Goal: Information Seeking & Learning: Learn about a topic

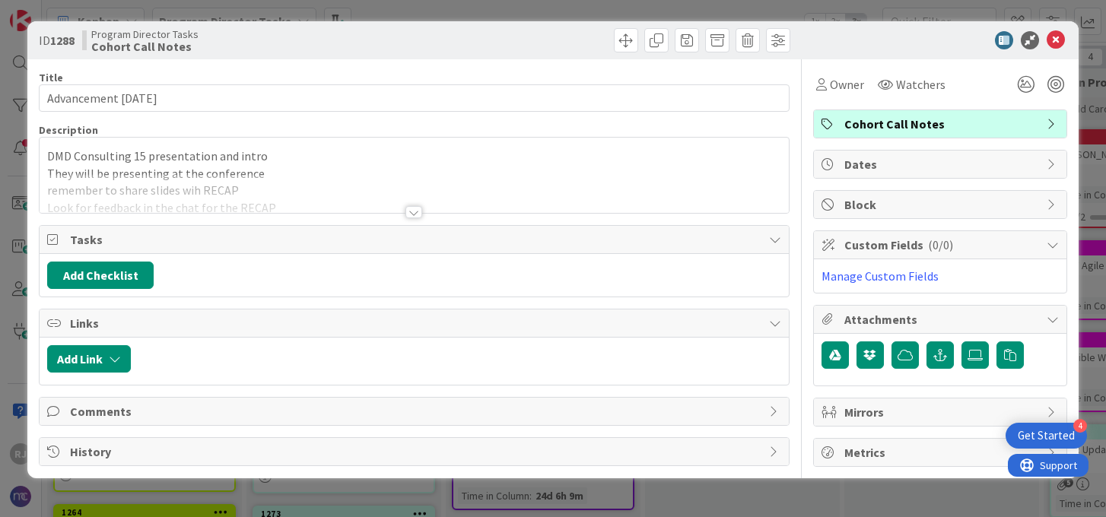
click at [415, 211] on div at bounding box center [413, 212] width 17 height 12
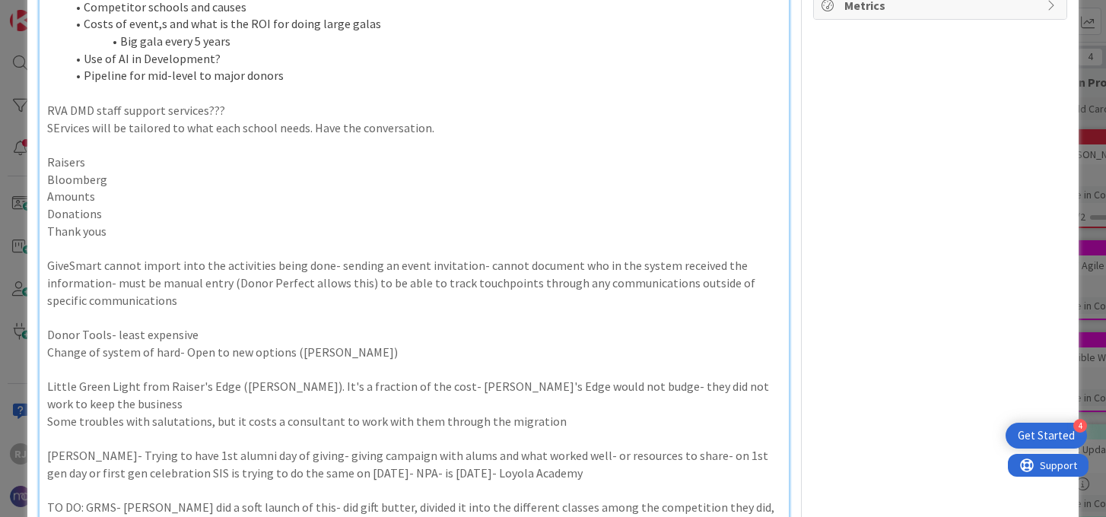
scroll to position [440, 0]
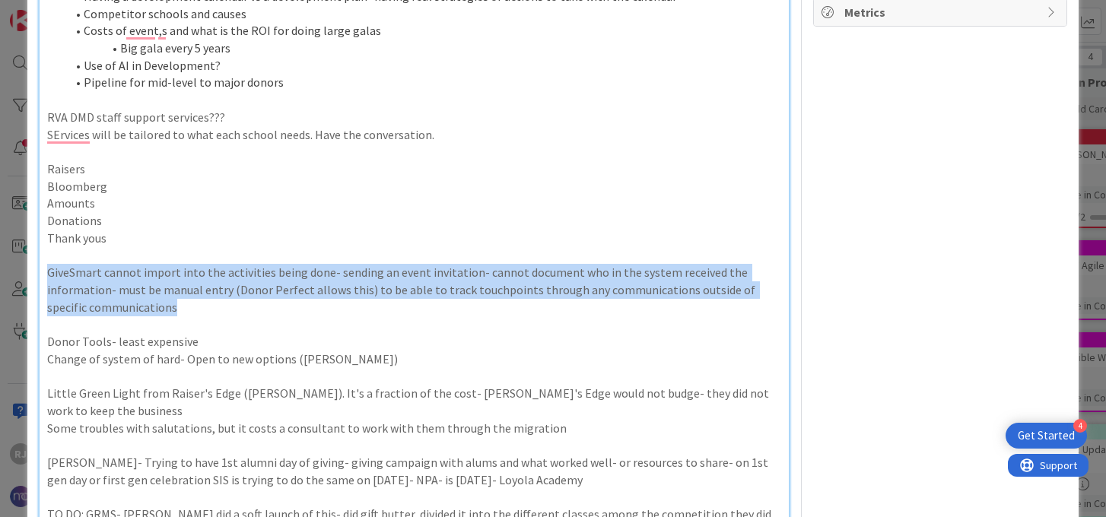
drag, startPoint x: 47, startPoint y: 267, endPoint x: 144, endPoint y: 304, distance: 103.3
click at [144, 304] on p "GiveSmart cannot import into the activities being done- sending an event invita…" at bounding box center [413, 290] width 733 height 52
copy p "GiveSmart cannot import into the activities being done- sending an event invita…"
click at [344, 319] on p "To enrich screen reader interactions, please activate Accessibility in Grammarl…" at bounding box center [413, 324] width 733 height 17
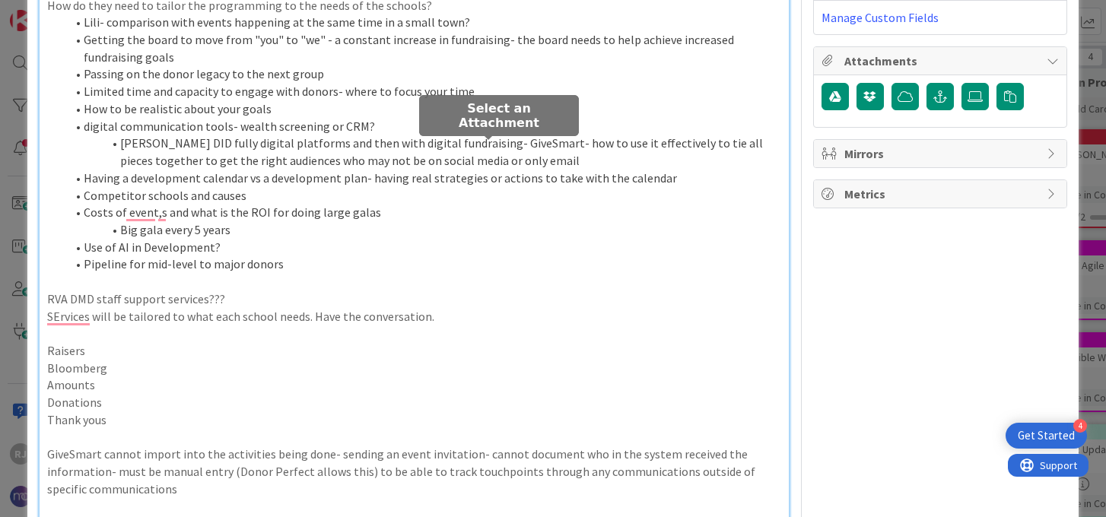
scroll to position [0, 0]
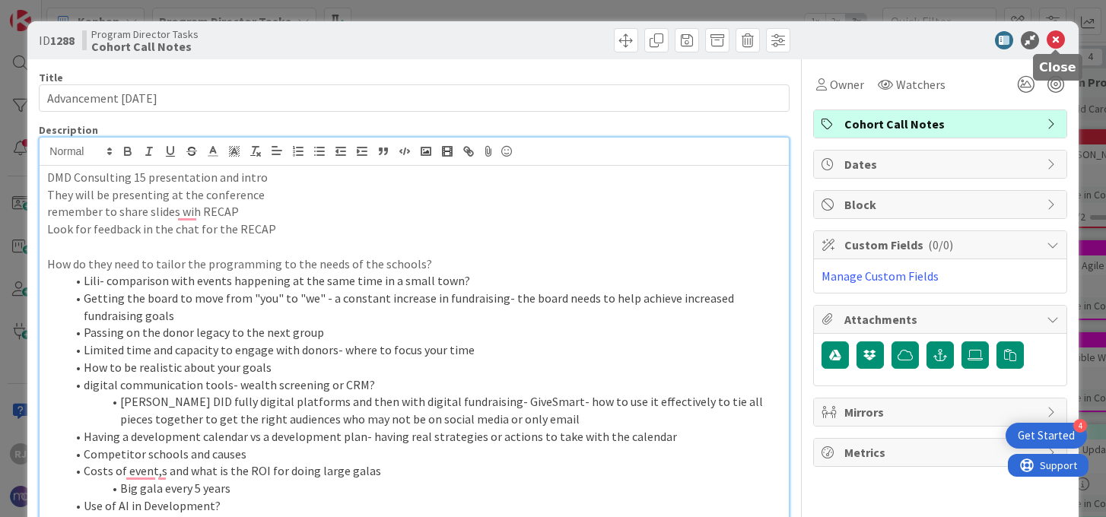
click at [1054, 35] on icon at bounding box center [1056, 40] width 18 height 18
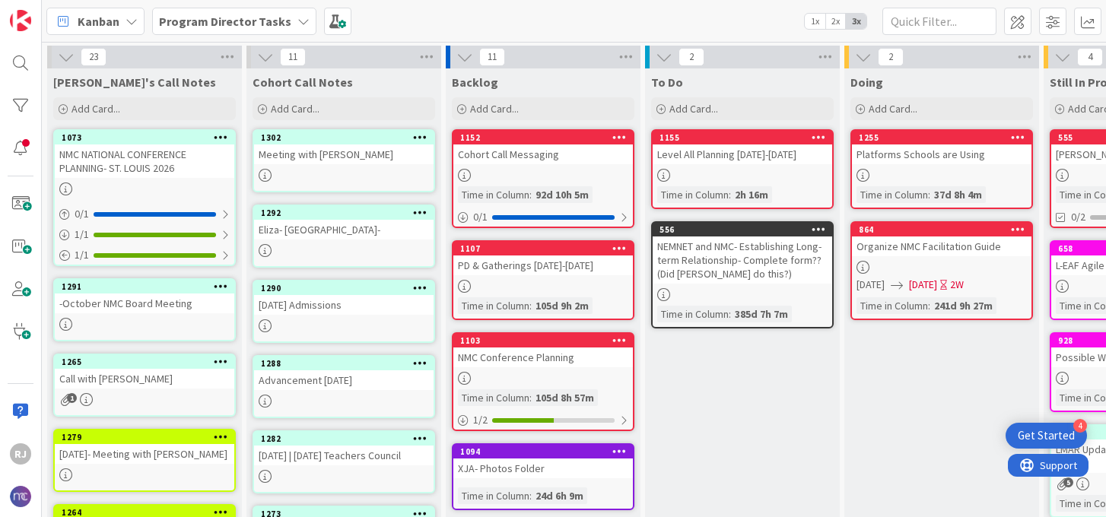
click at [391, 385] on div "Advancement 10-7-25" at bounding box center [344, 380] width 180 height 20
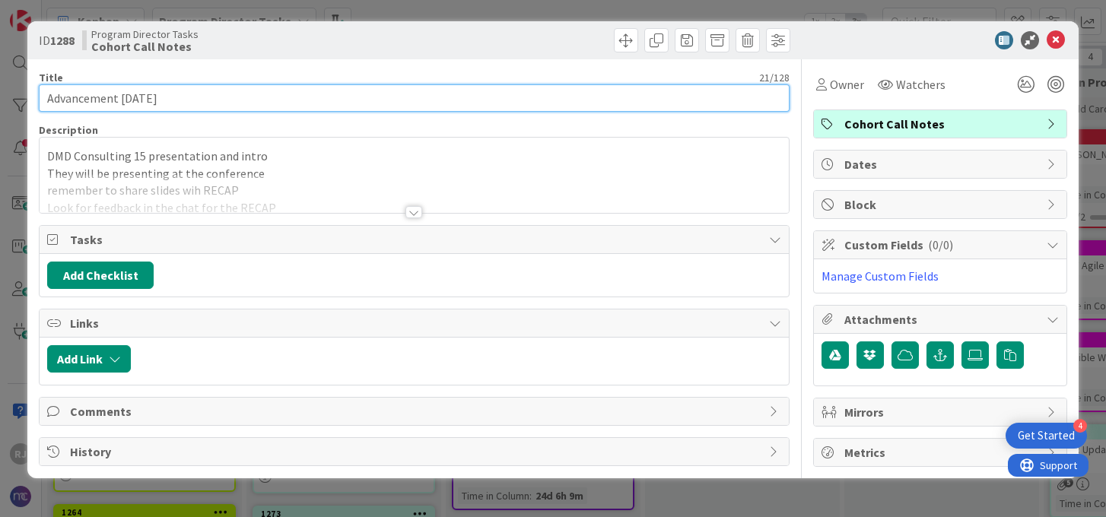
click at [145, 91] on input "Advancement 10-7-25" at bounding box center [414, 97] width 750 height 27
type input "Advancement 10-8-25"
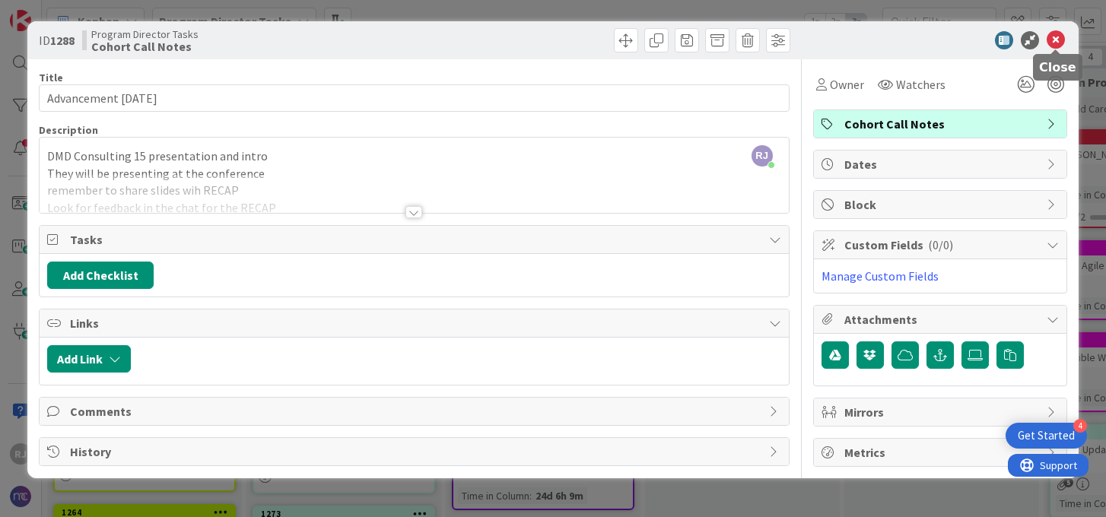
click at [1058, 42] on icon at bounding box center [1056, 40] width 18 height 18
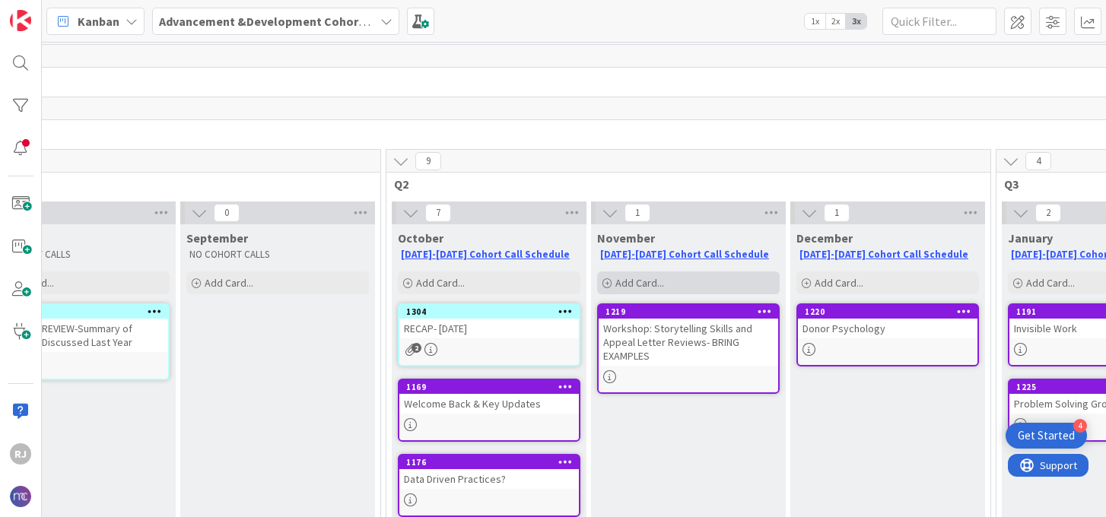
click at [679, 282] on div "Add Card..." at bounding box center [688, 283] width 183 height 23
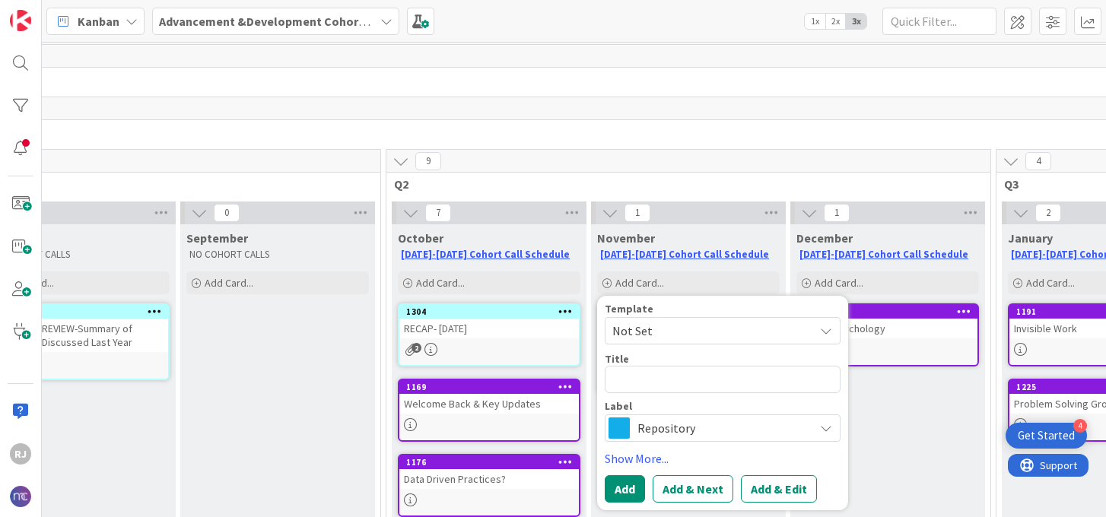
click at [682, 428] on span "Repository" at bounding box center [721, 428] width 169 height 21
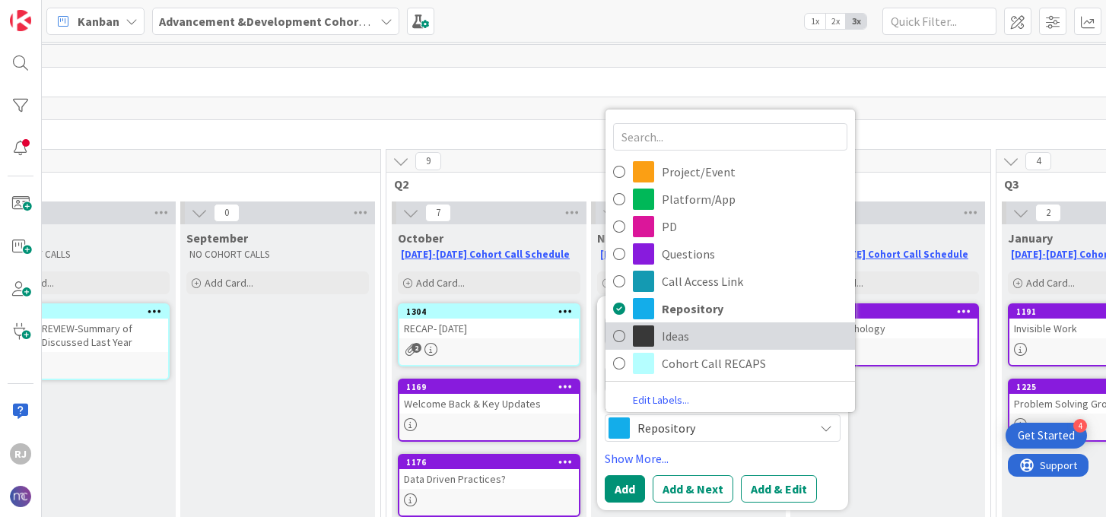
click at [681, 339] on span "Ideas" at bounding box center [755, 336] width 186 height 23
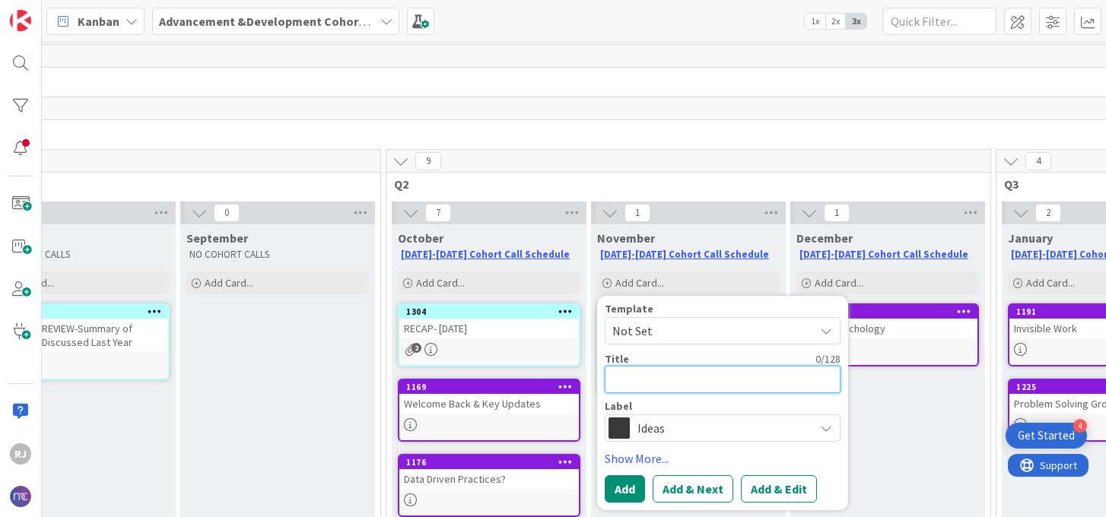
click at [661, 381] on textarea at bounding box center [723, 379] width 236 height 27
type textarea "x"
type textarea "A"
type textarea "x"
type textarea "AL"
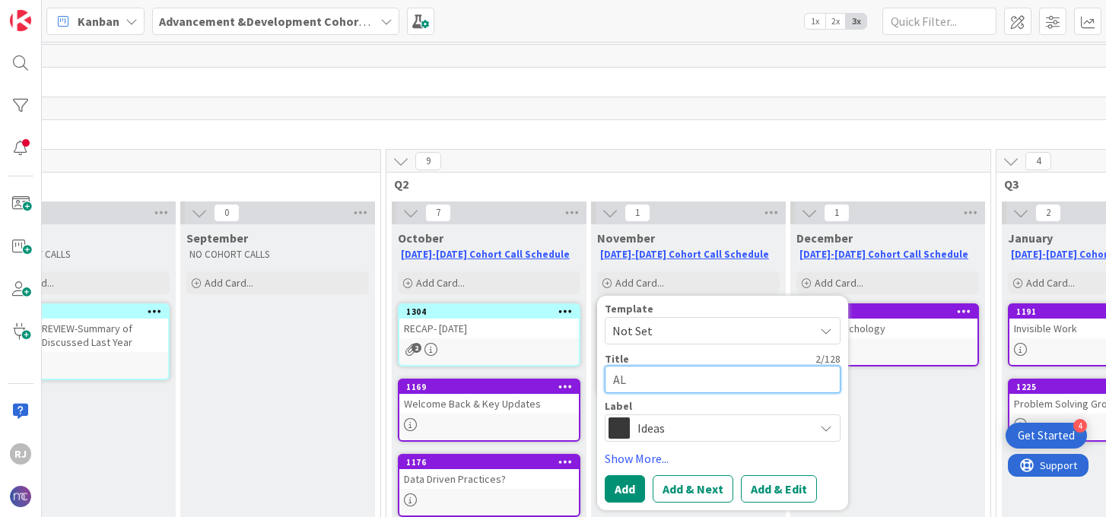
type textarea "x"
type textarea "ALu"
type textarea "x"
type textarea "ALum"
type textarea "x"
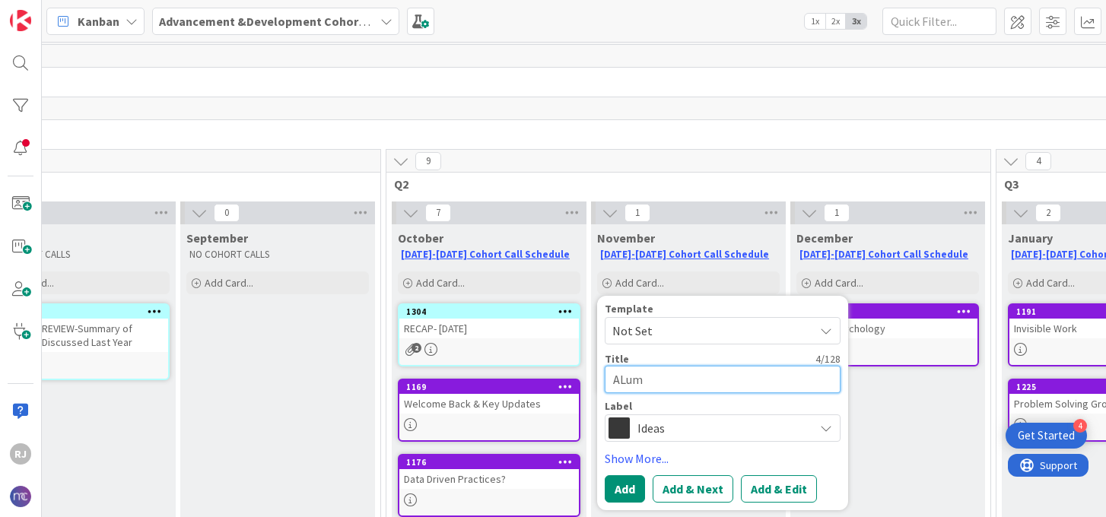
type textarea "ALumn"
type textarea "x"
type textarea "ALumni"
type textarea "x"
type textarea "ALumn"
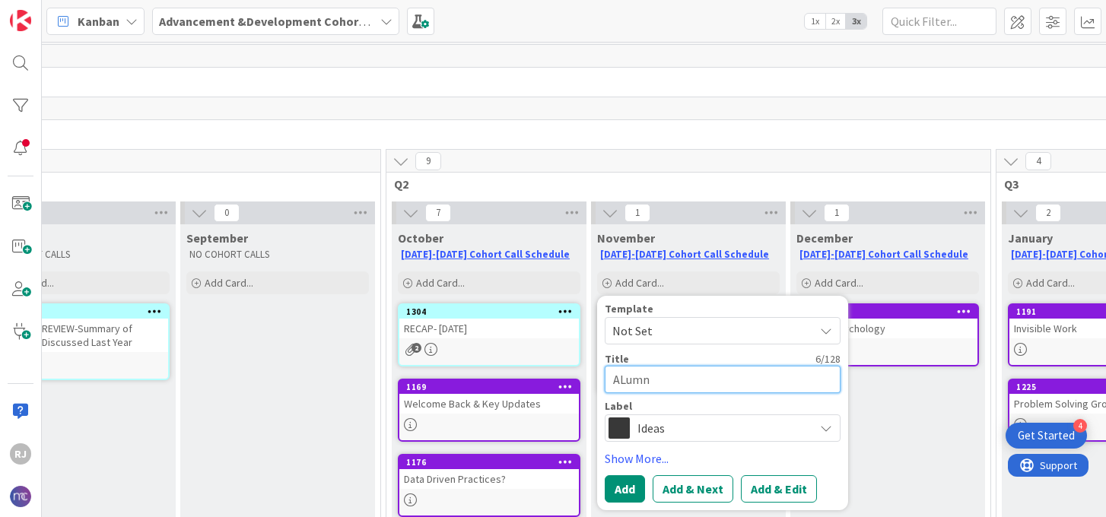
type textarea "x"
type textarea "ALum"
type textarea "x"
type textarea "ALu"
type textarea "x"
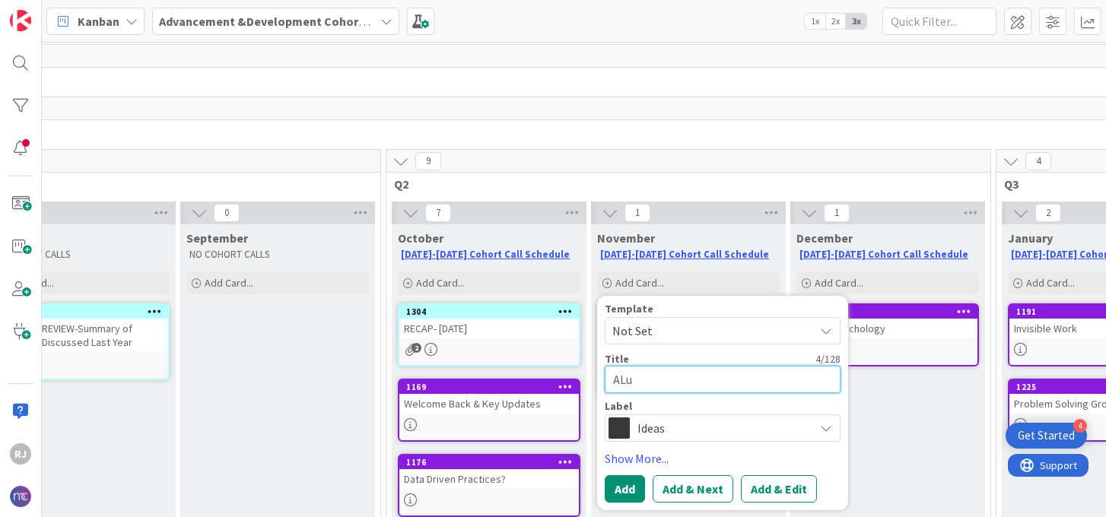
type textarea "AL"
type textarea "x"
type textarea "A"
type textarea "x"
type textarea "Al"
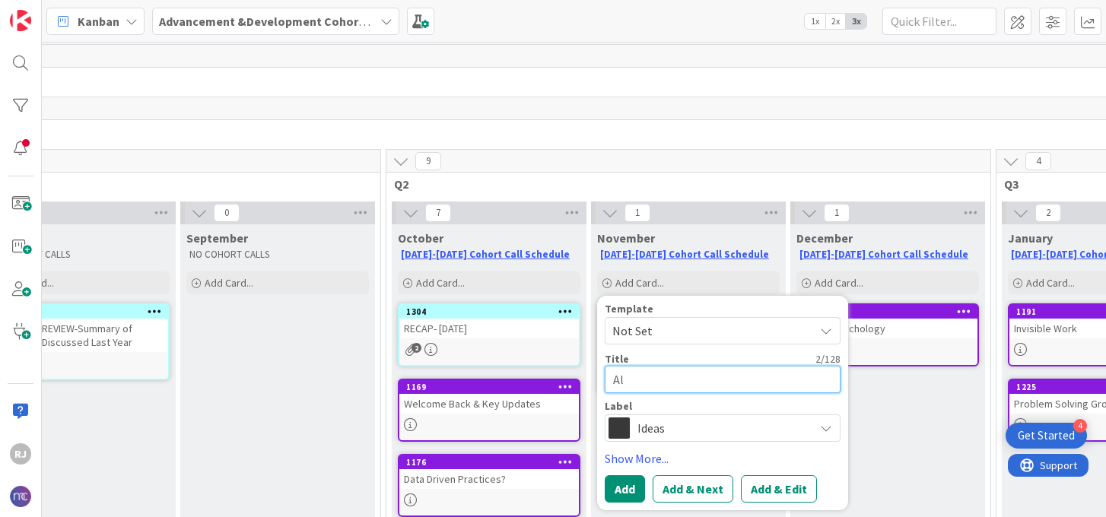
type textarea "x"
type textarea "Alu"
type textarea "x"
type textarea "Alum"
type textarea "x"
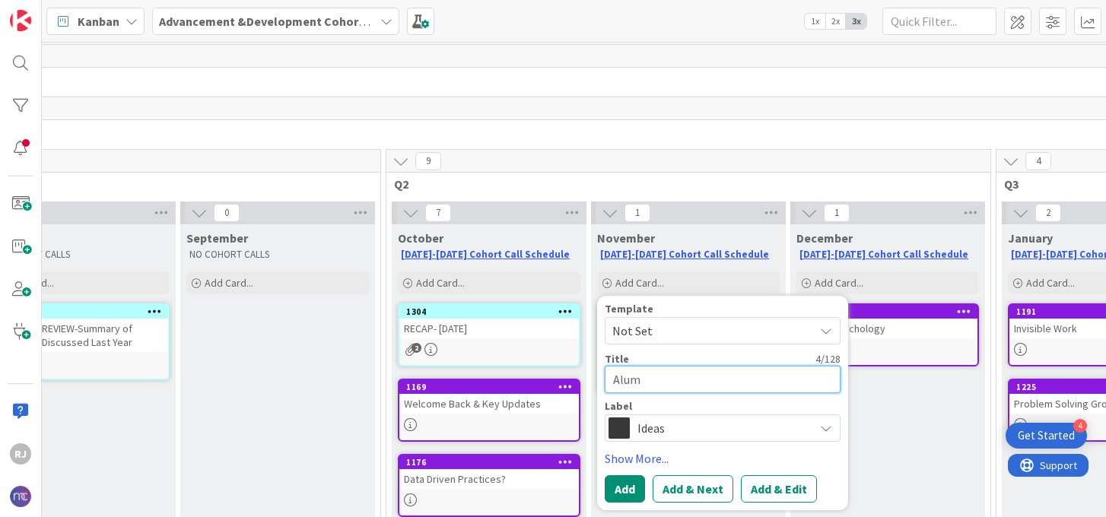
type textarea "Alumn"
type textarea "x"
type textarea "Alumni"
type textarea "x"
type textarea "Alumni"
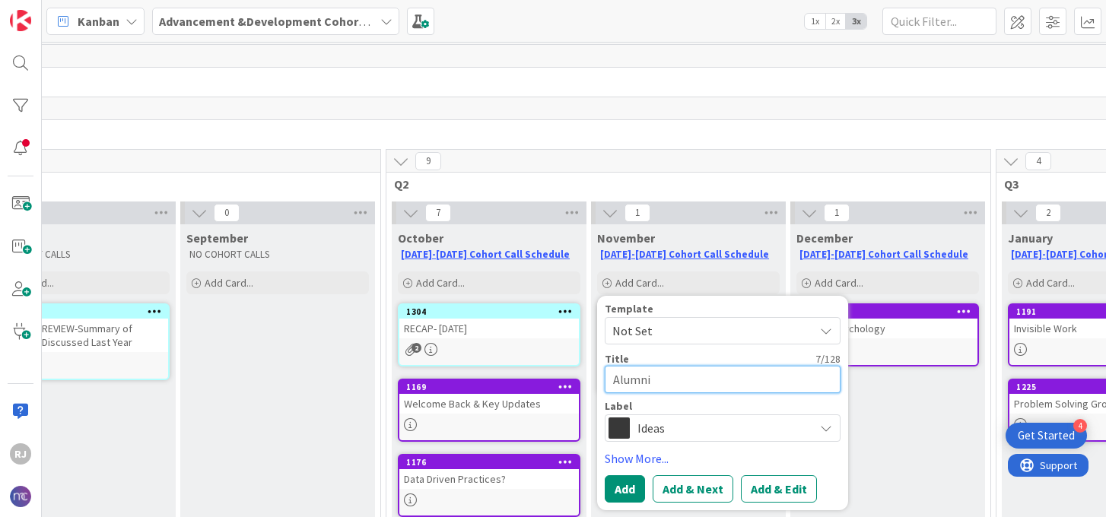
type textarea "x"
type textarea "Alumni G"
type textarea "x"
type textarea "Alumni Gi"
type textarea "x"
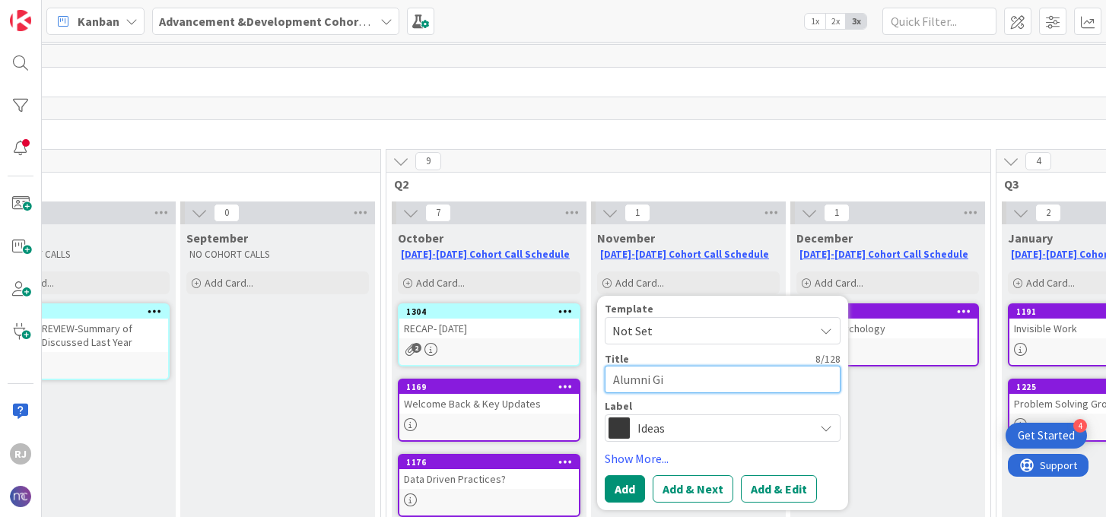
type textarea "Alumni Giv"
type textarea "x"
type textarea "Alumni Givi"
type textarea "x"
type textarea "Alumni Givin"
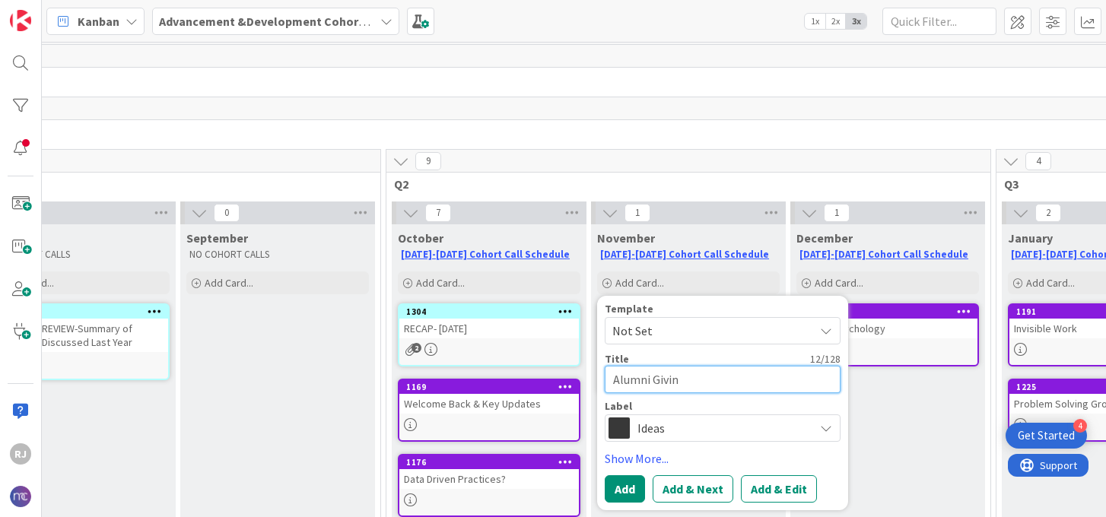
type textarea "x"
type textarea "Alumni Giving"
type textarea "x"
type textarea "Alumni Giving"
type textarea "x"
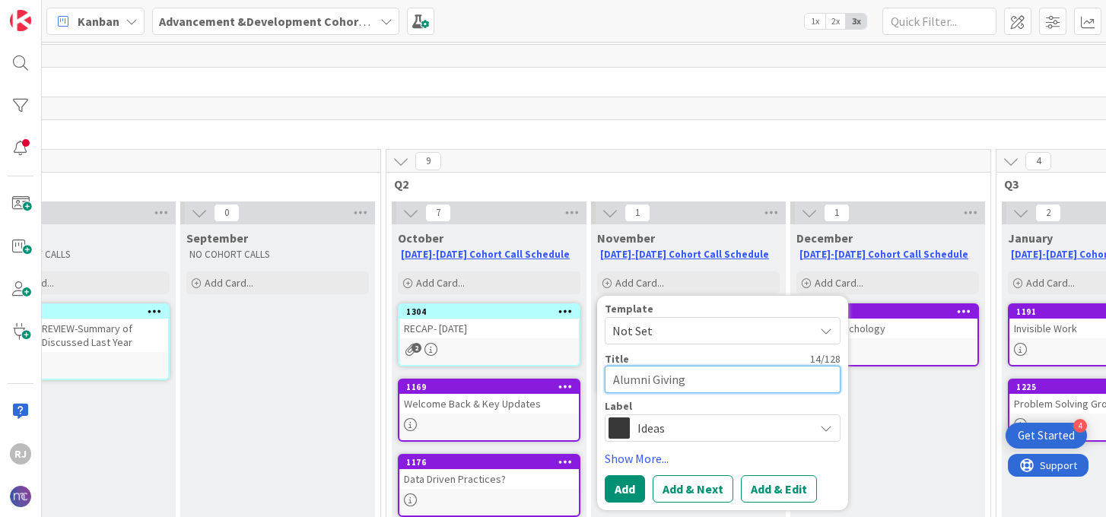
type textarea "Alumni Giving C"
type textarea "x"
type textarea "Alumni Giving Ch"
type textarea "x"
type textarea "Alumni Giving Cha"
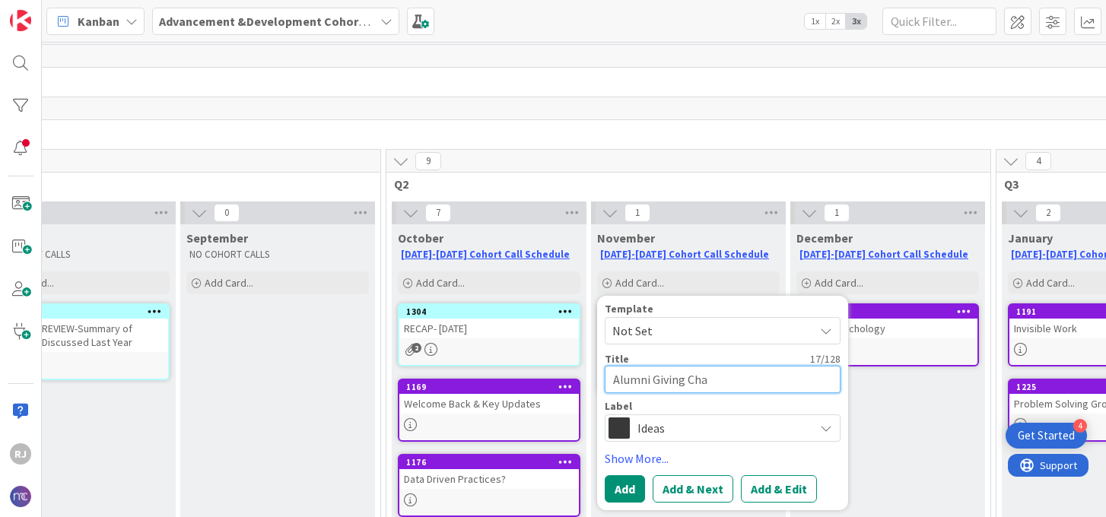
type textarea "x"
type textarea "Alumni Giving Ch"
type textarea "x"
type textarea "Alumni Giving C"
type textarea "x"
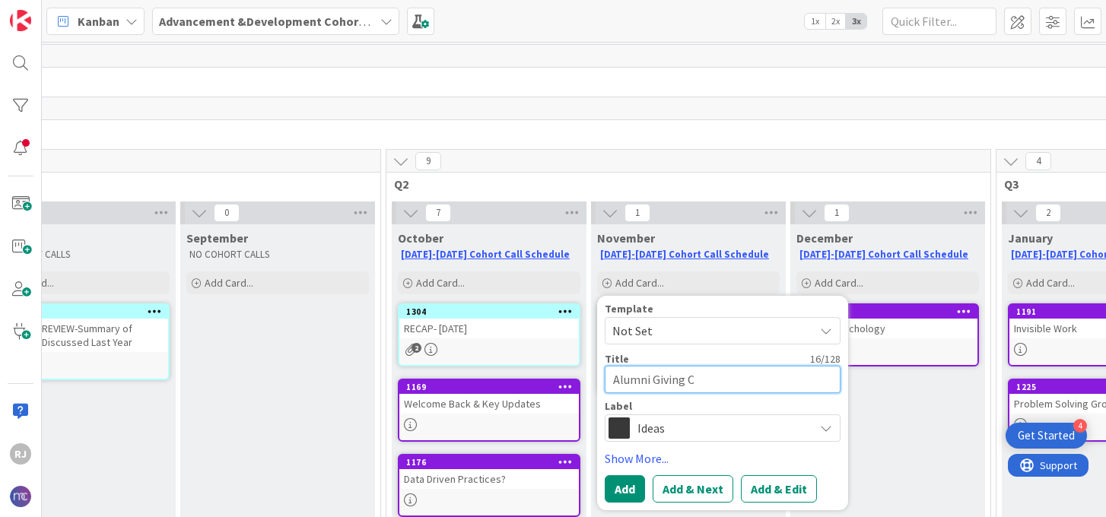
type textarea "Alumni Giving Ca"
type textarea "x"
type textarea "Alumni Giving Cam"
type textarea "x"
type textarea "Alumni Giving Camp"
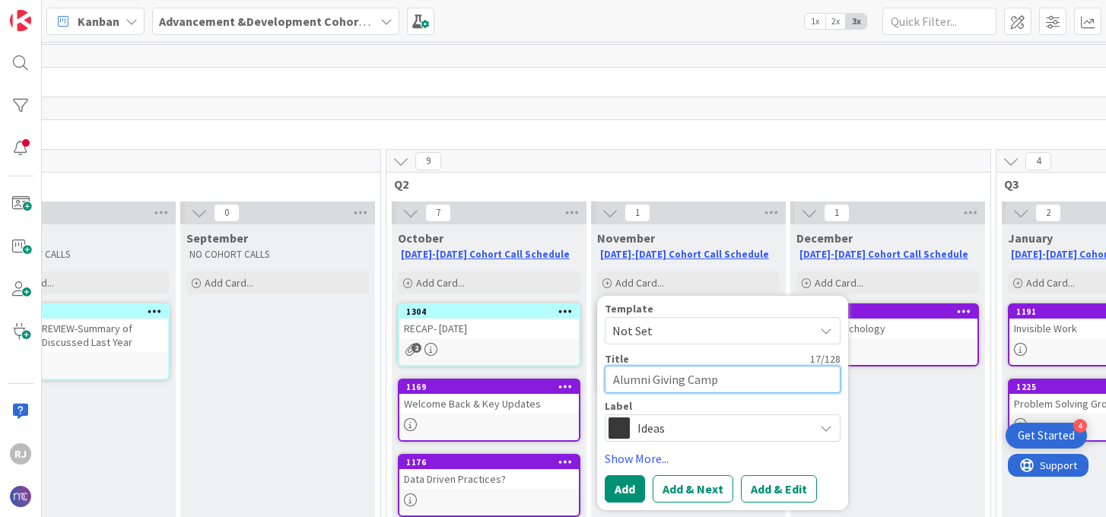
type textarea "x"
type textarea "Alumni Giving Campa"
type textarea "x"
type textarea "Alumni Giving Campai"
type textarea "x"
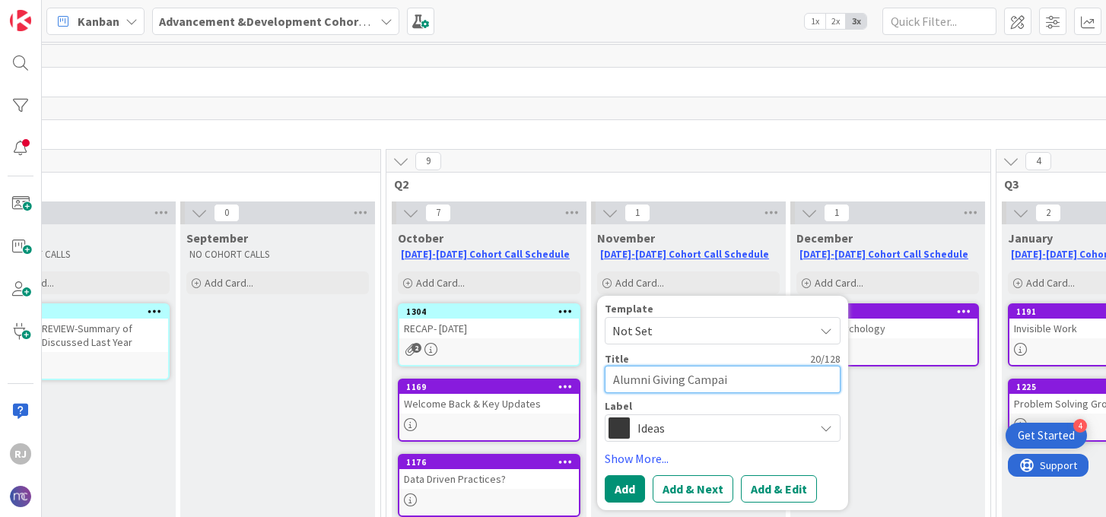
type textarea "Alumni Giving Campaig"
type textarea "x"
type textarea "Alumni Giving Campaign"
type textarea "x"
type textarea "Alumni Giving Campaigns"
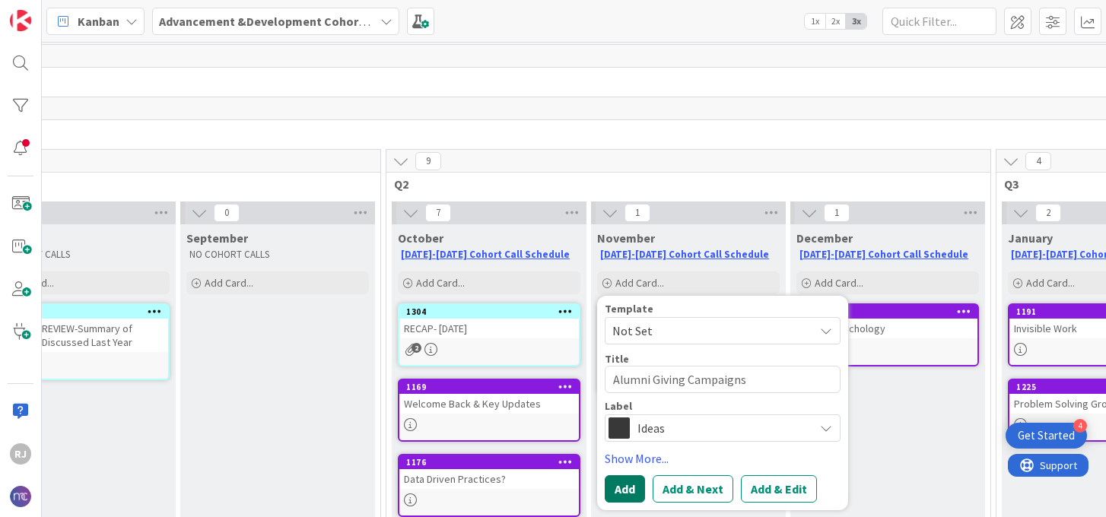
click at [618, 487] on button "Add" at bounding box center [625, 488] width 40 height 27
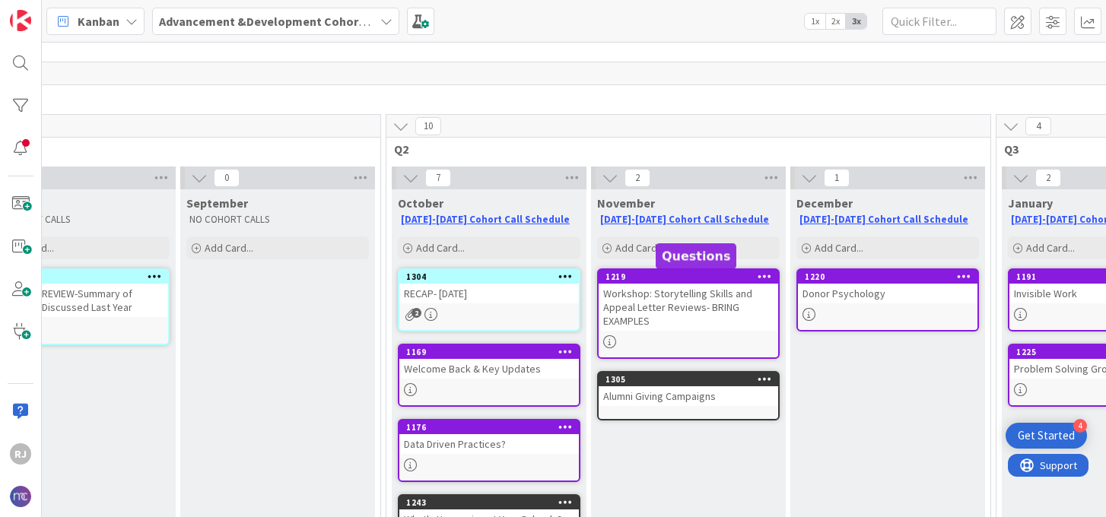
scroll to position [34, 284]
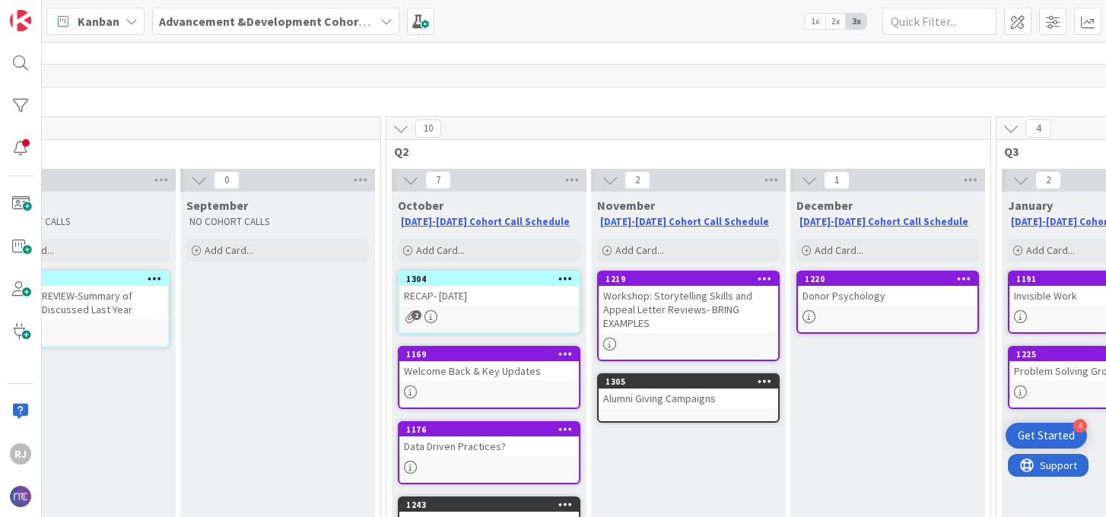
click at [479, 288] on div "RECAP- [DATE]" at bounding box center [489, 296] width 180 height 20
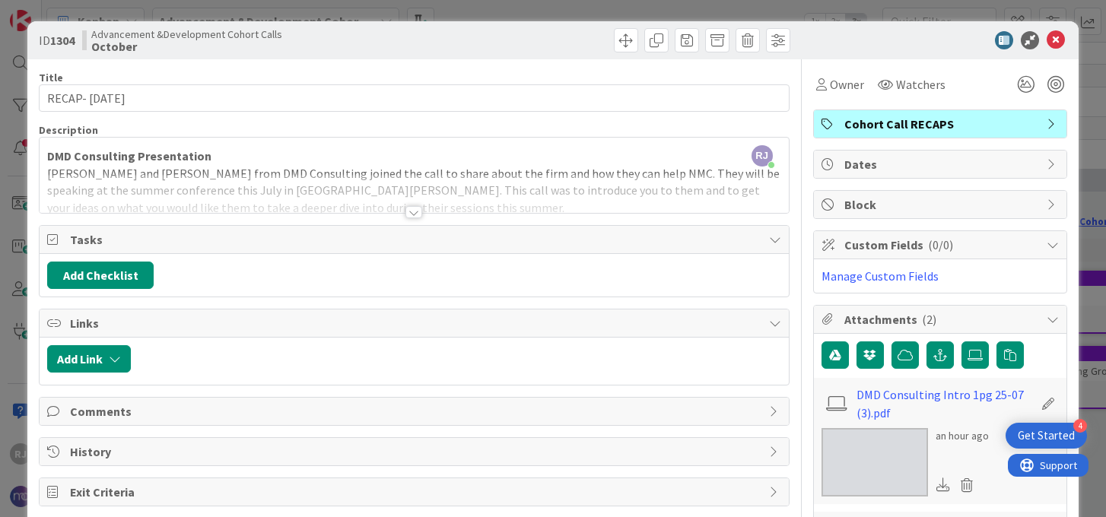
click at [414, 215] on div at bounding box center [413, 212] width 17 height 12
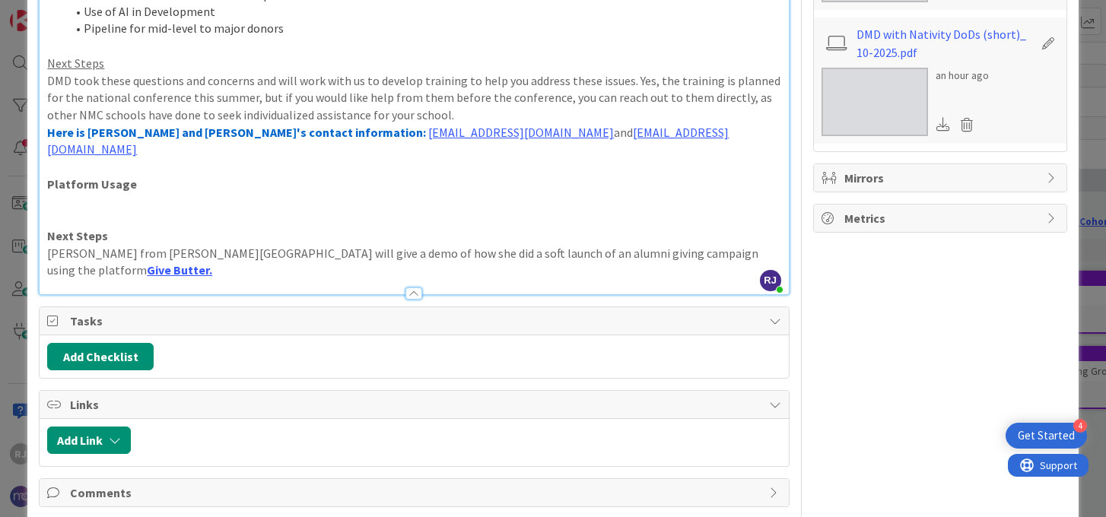
scroll to position [487, 0]
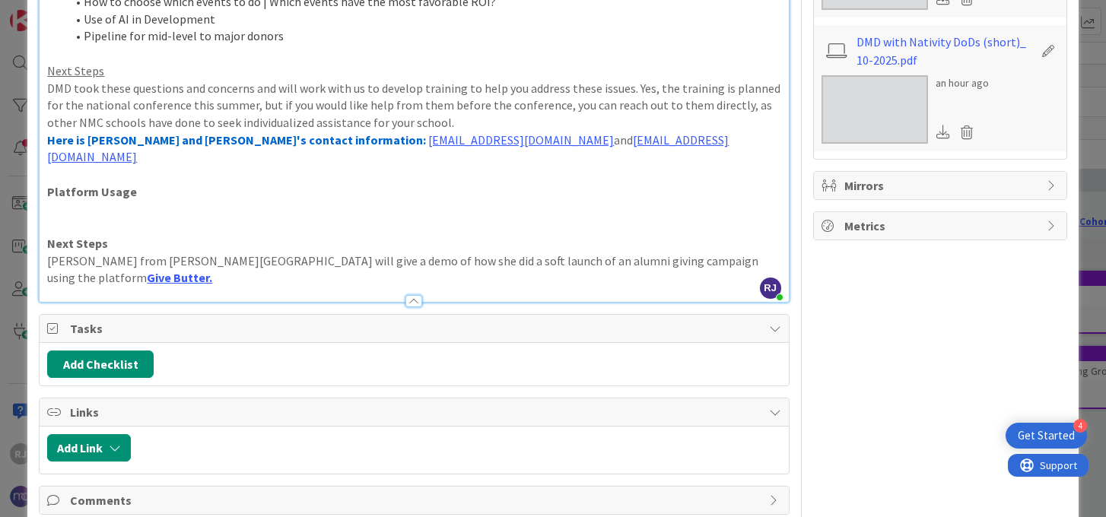
click at [73, 218] on p at bounding box center [413, 226] width 733 height 17
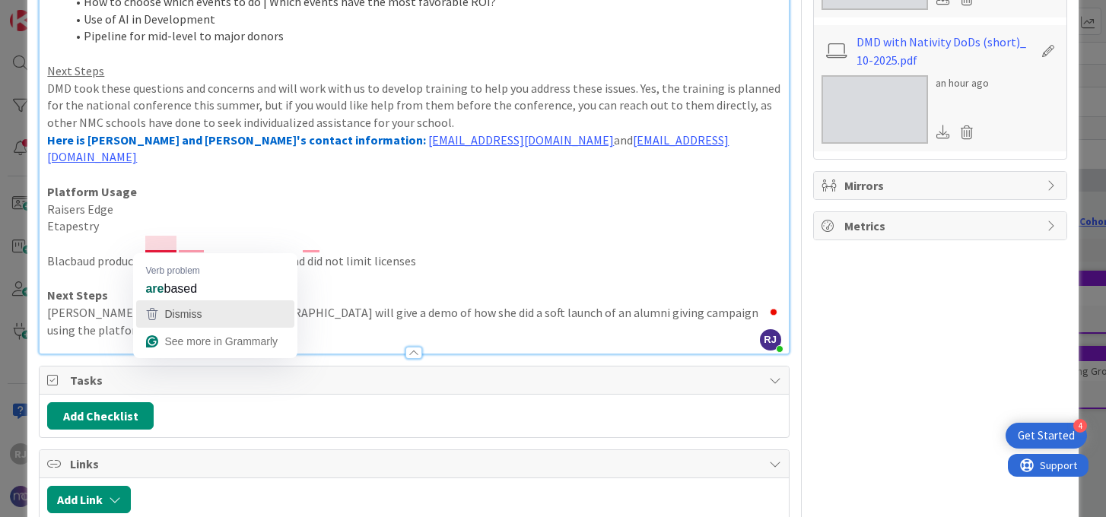
click at [185, 316] on span "Dismiss" at bounding box center [182, 314] width 37 height 12
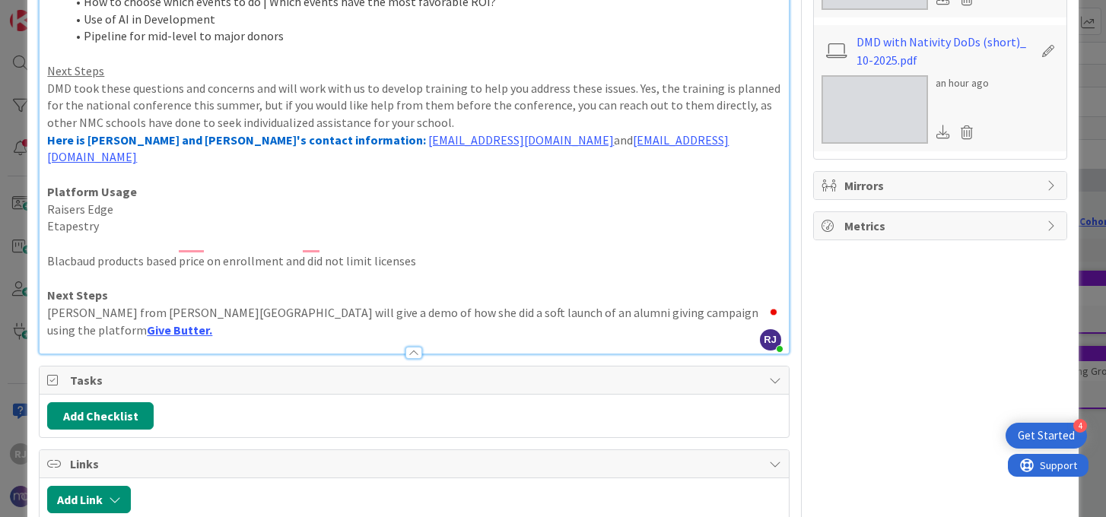
click at [48, 253] on p "Blacbaud products based price on enrollment and did not limit licenses" at bounding box center [413, 261] width 733 height 17
click at [433, 253] on p "Blacbaud products based price on enrollment and did not limit licenses" at bounding box center [413, 261] width 733 height 17
click at [418, 253] on p "Blacbaud products based price on enrollment and did not limit licenses" at bounding box center [413, 261] width 733 height 17
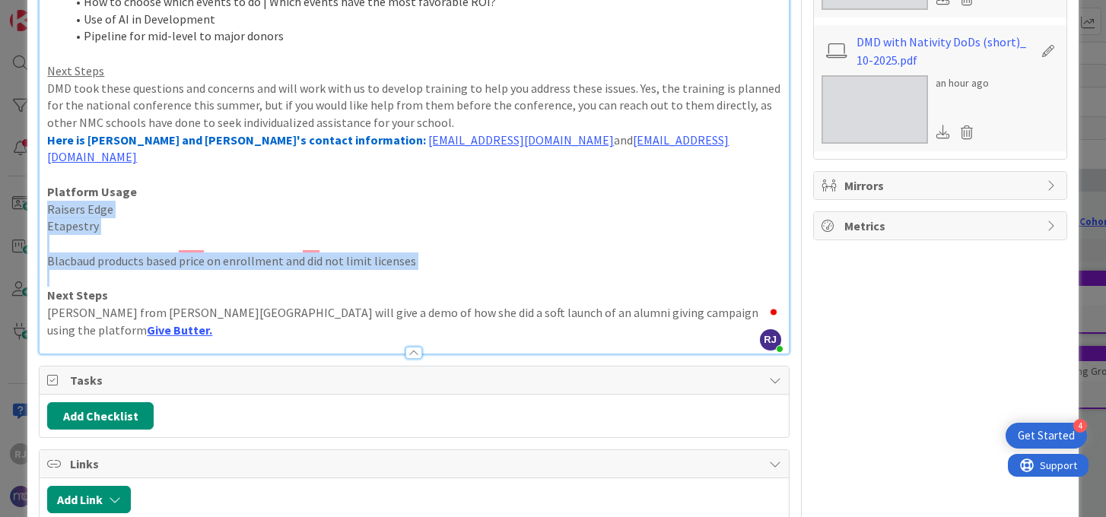
drag, startPoint x: 418, startPoint y: 244, endPoint x: 52, endPoint y: 195, distance: 369.2
click at [52, 195] on div "DMD Consulting Presentation [PERSON_NAME] and [PERSON_NAME] from DMD Consulting…" at bounding box center [414, 16] width 749 height 675
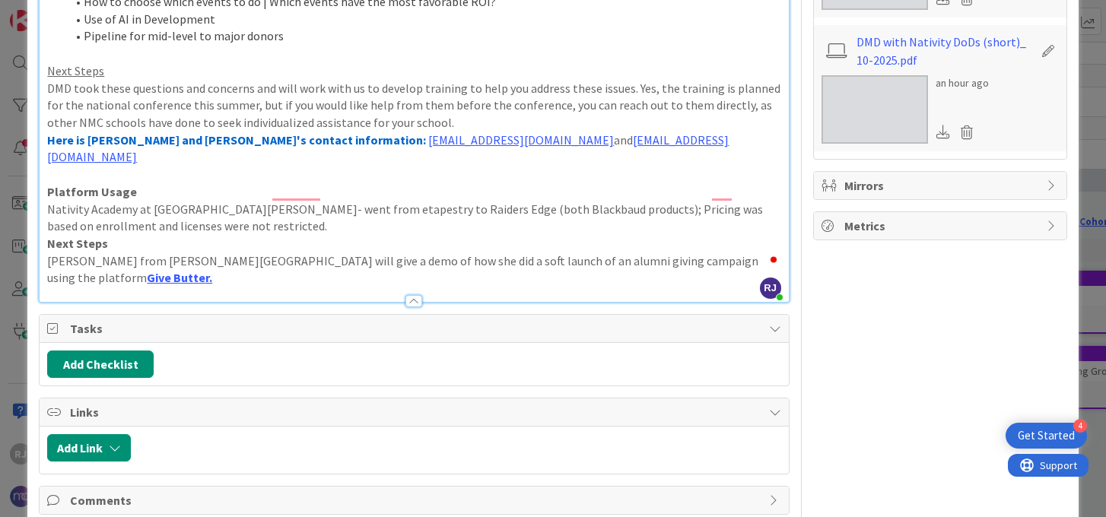
click at [49, 201] on p "Nativity Academy at St. Boniface- went from etapestry to Raiders Edge (both Bla…" at bounding box center [413, 218] width 733 height 34
click at [245, 210] on li "Nativity Academy at St. Boniface- went from eTapestry to Raiders Edge (both Bla…" at bounding box center [422, 218] width 715 height 34
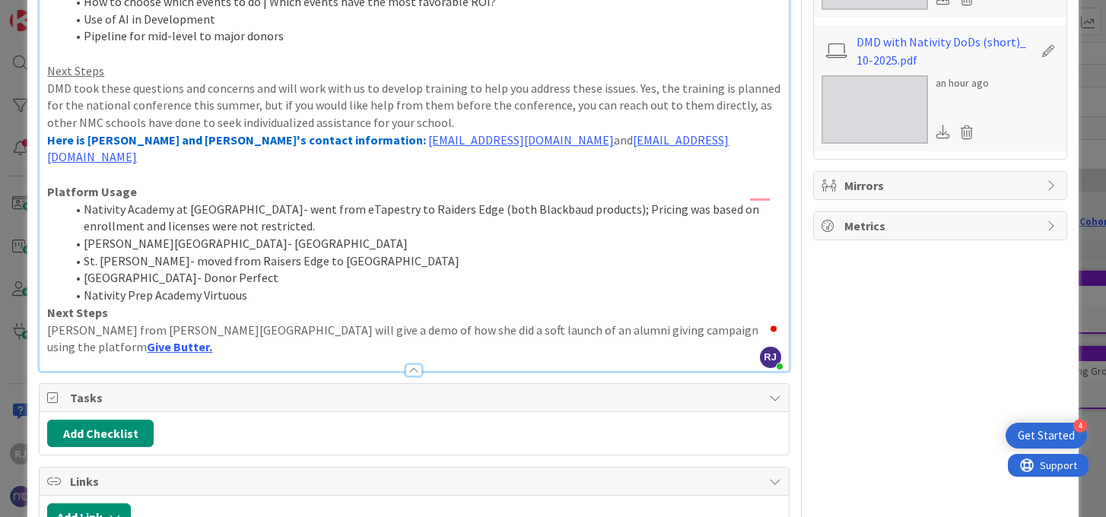
click at [197, 287] on li "Nativity Prep Academy Virtuous" at bounding box center [422, 295] width 715 height 17
click at [262, 287] on li "Nativity Prep Academy- Virtuous" at bounding box center [422, 295] width 715 height 17
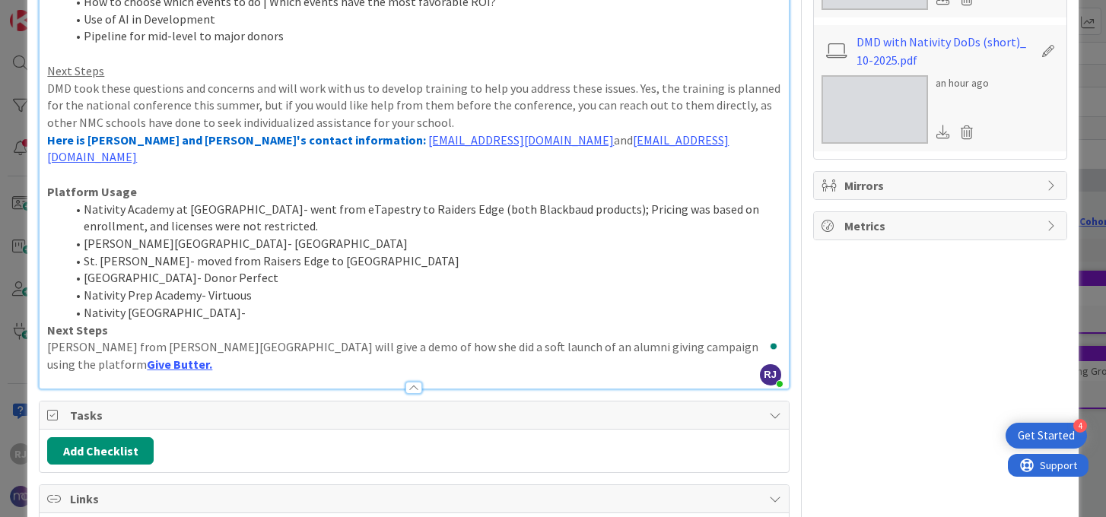
click at [214, 304] on li "Nativity [GEOGRAPHIC_DATA]-" at bounding box center [422, 312] width 715 height 17
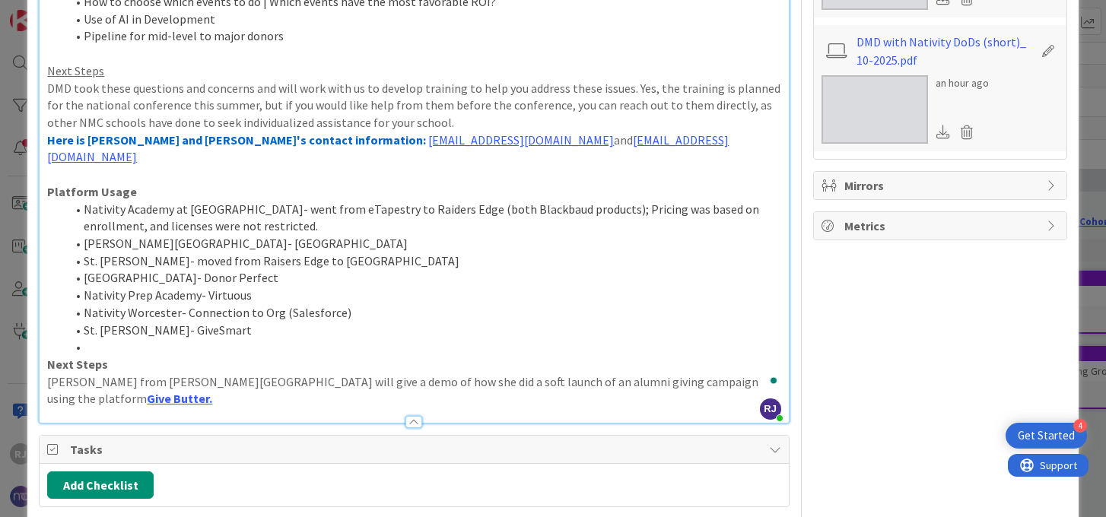
click at [185, 304] on li "Nativity Worcester- Connection to Org (Salesforce)" at bounding box center [422, 312] width 715 height 17
click at [441, 304] on li "Nativity Worcester- Donor Perfect | Connection to Org (Salesforce)" at bounding box center [422, 312] width 715 height 17
click at [100, 339] on li "To enrich screen reader interactions, please activate Accessibility in Grammarl…" at bounding box center [422, 347] width 715 height 17
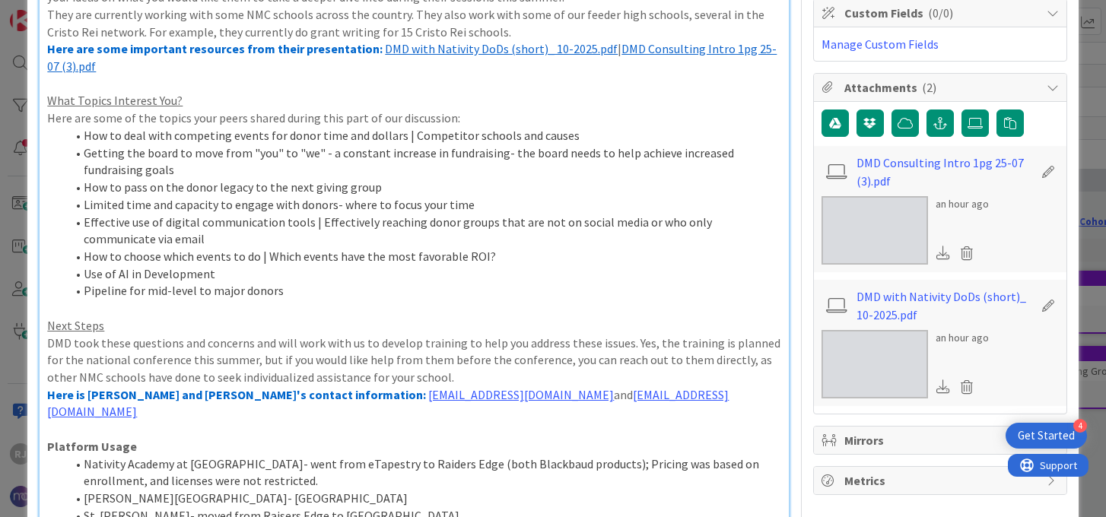
scroll to position [220, 0]
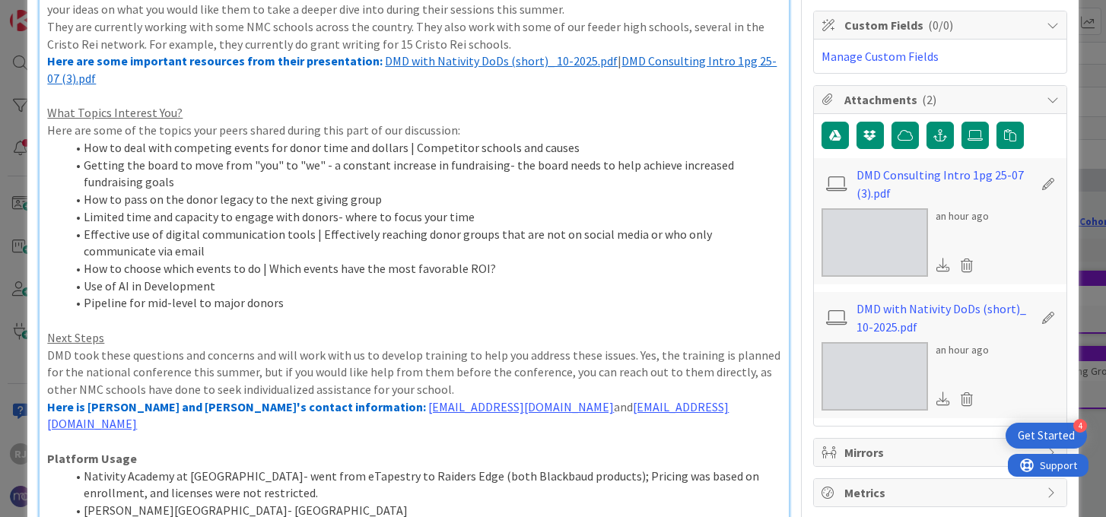
click at [282, 306] on li "Pipeline for mid-level to major donors" at bounding box center [422, 302] width 715 height 17
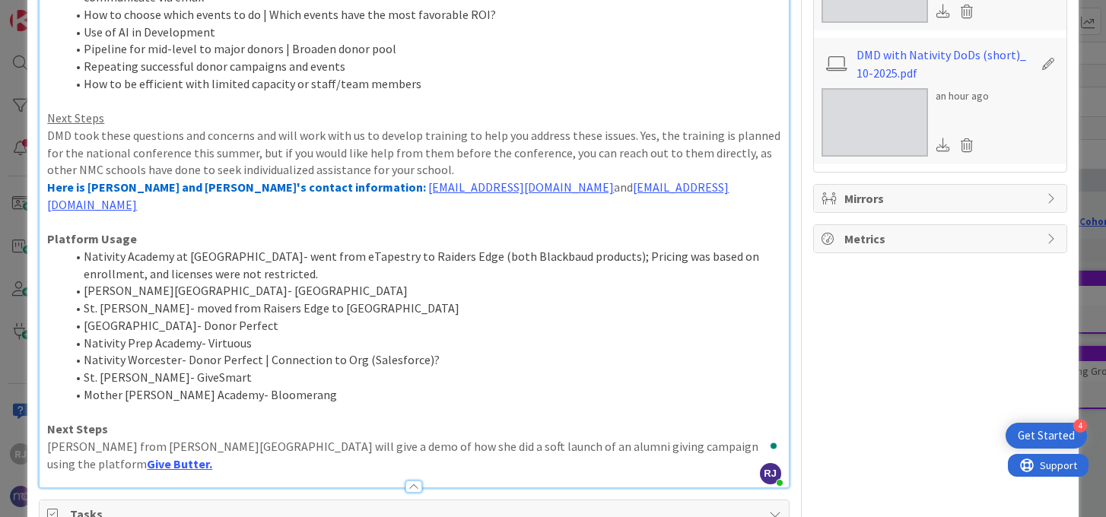
scroll to position [477, 0]
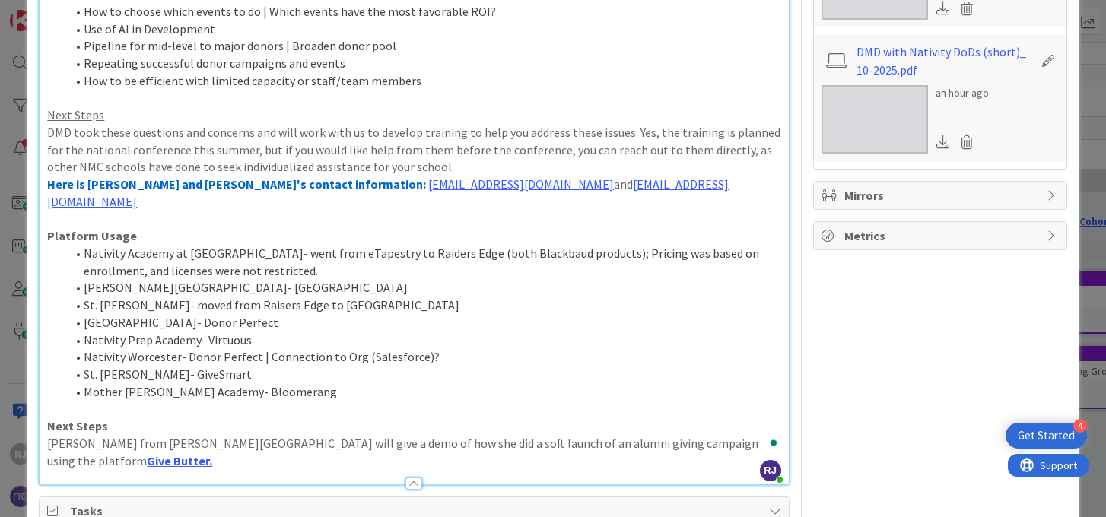
click at [318, 383] on li "Mother Caroline Academy- Bloomerang" at bounding box center [422, 391] width 715 height 17
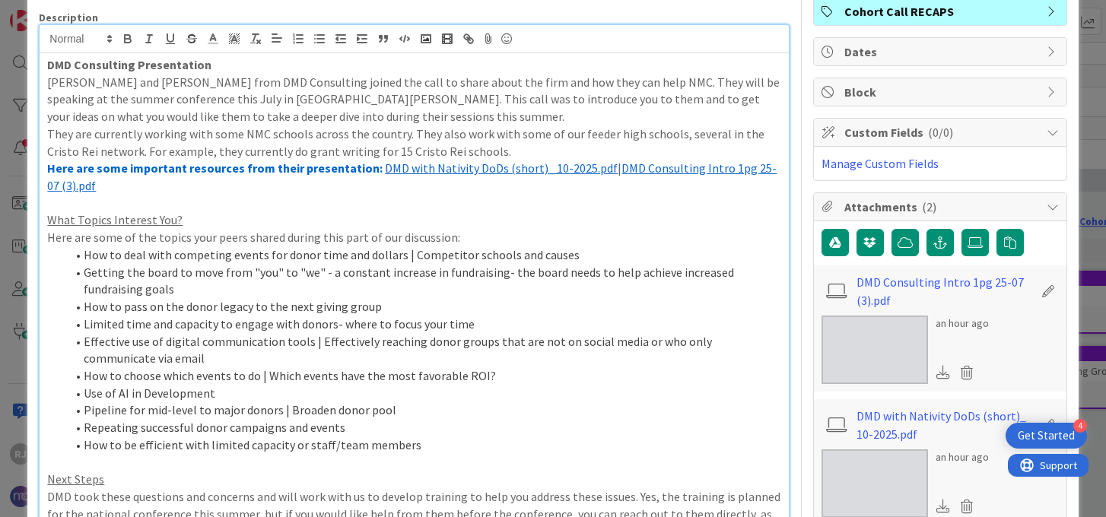
scroll to position [0, 0]
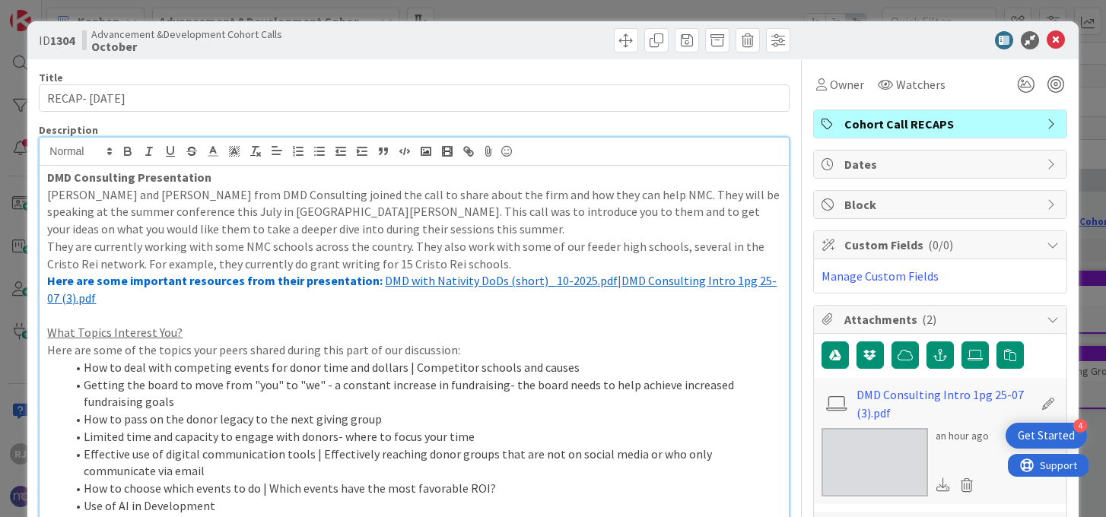
click at [1056, 41] on icon at bounding box center [1056, 40] width 18 height 18
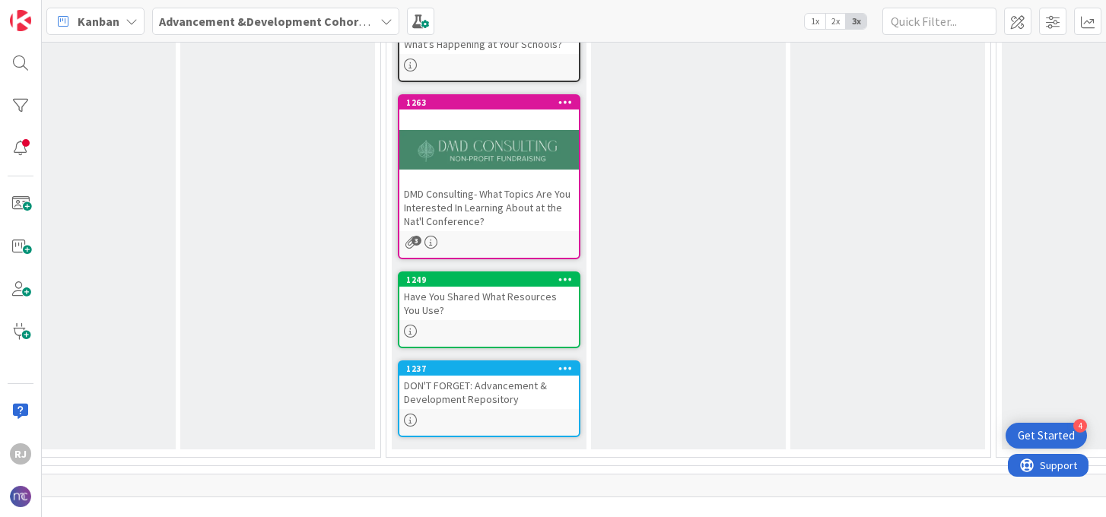
scroll to position [535, 284]
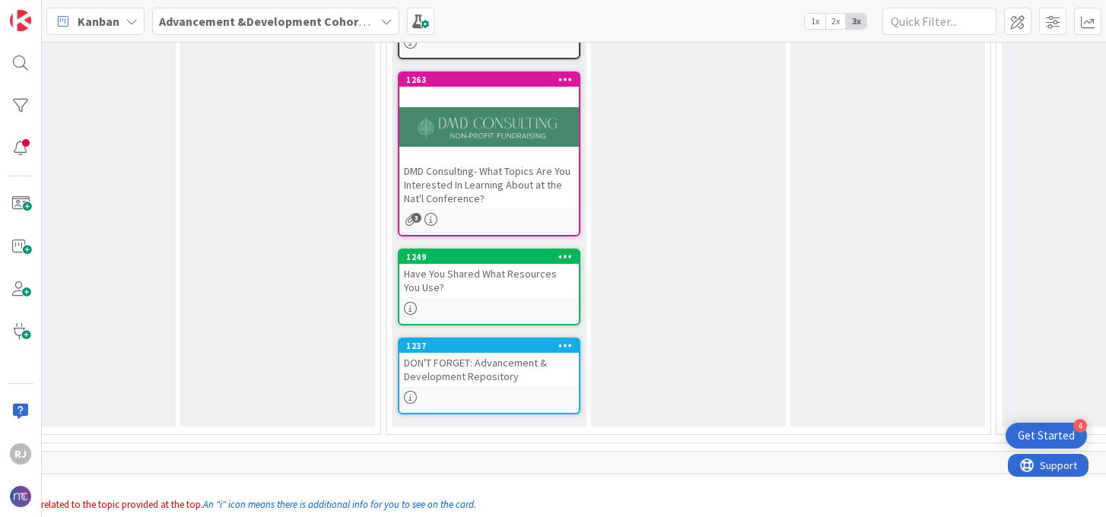
click at [504, 275] on div "Have You Shared What Resources You Use?" at bounding box center [489, 280] width 180 height 33
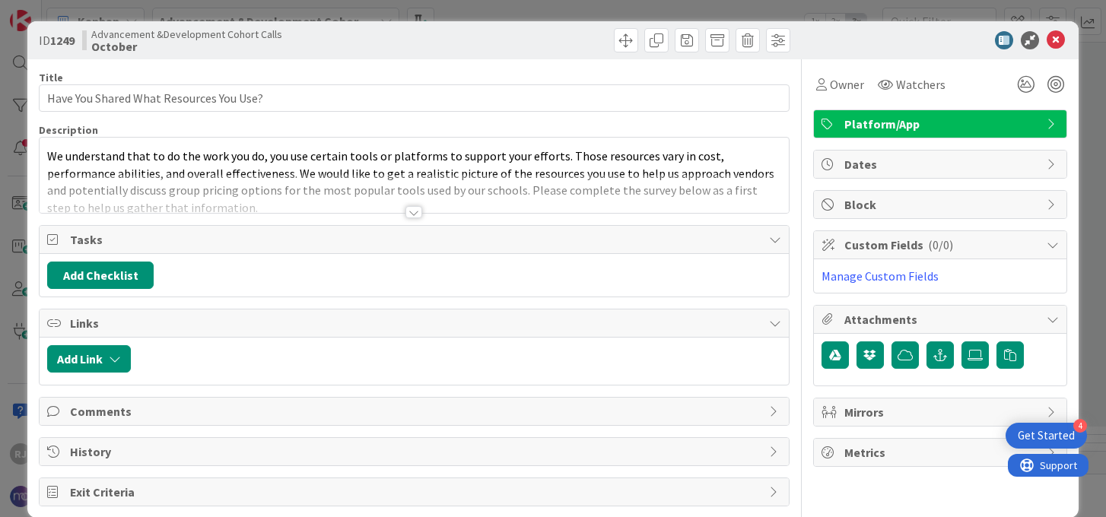
click at [415, 215] on div at bounding box center [413, 212] width 17 height 12
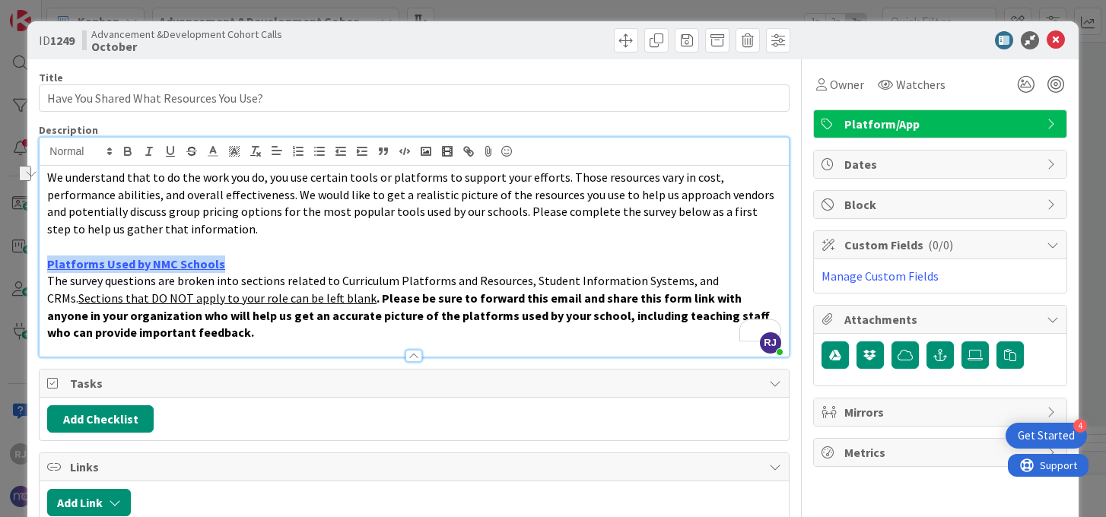
drag, startPoint x: 222, startPoint y: 262, endPoint x: 46, endPoint y: 262, distance: 176.5
click at [46, 262] on div "We understand that to do the work you do, you use certain tools or platforms to…" at bounding box center [414, 261] width 749 height 191
copy link "Platforms Used by NMC Schools"
click at [1060, 33] on icon at bounding box center [1056, 40] width 18 height 18
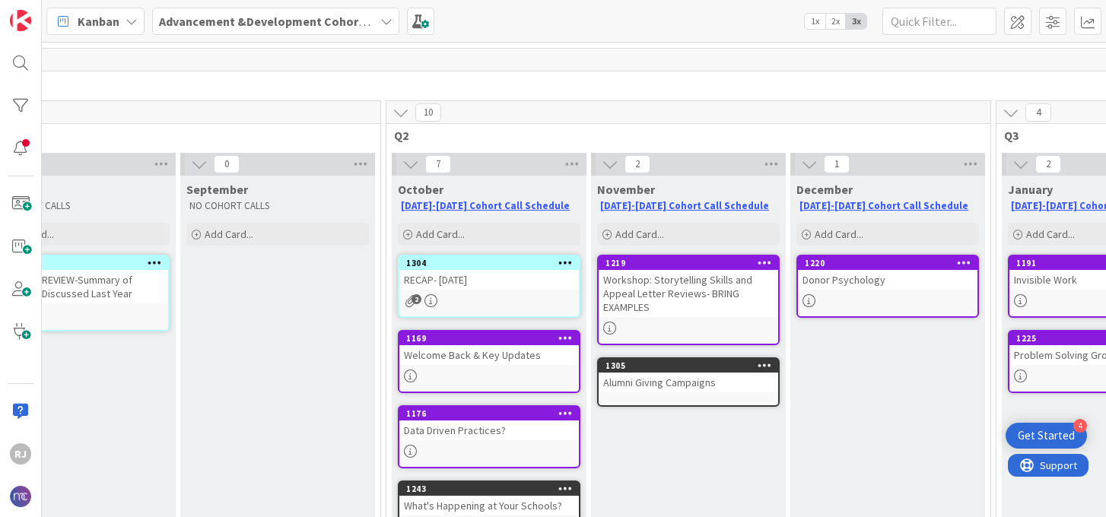
scroll to position [0, 284]
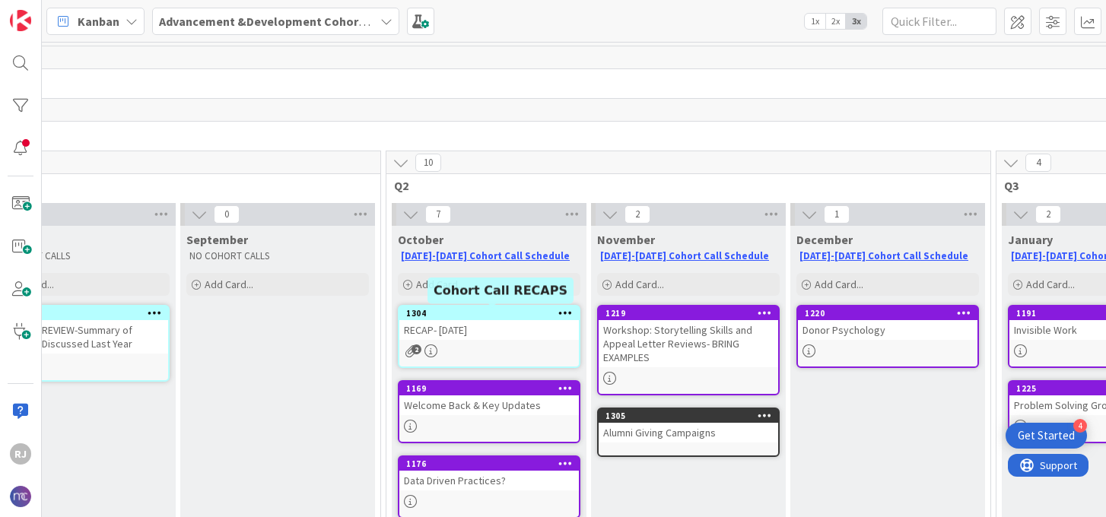
click at [539, 331] on div "RECAP- [DATE]" at bounding box center [489, 330] width 180 height 20
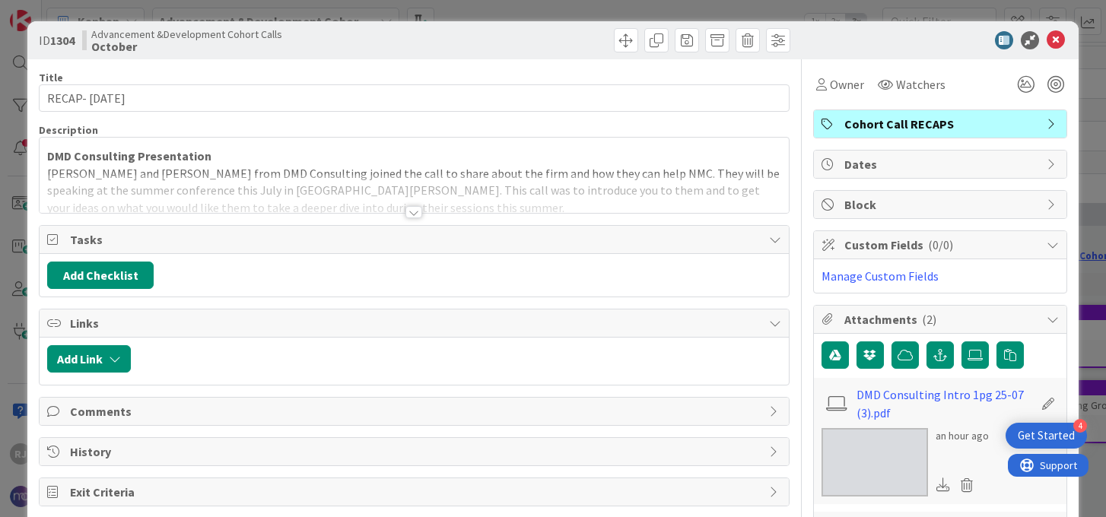
click at [408, 211] on div at bounding box center [413, 212] width 17 height 12
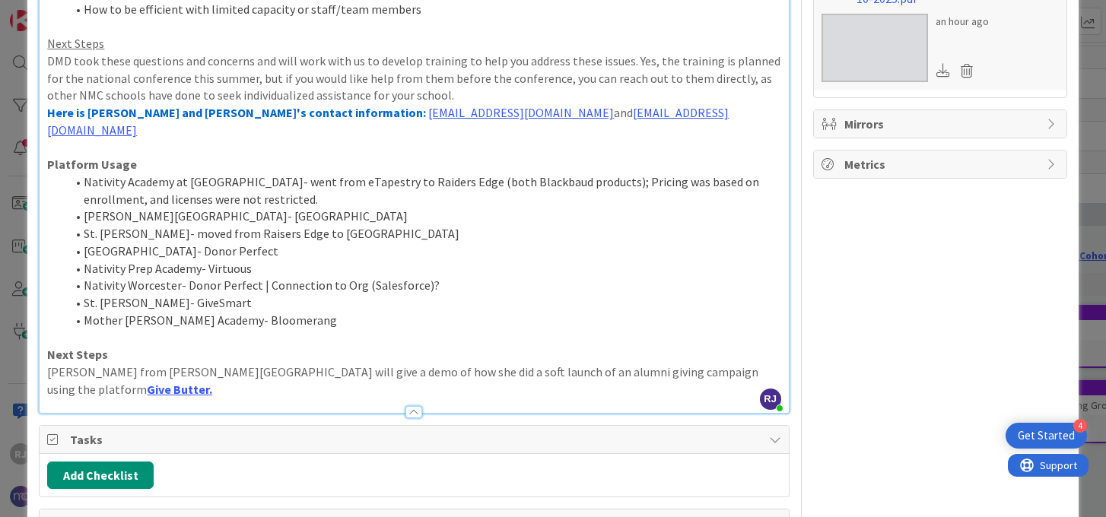
scroll to position [613, 0]
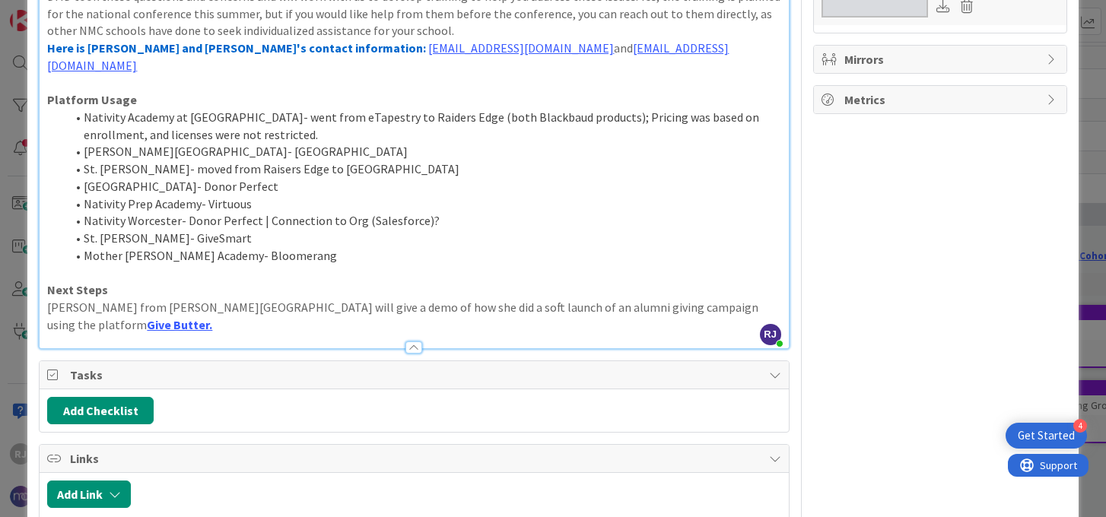
click at [47, 299] on p "[PERSON_NAME] from [PERSON_NAME][GEOGRAPHIC_DATA] will give a demo of how she d…" at bounding box center [413, 316] width 733 height 34
click at [169, 309] on li "[PERSON_NAME] from [PERSON_NAME][GEOGRAPHIC_DATA] will give a demo of how she d…" at bounding box center [422, 316] width 715 height 34
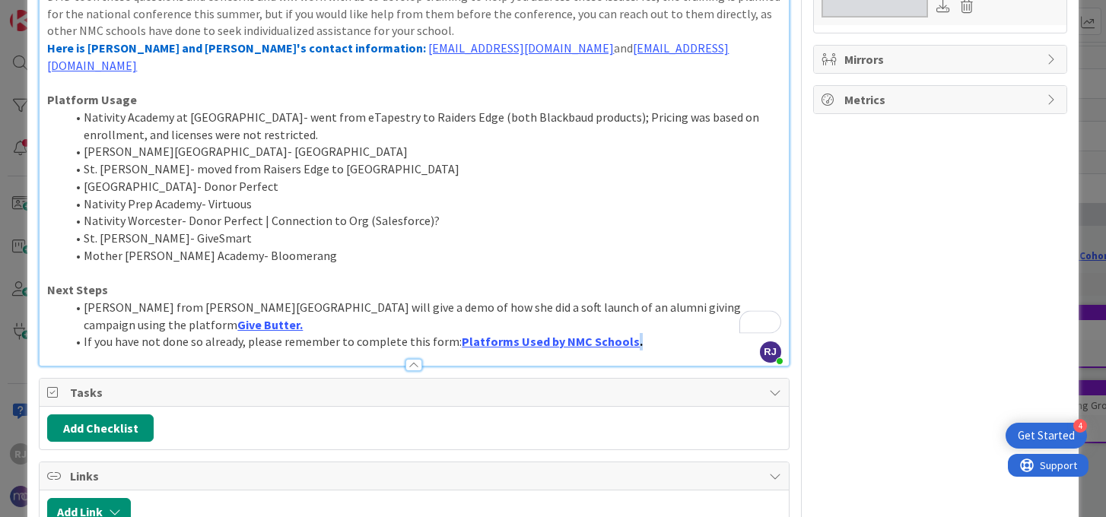
scroll to position [0, 0]
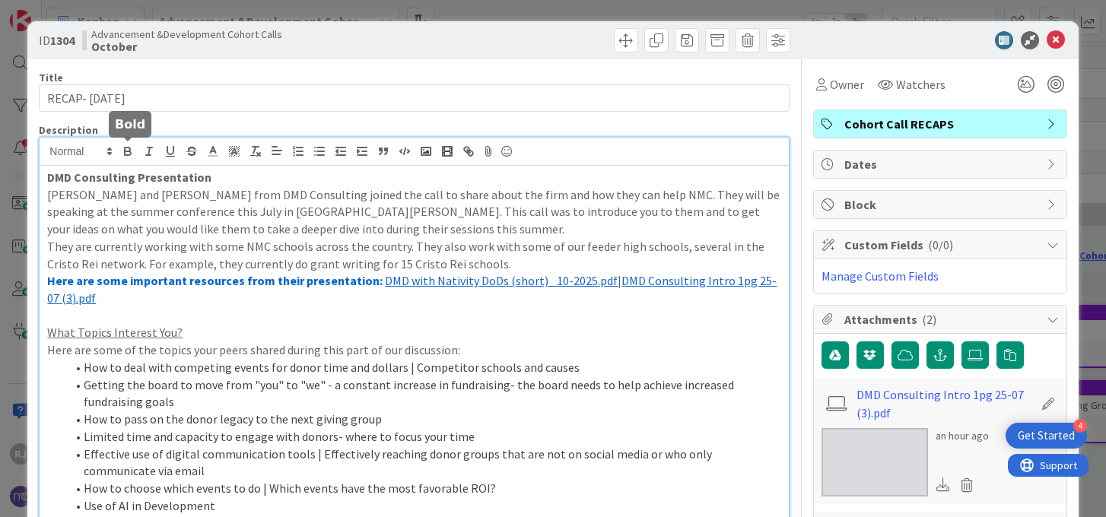
click at [129, 148] on icon "button" at bounding box center [127, 150] width 5 height 4
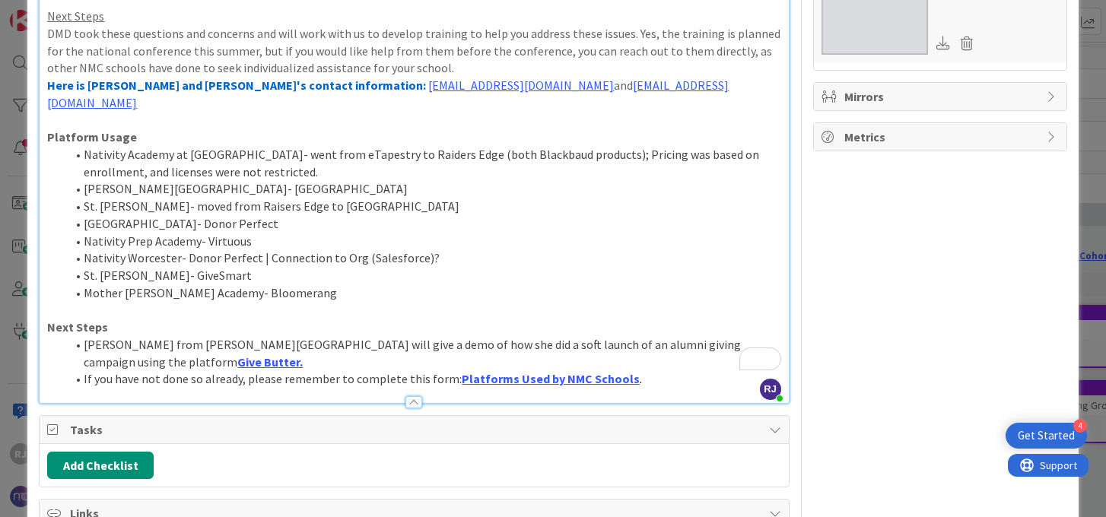
scroll to position [616, 0]
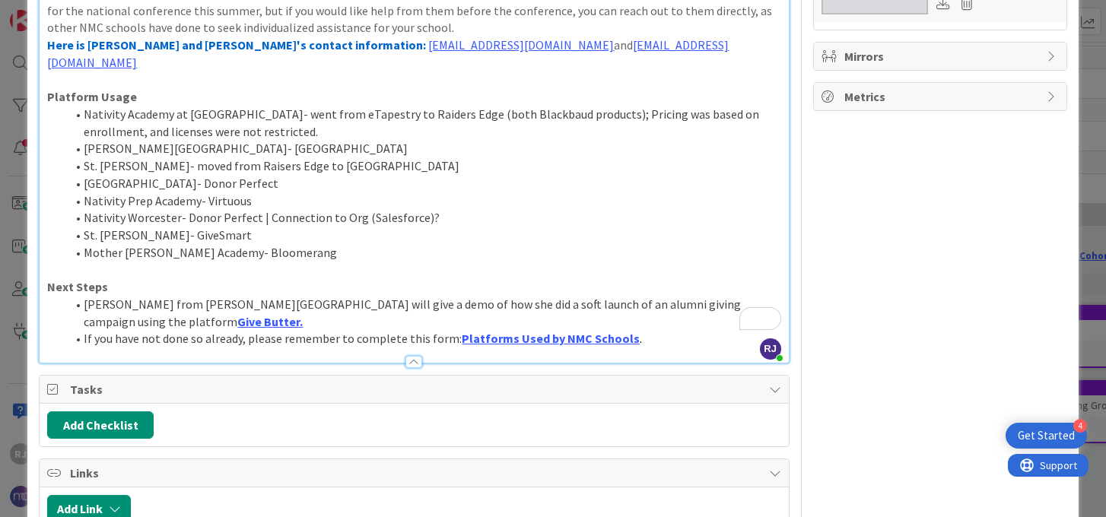
click at [672, 307] on li "[PERSON_NAME] from [PERSON_NAME][GEOGRAPHIC_DATA] will give a demo of how she d…" at bounding box center [422, 313] width 715 height 34
click at [759, 209] on li "Nativity Worcester- Donor Perfect | Connection to Org (Salesforce)?" at bounding box center [422, 217] width 715 height 17
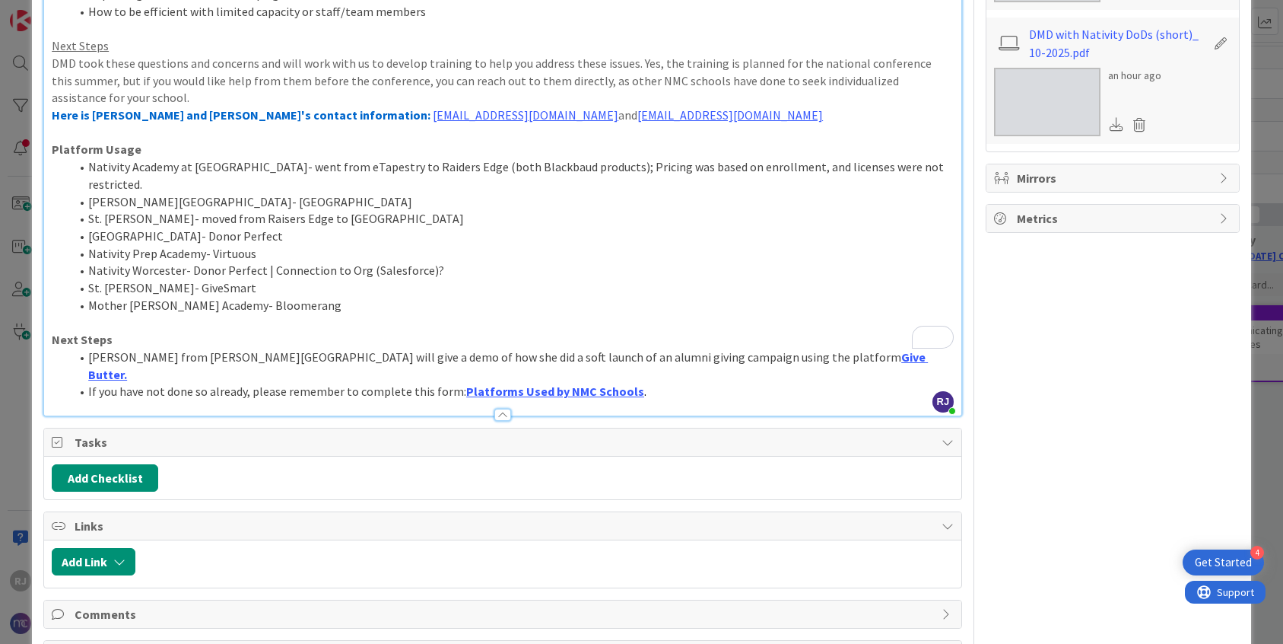
scroll to position [492, 0]
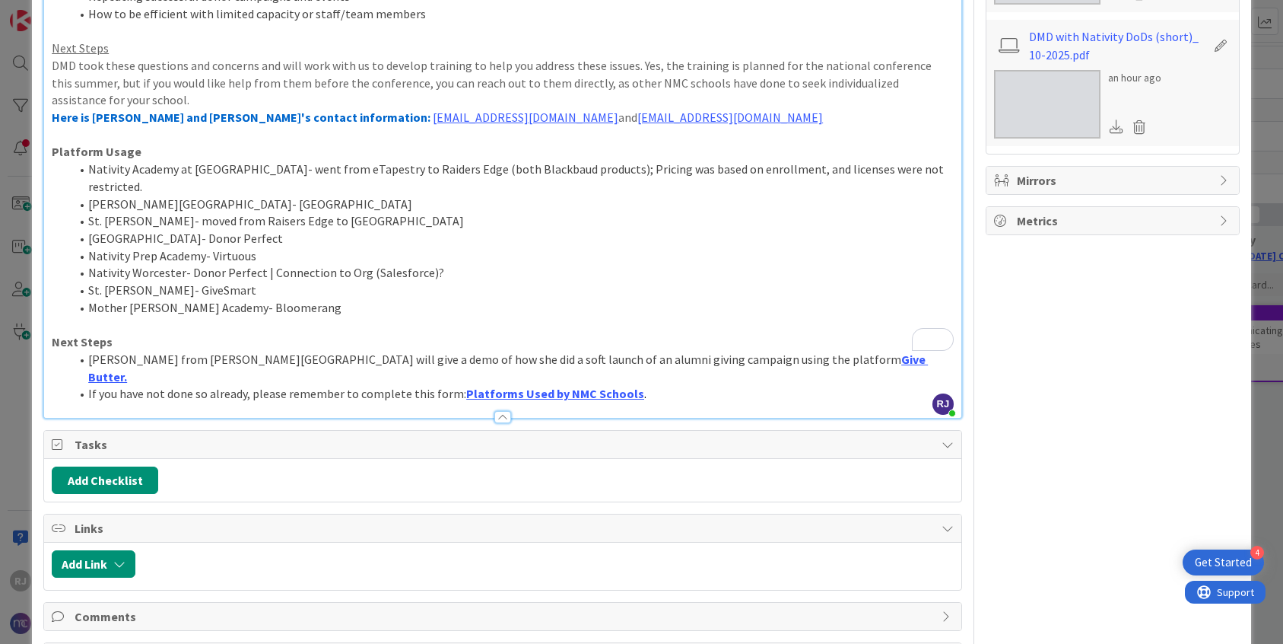
click at [866, 351] on li "[PERSON_NAME] from [PERSON_NAME][GEOGRAPHIC_DATA] will give a demo of how she d…" at bounding box center [512, 368] width 884 height 34
click at [302, 299] on li "Mother Caroline Academy- Bloomerang" at bounding box center [512, 307] width 884 height 17
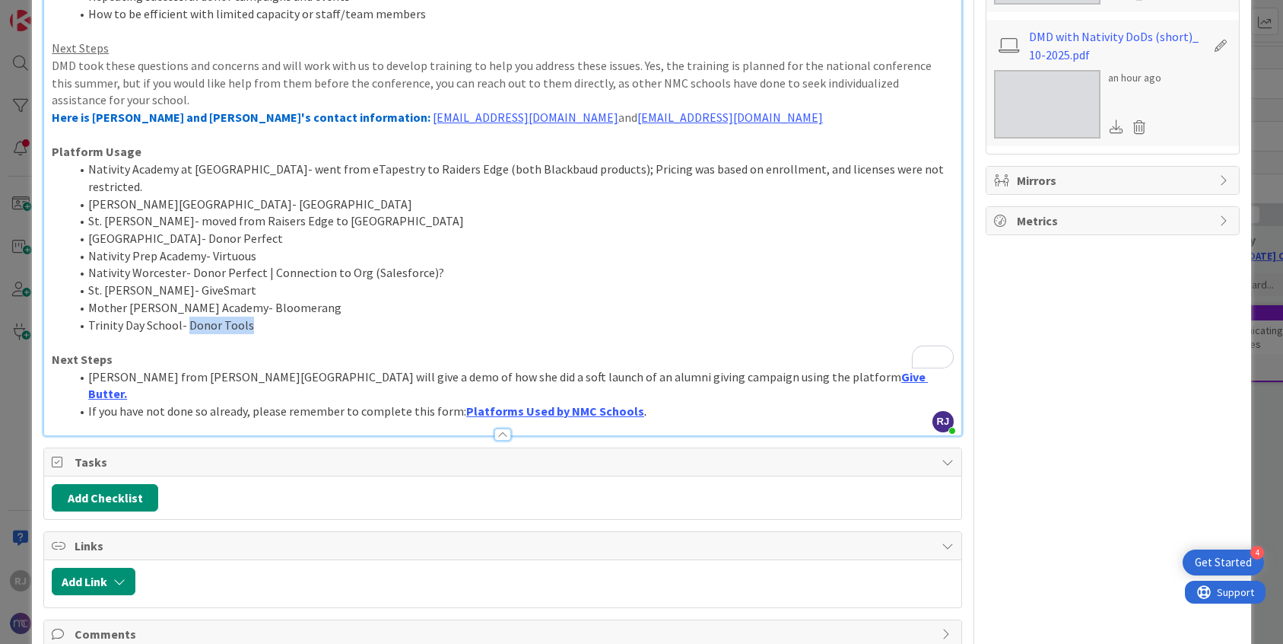
drag, startPoint x: 254, startPoint y: 286, endPoint x: 188, endPoint y: 288, distance: 66.2
click at [188, 316] on li "Trinity Day School- Donor Tools" at bounding box center [512, 324] width 884 height 17
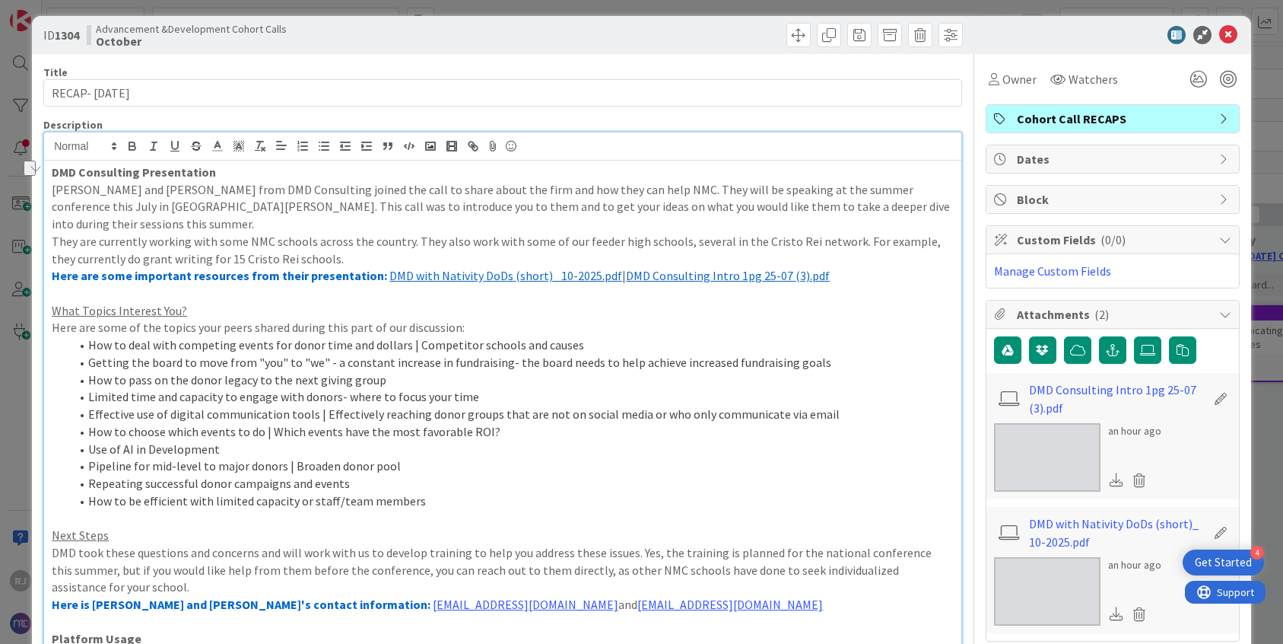
scroll to position [0, 0]
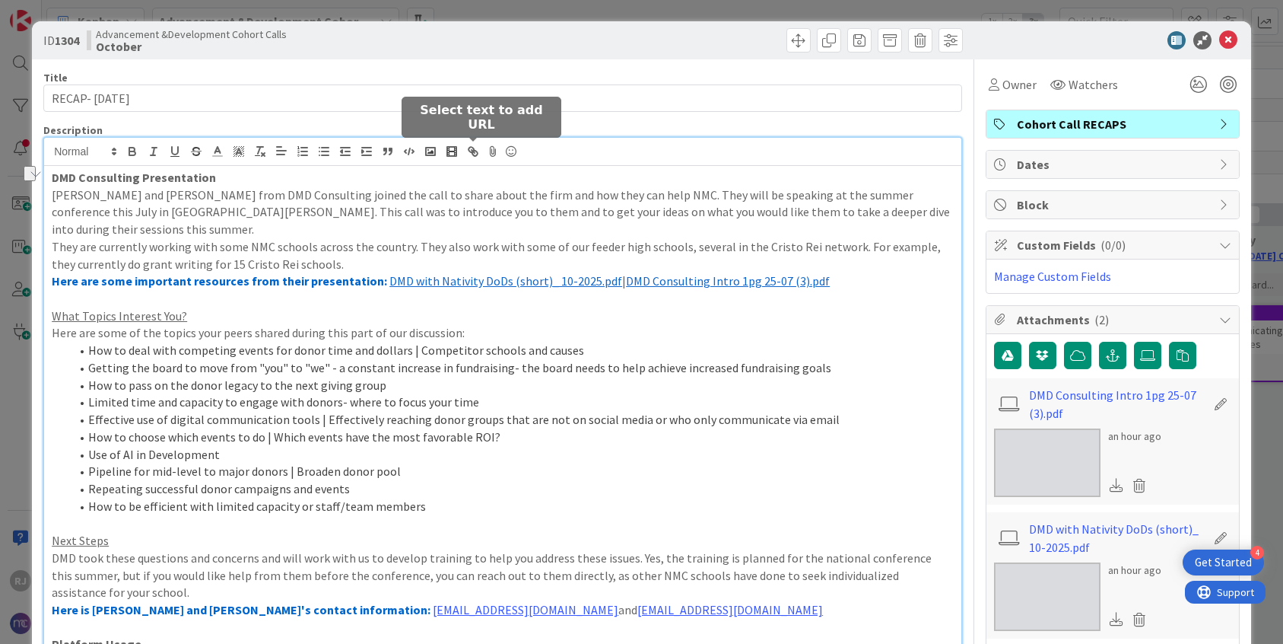
click at [476, 155] on icon "button" at bounding box center [474, 153] width 5 height 5
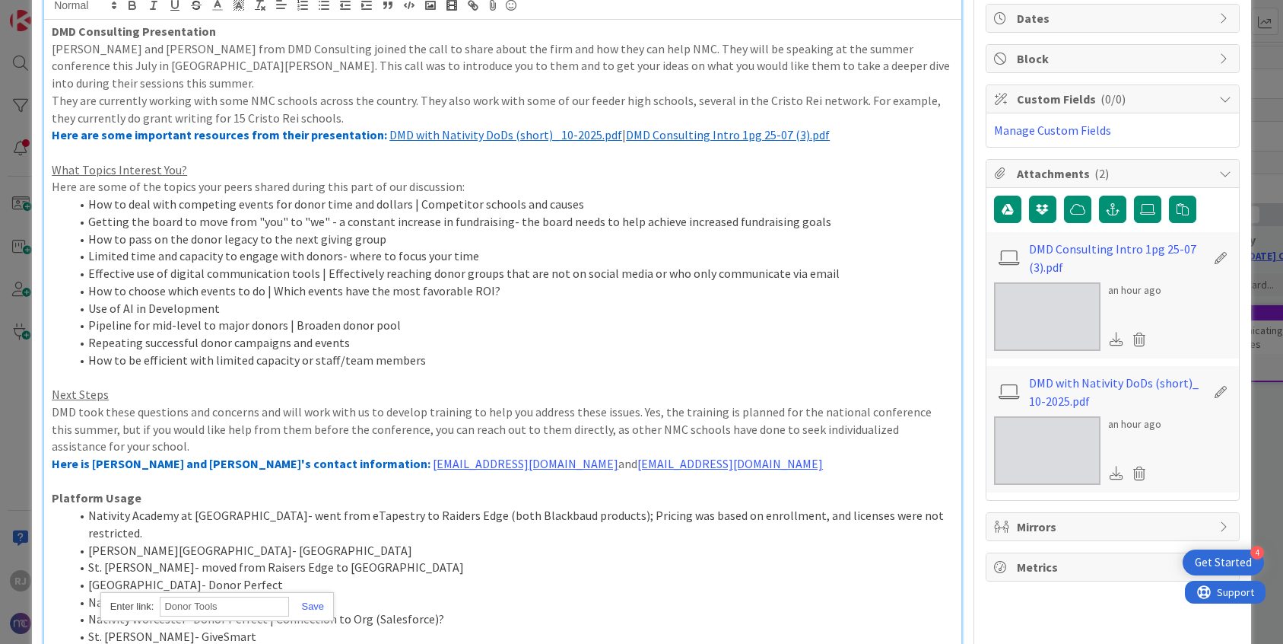
paste input "https://www.donortools.com/"
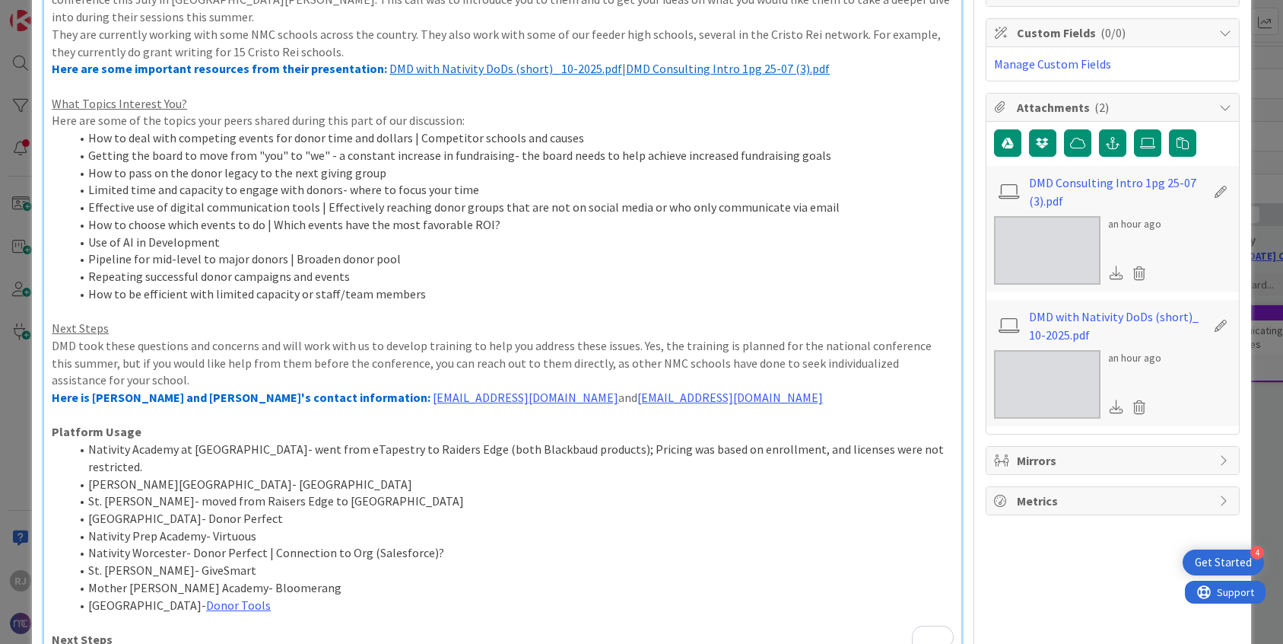
scroll to position [218, 0]
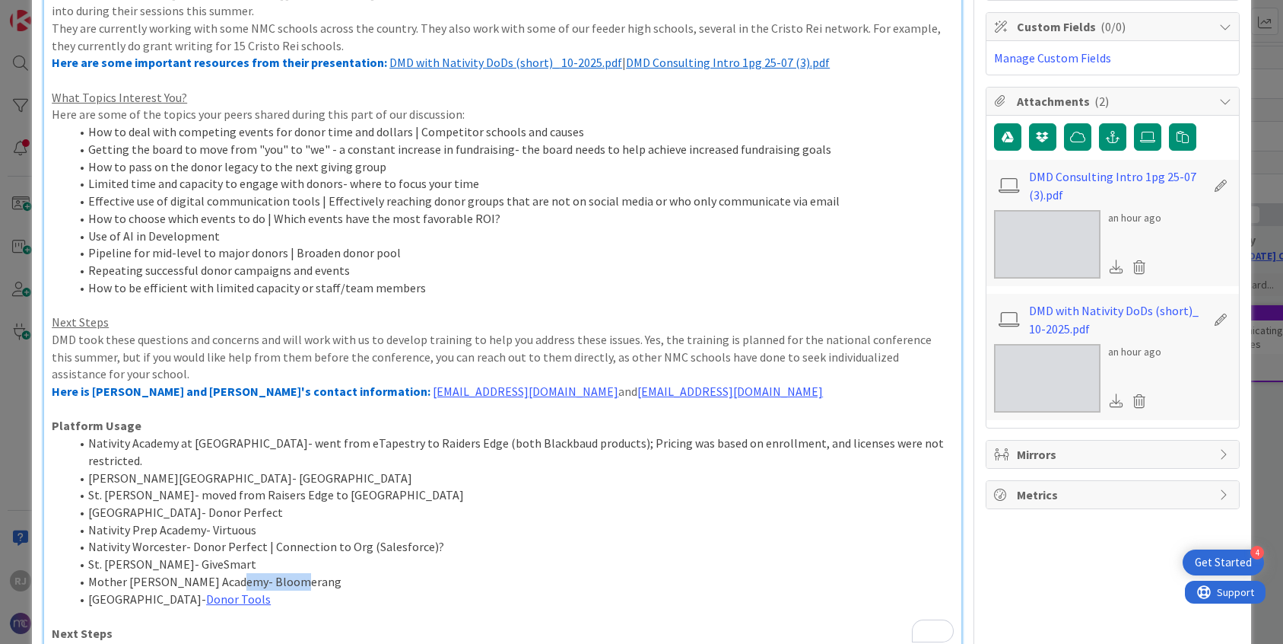
drag, startPoint x: 290, startPoint y: 545, endPoint x: 226, endPoint y: 541, distance: 64.0
click at [226, 517] on li "Mother Caroline Academy- Bloomerang" at bounding box center [512, 581] width 884 height 17
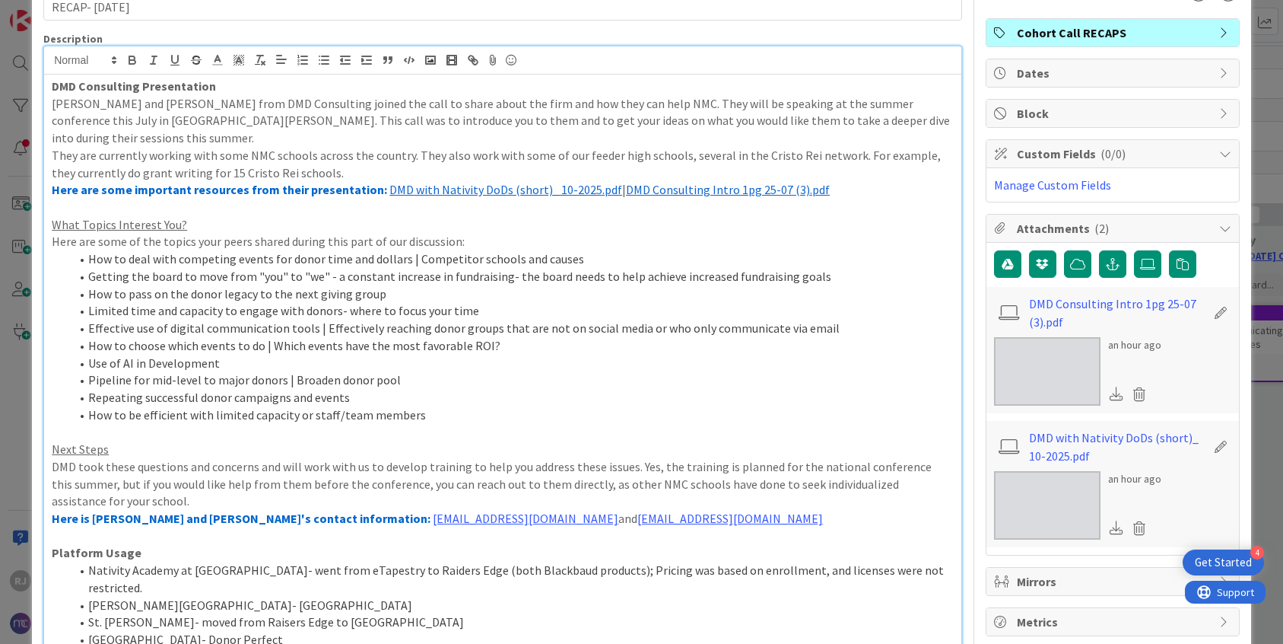
scroll to position [0, 0]
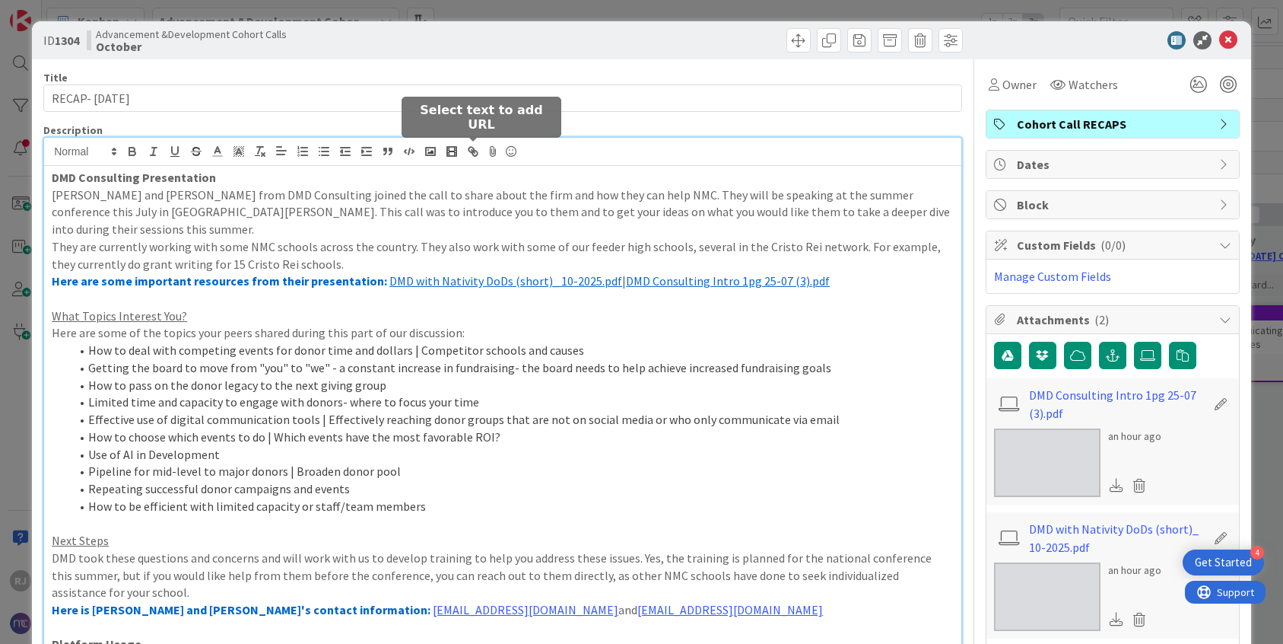
click at [476, 148] on icon "button" at bounding box center [473, 152] width 14 height 14
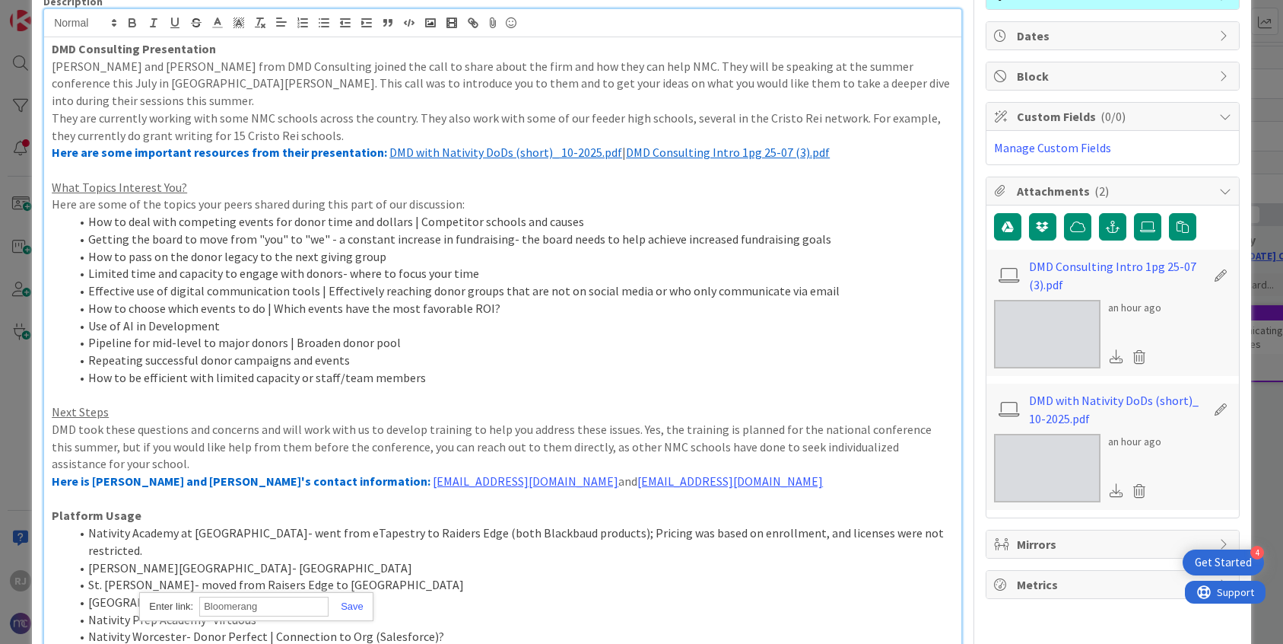
paste input "https://bloomerang.com/"
click at [348, 517] on div "https://bloomerang.com/" at bounding box center [256, 607] width 234 height 30
click at [349, 517] on link at bounding box center [346, 605] width 35 height 11
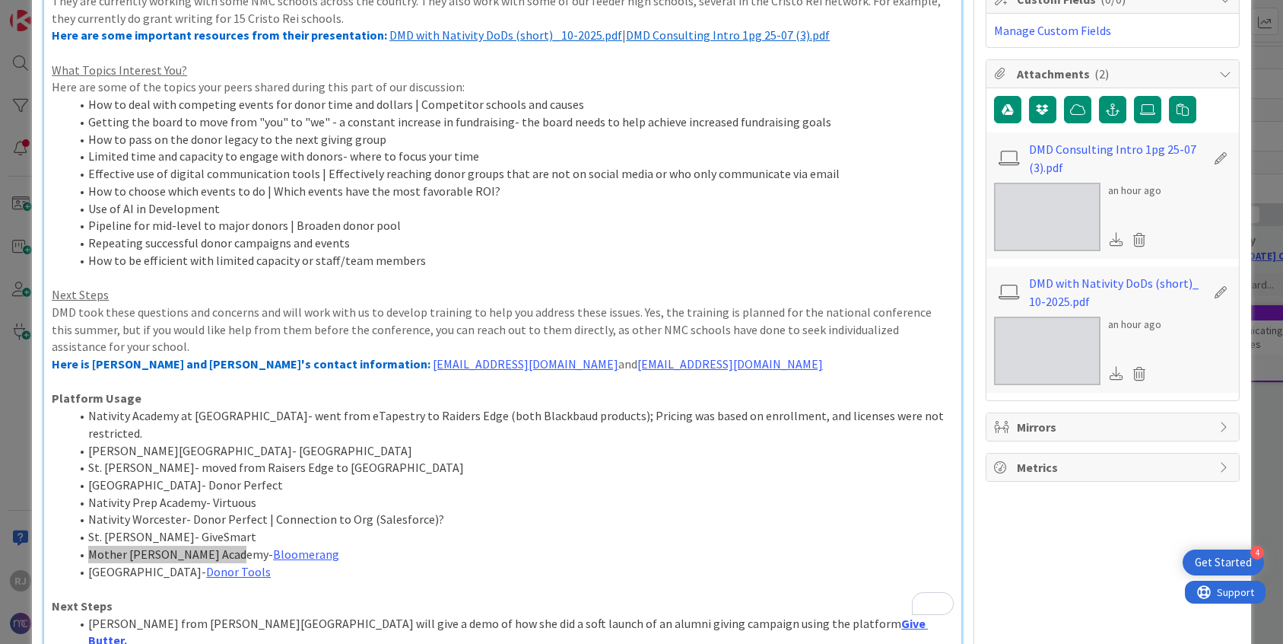
scroll to position [281, 0]
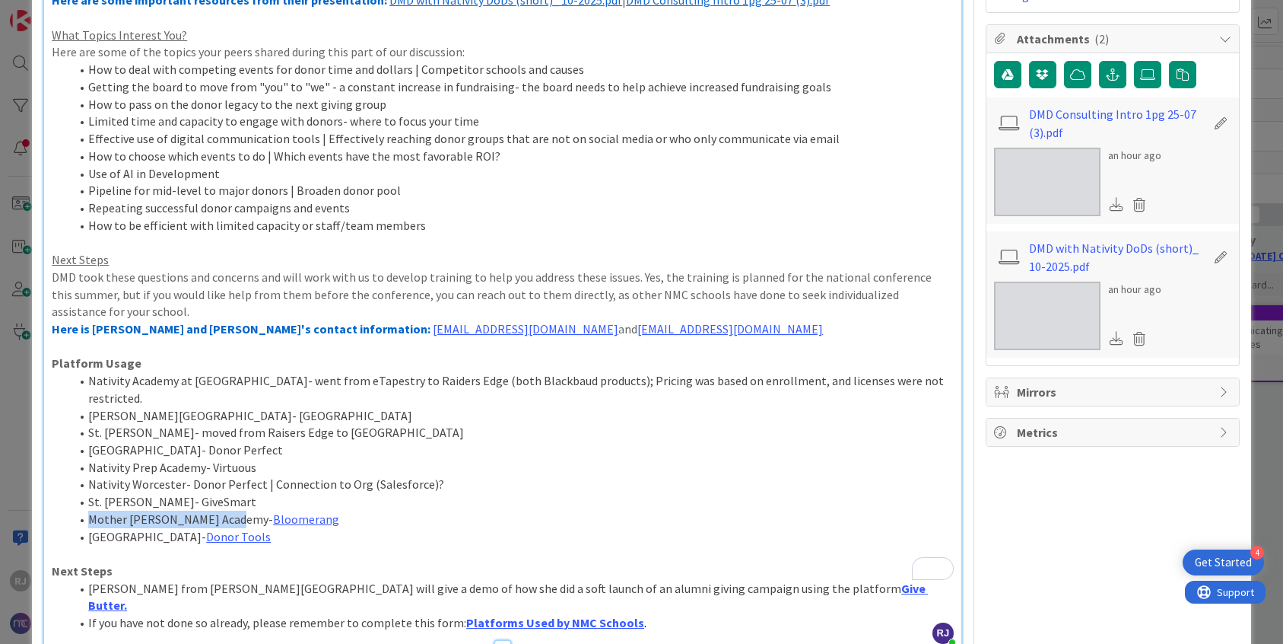
drag, startPoint x: 251, startPoint y: 464, endPoint x: 193, endPoint y: 464, distance: 57.8
click at [193, 493] on li "St. Andrew Nativity- GiveSmart" at bounding box center [512, 501] width 884 height 17
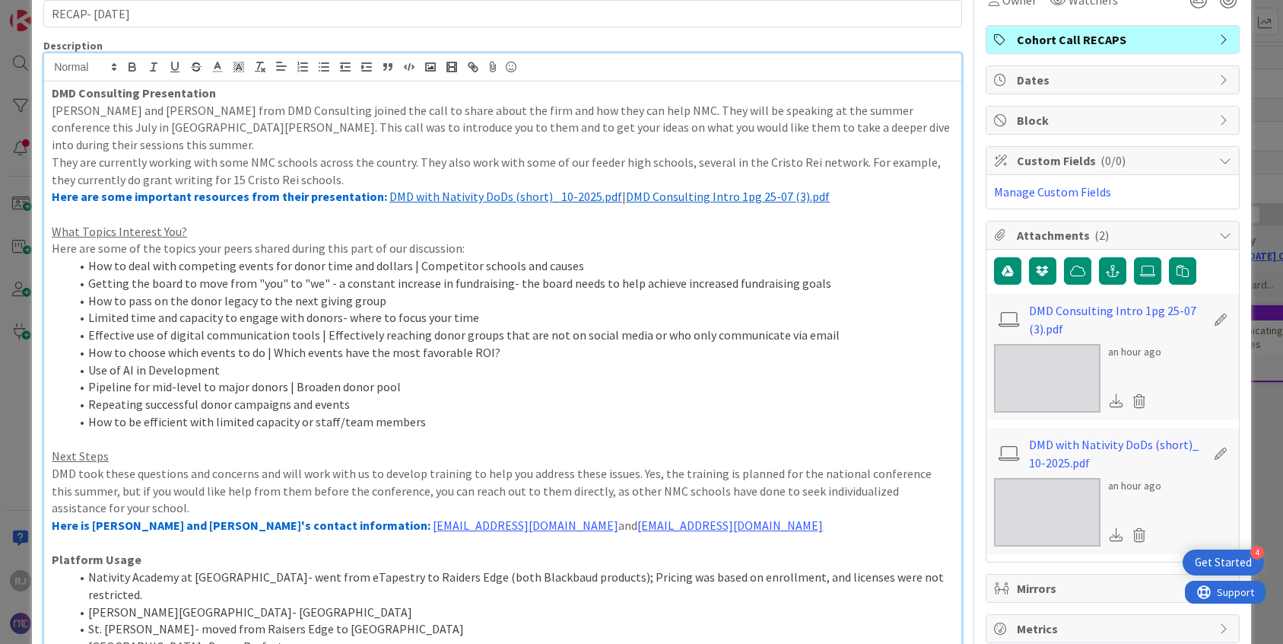
scroll to position [64, 0]
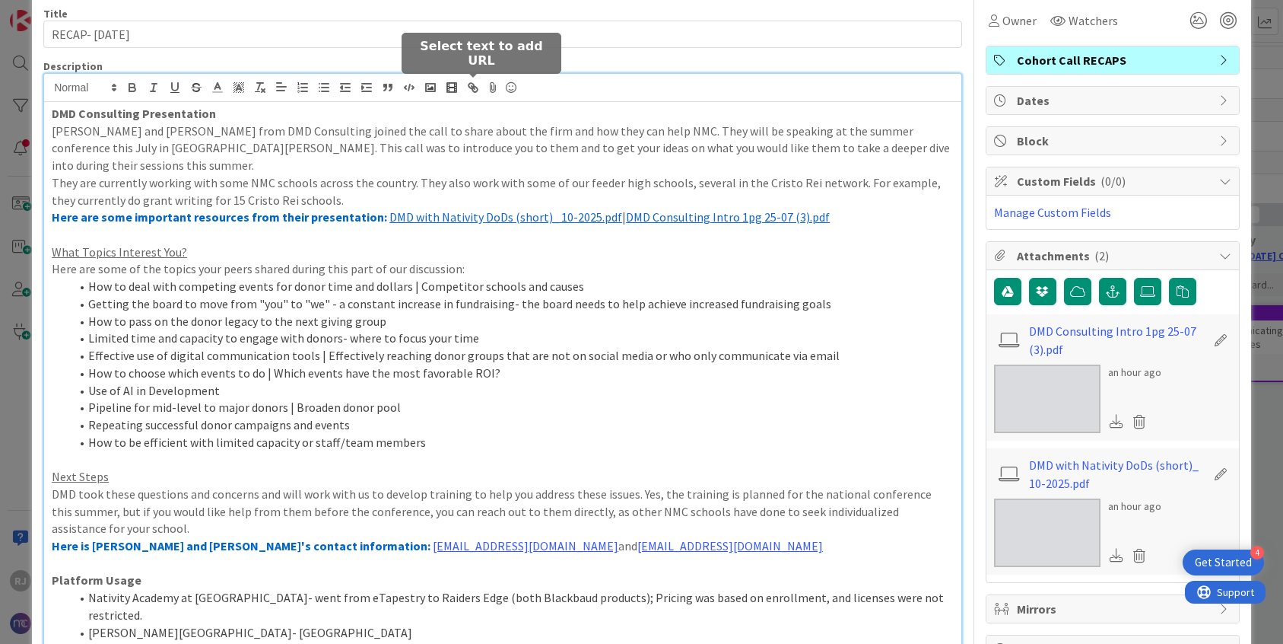
click at [477, 87] on icon "button" at bounding box center [474, 89] width 5 height 5
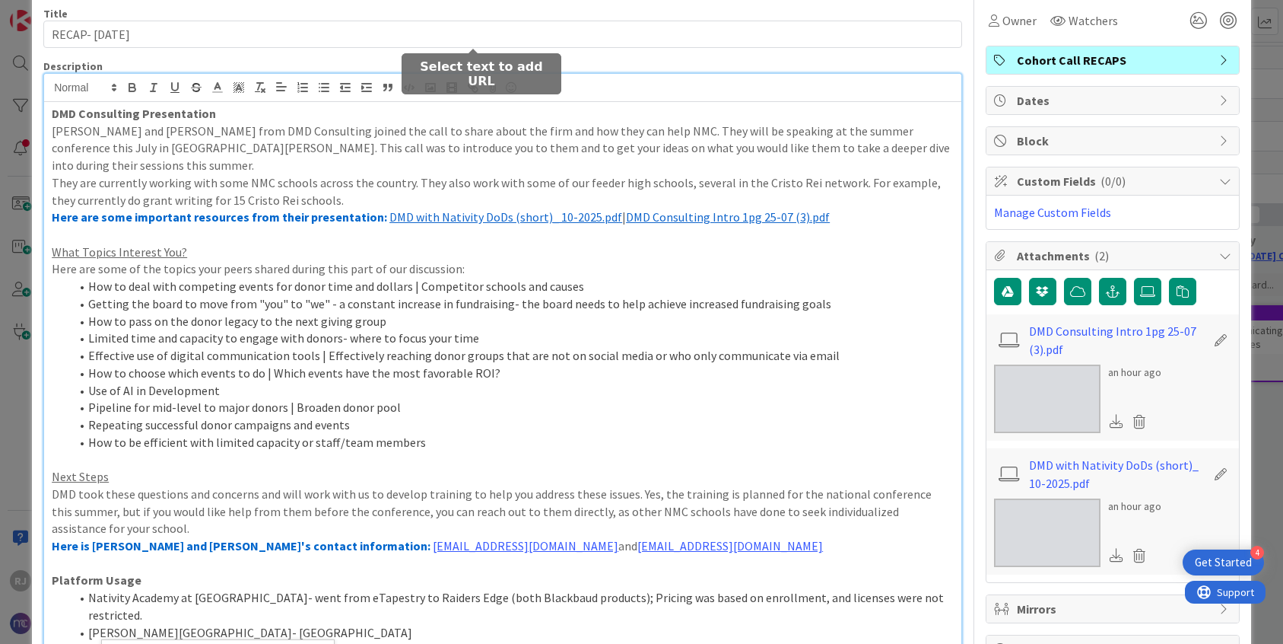
scroll to position [112, 0]
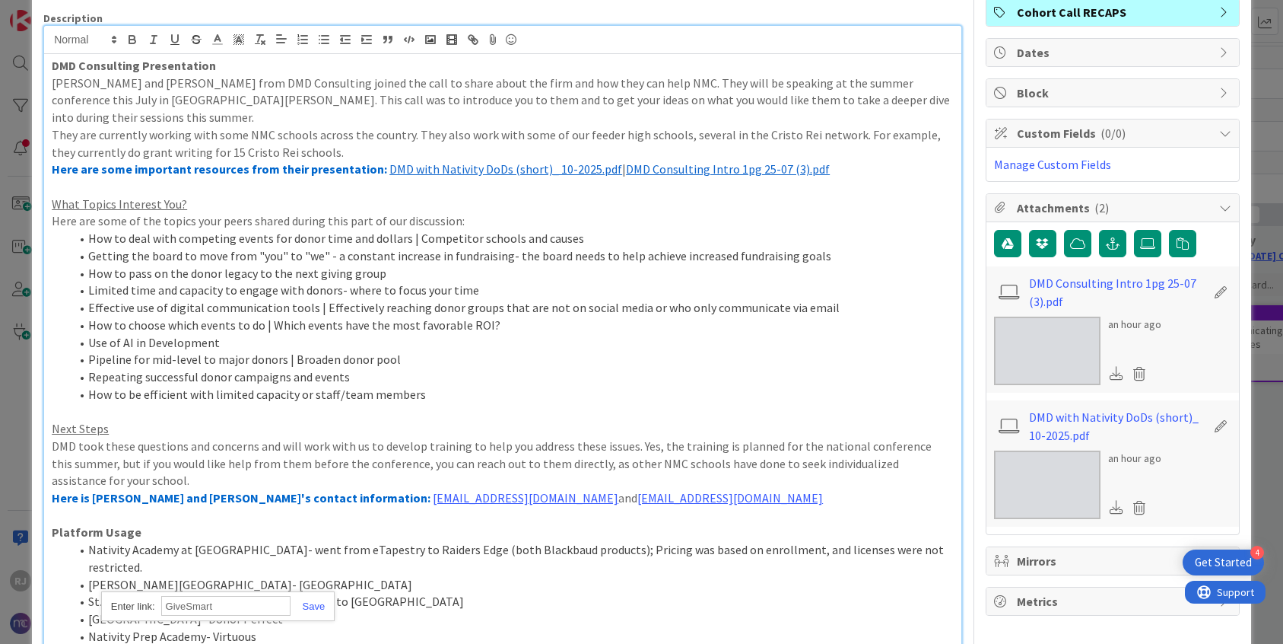
paste input "https://www.givesmart.com/?utm_medium=cpc&utm_source=google&utm_campaign=Win-Ba…"
click at [319, 517] on link at bounding box center [308, 605] width 35 height 11
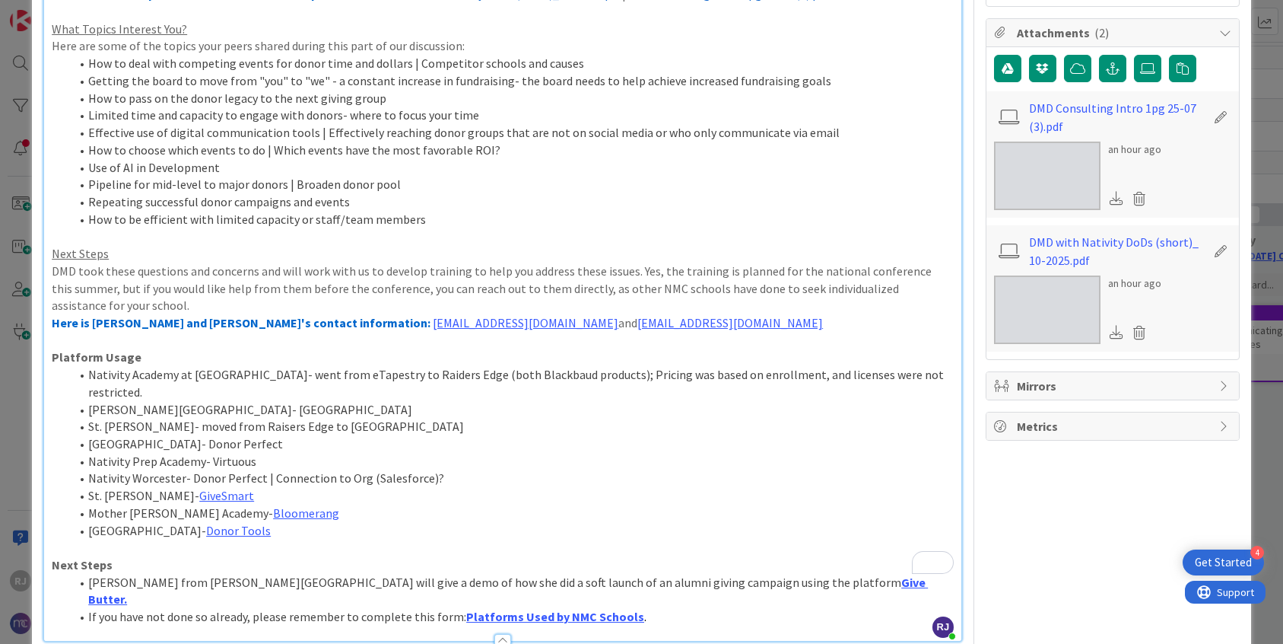
scroll to position [300, 0]
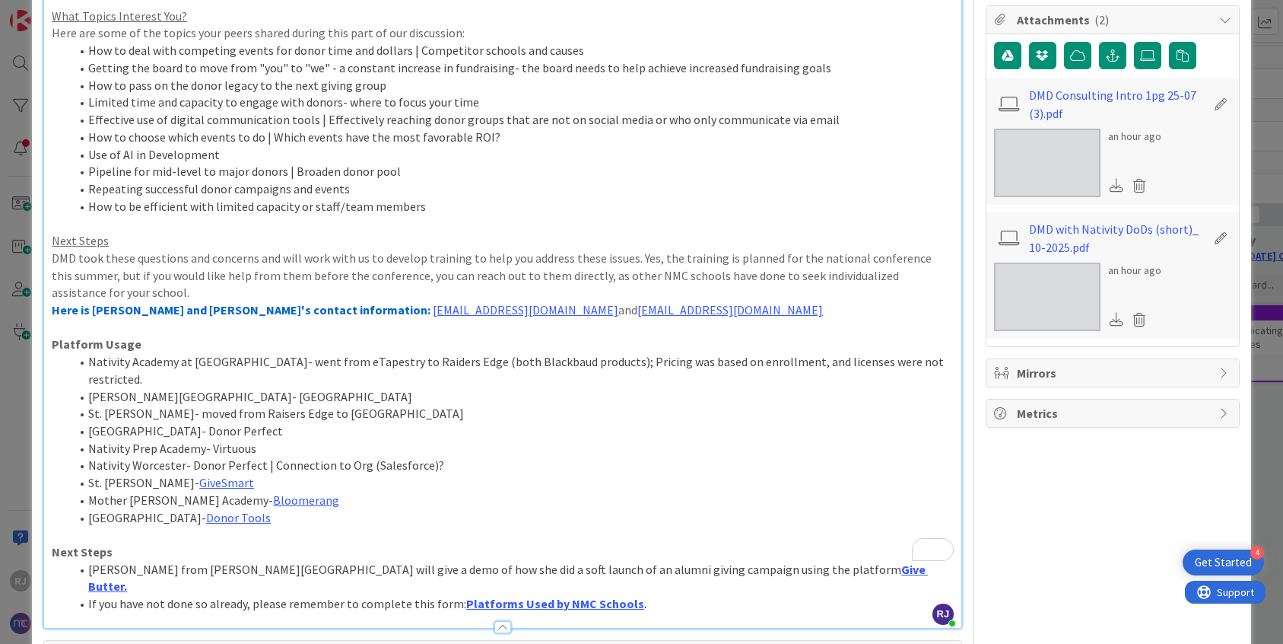
click at [366, 509] on li "Trinity Day School- Donor Tools" at bounding box center [512, 517] width 884 height 17
click at [241, 456] on li "Nativity Worcester- Donor Perfect | Connection to Org (Salesforce)?" at bounding box center [512, 464] width 884 height 17
click at [243, 456] on li "Nativity Worcester- Donor Perfect | Connection to Org (Salesforce)?" at bounding box center [512, 464] width 884 height 17
drag, startPoint x: 258, startPoint y: 430, endPoint x: 189, endPoint y: 430, distance: 69.2
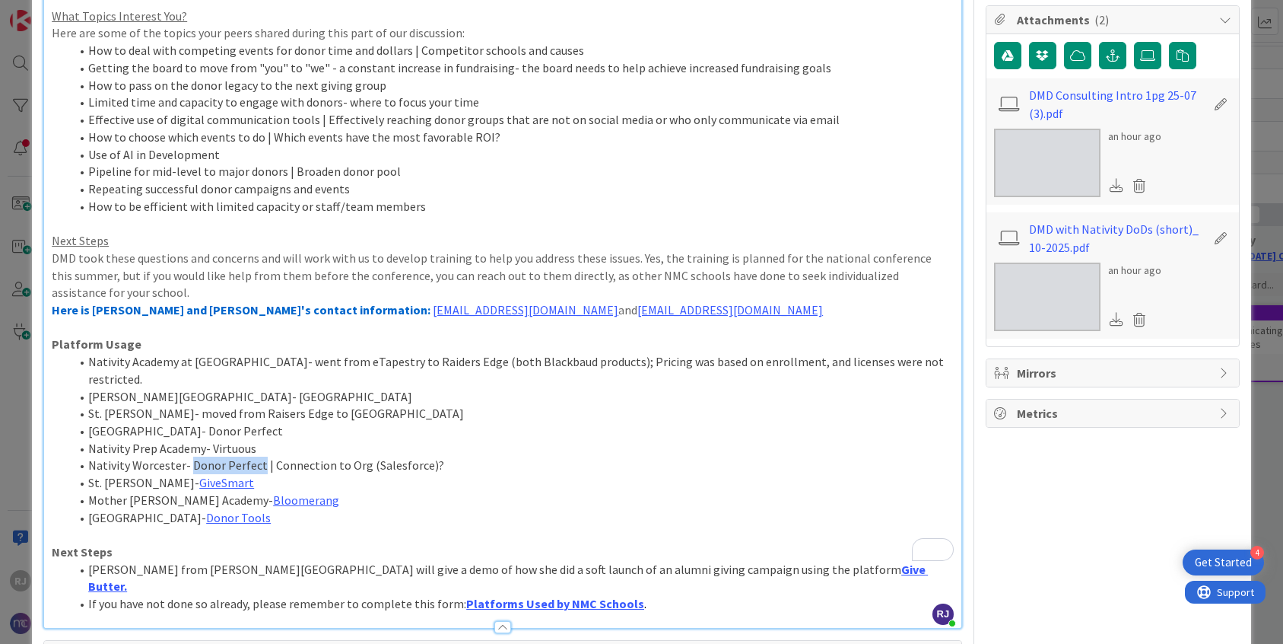
click at [189, 456] on li "Nativity Worcester- Donor Perfect | Connection to Org (Salesforce)?" at bounding box center [512, 464] width 884 height 17
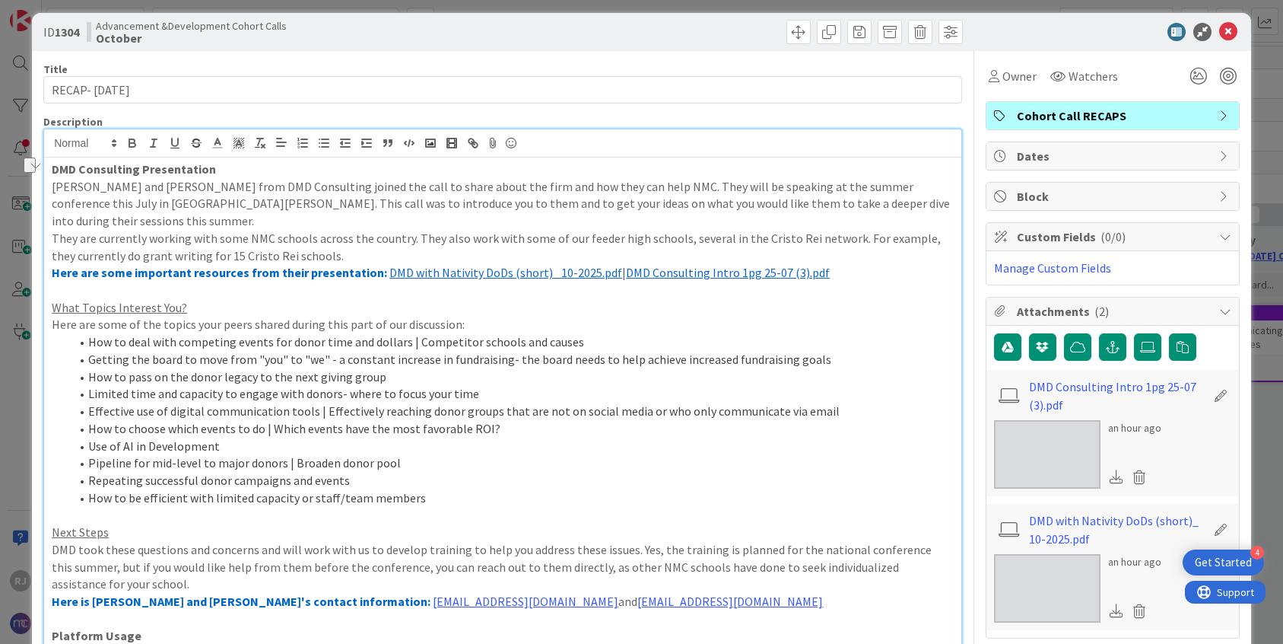
scroll to position [0, 0]
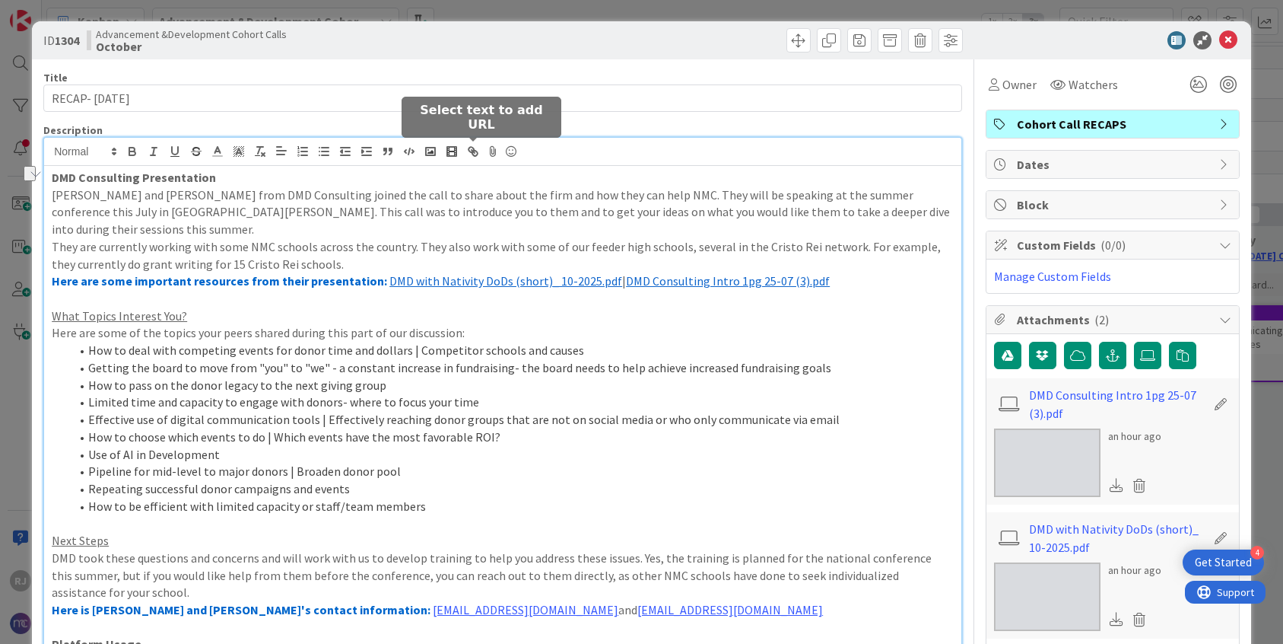
click at [475, 152] on line "button" at bounding box center [473, 151] width 3 height 3
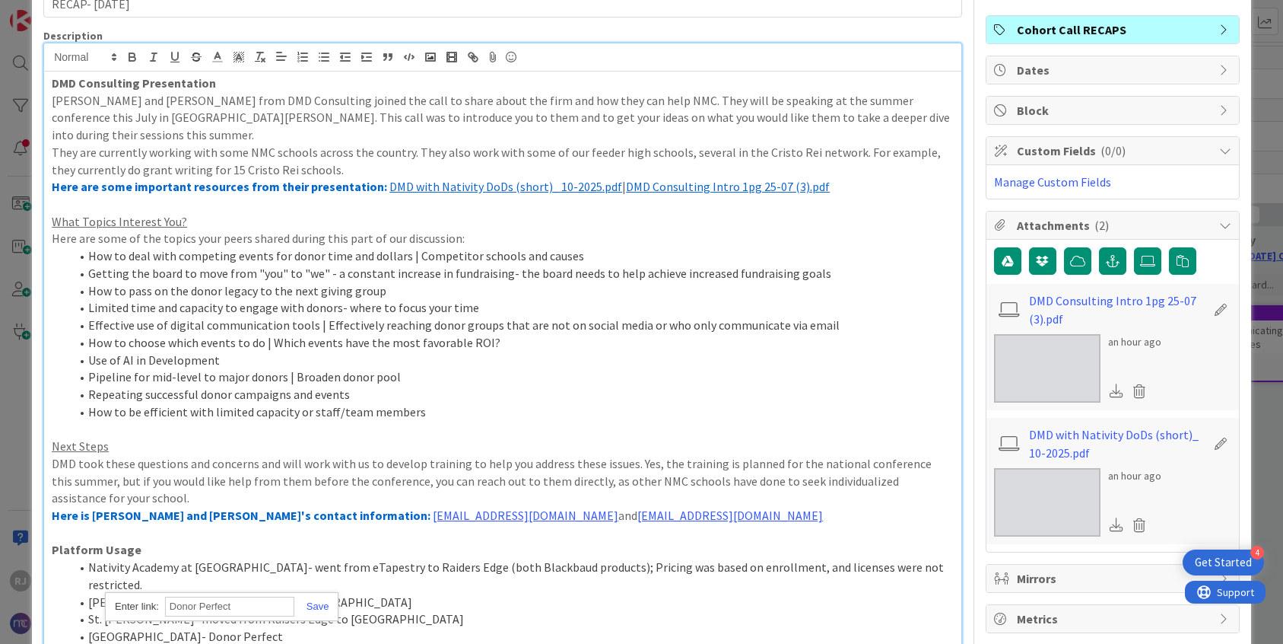
paste input "https://www.donorperfect.com/landing/utm/ppc/donorperfect-branded/?creative=660…"
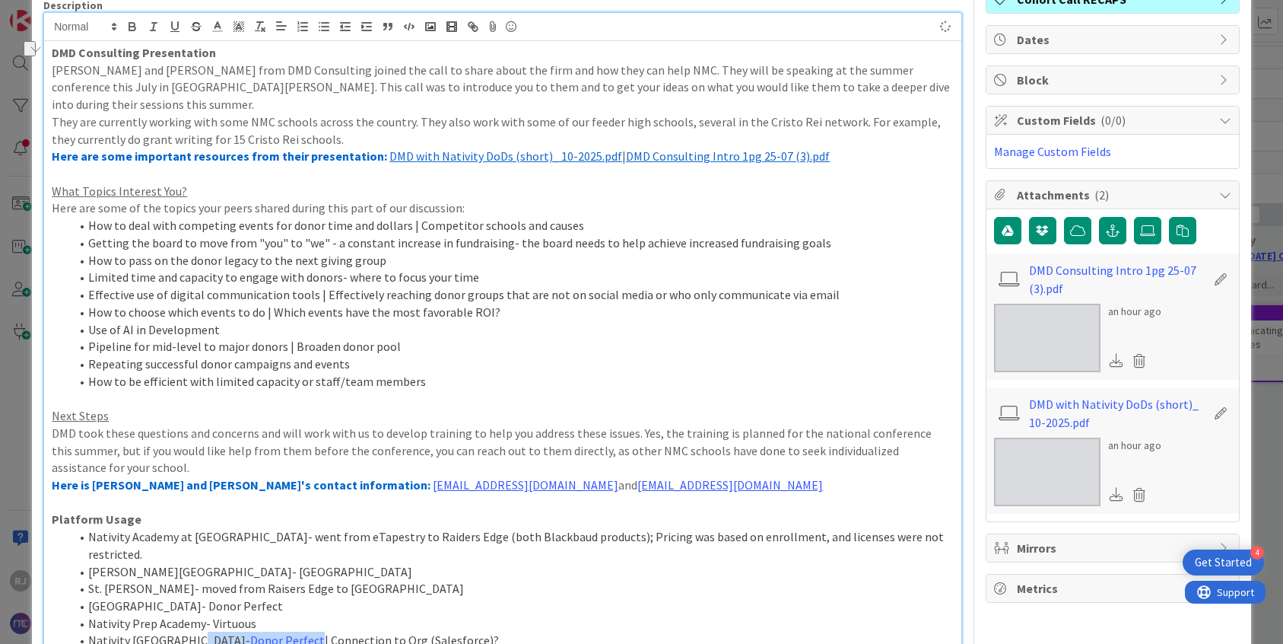
scroll to position [127, 0]
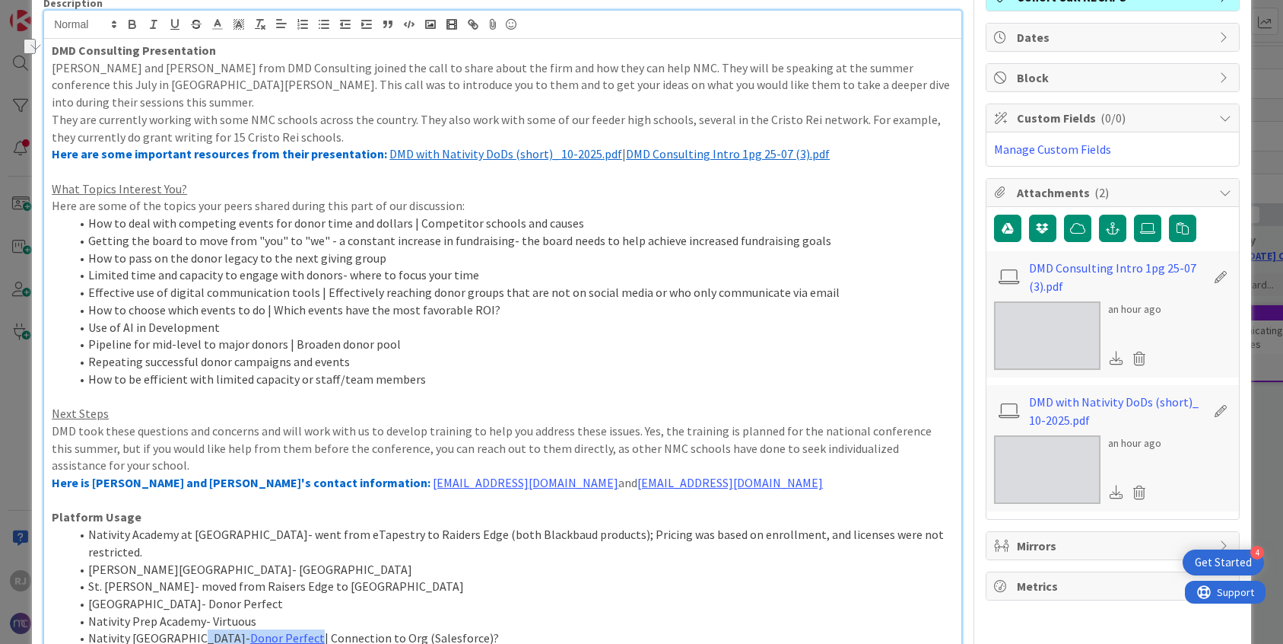
drag, startPoint x: 433, startPoint y: 600, endPoint x: 260, endPoint y: 601, distance: 172.7
click at [260, 517] on li "Nativity Worcester- Donor Perfect | Connection to Org (Salesforce)?" at bounding box center [512, 637] width 884 height 17
click at [234, 517] on li "Nativity Prep Academy- Virtuous" at bounding box center [512, 620] width 884 height 17
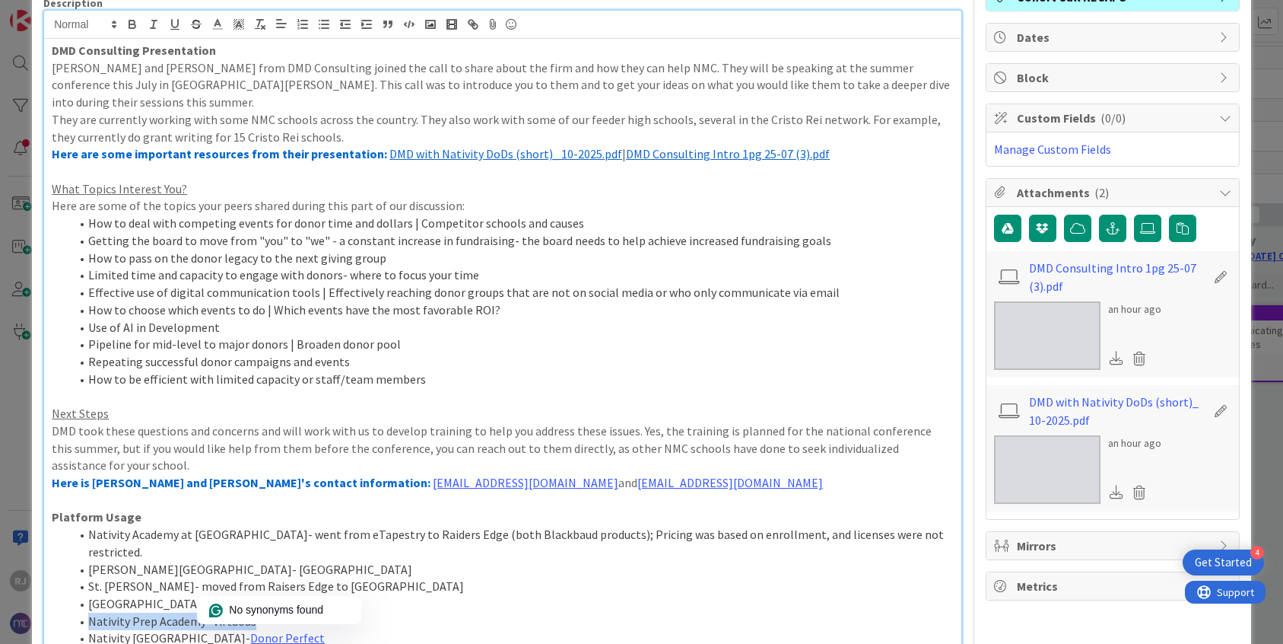
click at [234, 517] on li "Nativity Prep Academy- Virtuous" at bounding box center [512, 620] width 884 height 17
drag, startPoint x: 254, startPoint y: 584, endPoint x: 212, endPoint y: 582, distance: 41.9
click at [212, 517] on li "Nativity Prep Academy- Virtuous" at bounding box center [512, 620] width 884 height 17
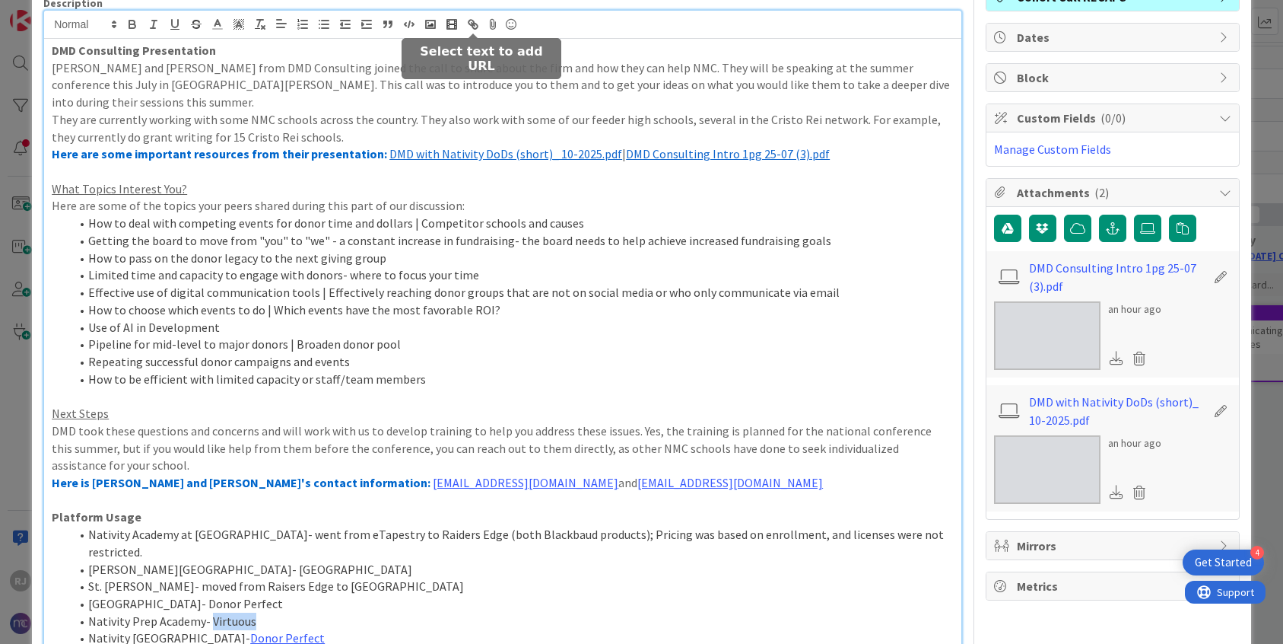
click at [475, 24] on icon "button" at bounding box center [474, 26] width 5 height 5
paste input "https://virtuous.org/"
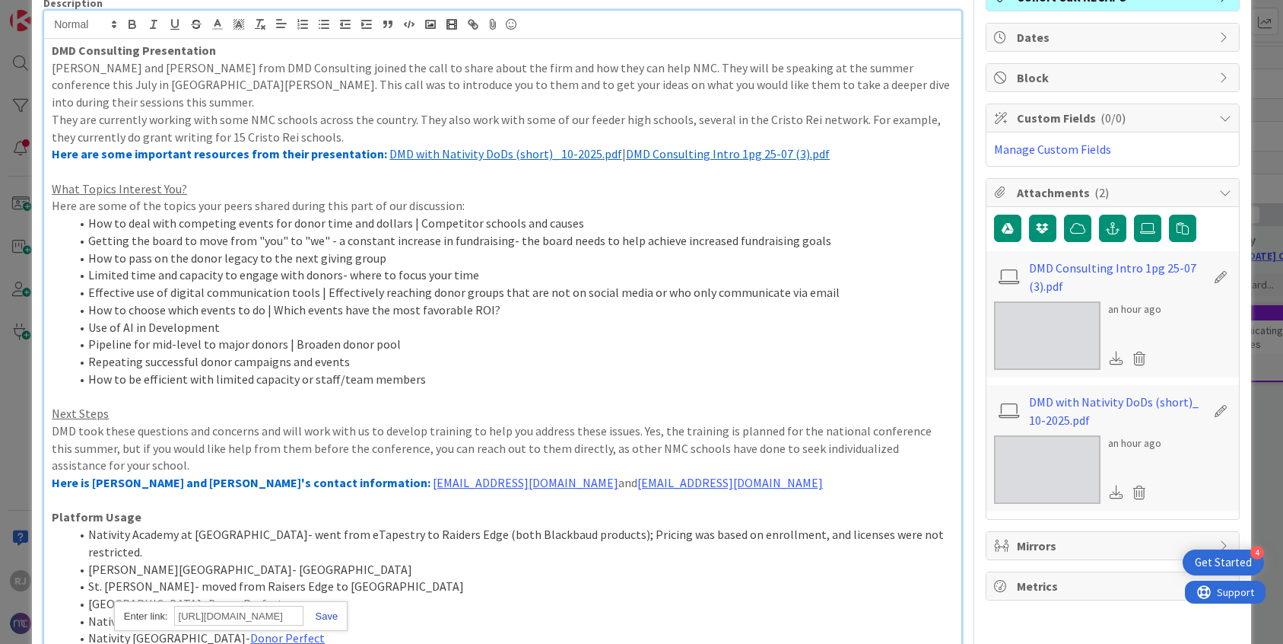
click at [322, 517] on link at bounding box center [321, 615] width 35 height 11
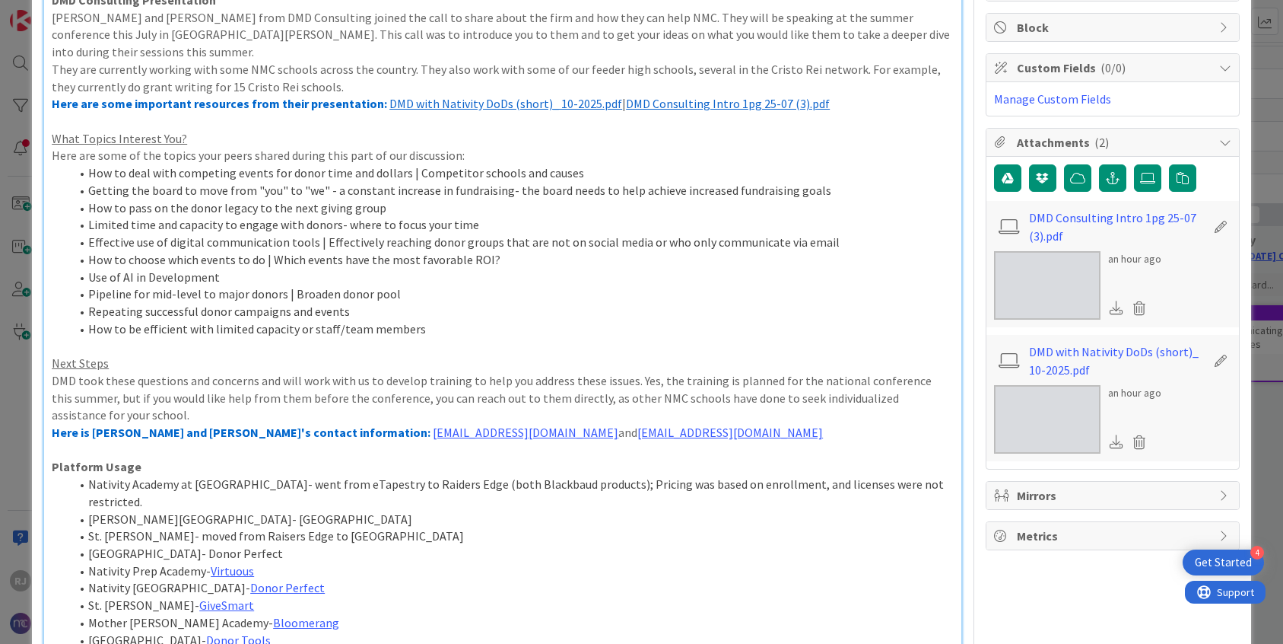
scroll to position [180, 0]
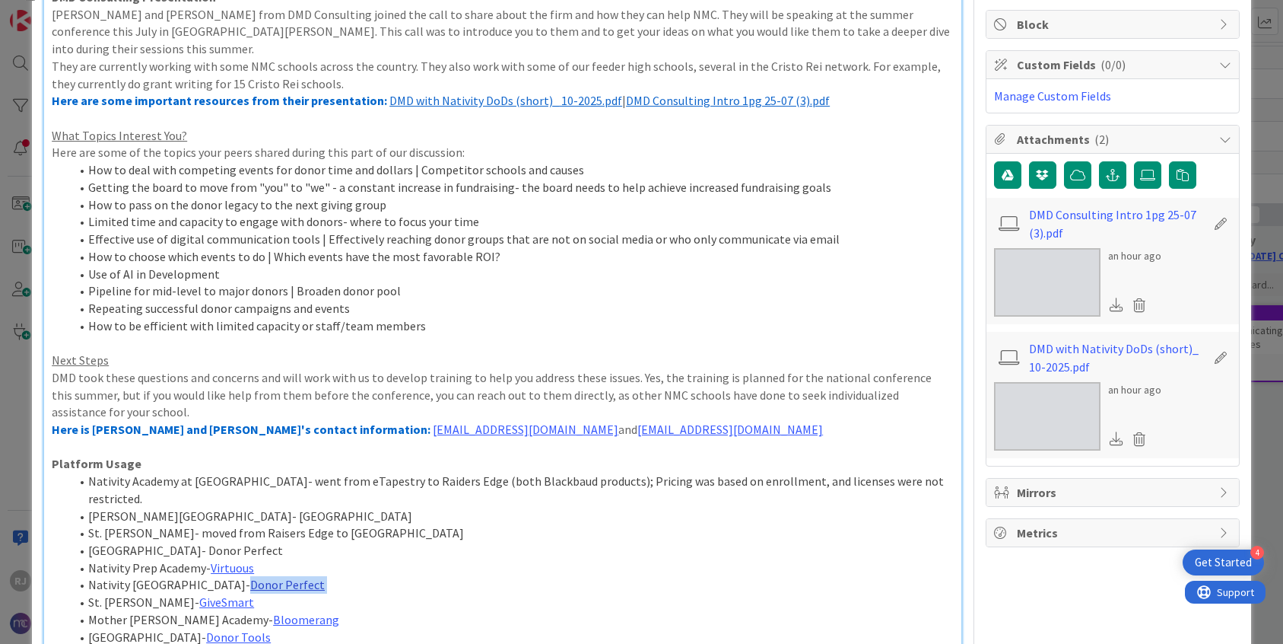
drag, startPoint x: 263, startPoint y: 551, endPoint x: 189, endPoint y: 547, distance: 74.7
click at [189, 517] on li "Nativity Worcester- Donor Perfect" at bounding box center [512, 584] width 884 height 17
copy li "Donor Perfect"
drag, startPoint x: 264, startPoint y: 516, endPoint x: 189, endPoint y: 516, distance: 75.3
click at [189, 517] on li "St. Ignatius School- Donor Perfect" at bounding box center [512, 550] width 884 height 17
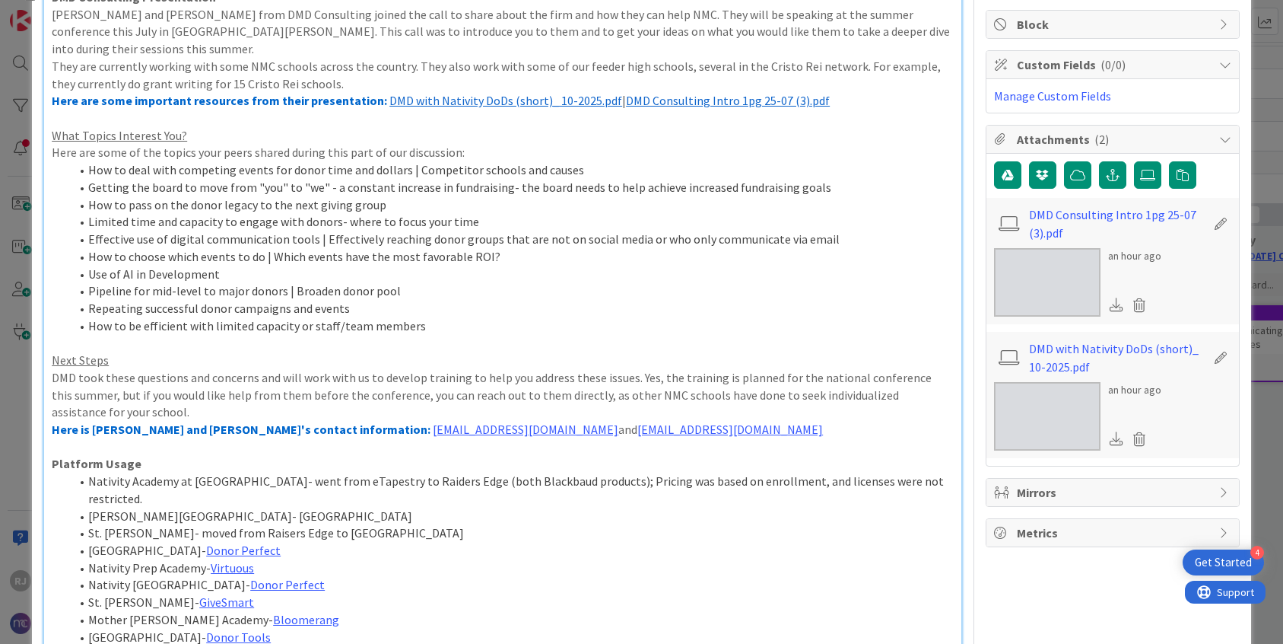
drag, startPoint x: 370, startPoint y: 482, endPoint x: 275, endPoint y: 480, distance: 95.1
click at [275, 507] on li "Guadalupe Regional Middle School- Little Green Light" at bounding box center [512, 515] width 884 height 17
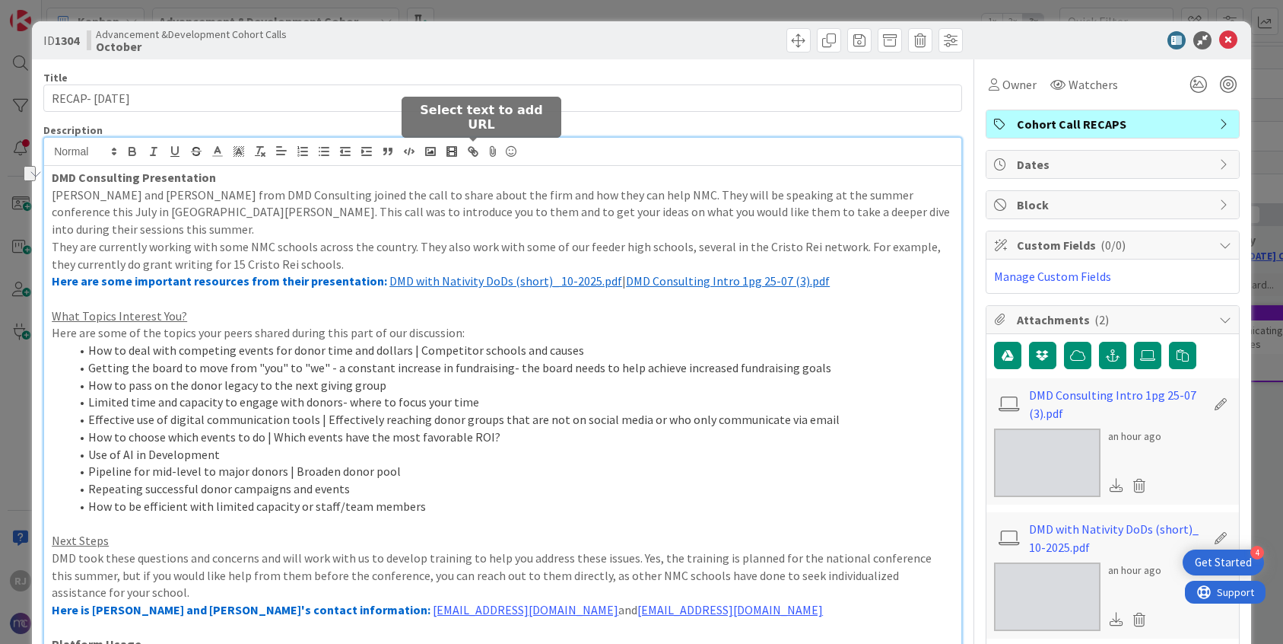
click at [476, 153] on icon "button" at bounding box center [473, 152] width 14 height 14
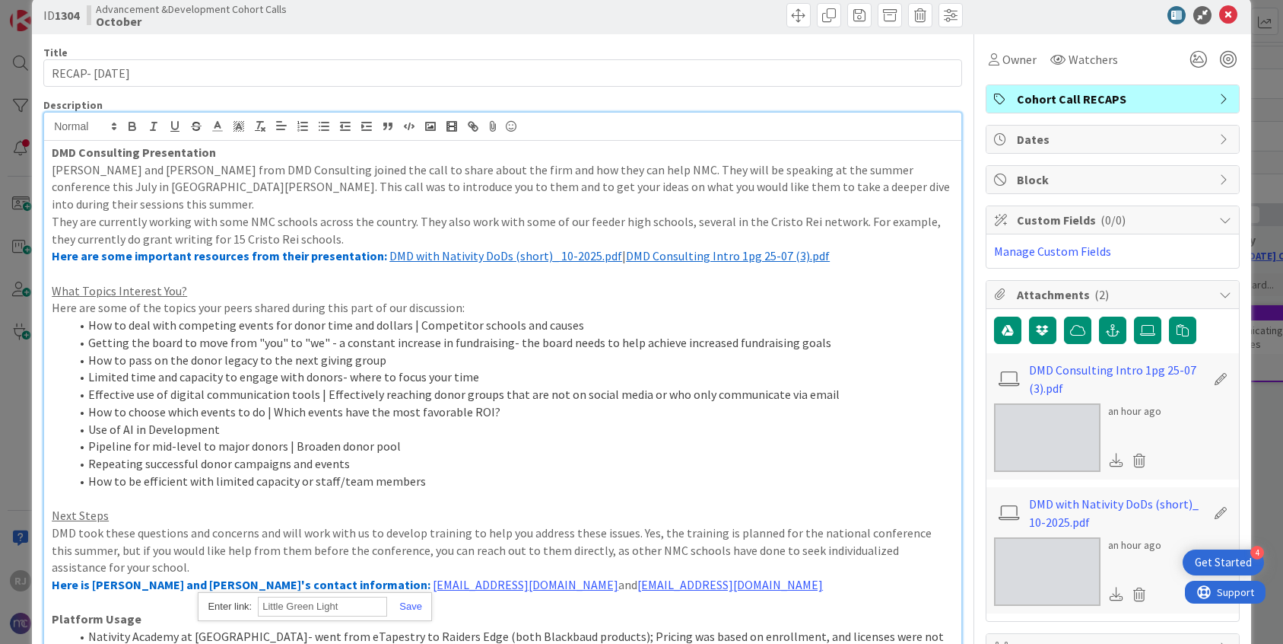
paste input "https://www.littlegreenlight.com/?gad_source=1&gad_campaignid=1781430124&gbraid…"
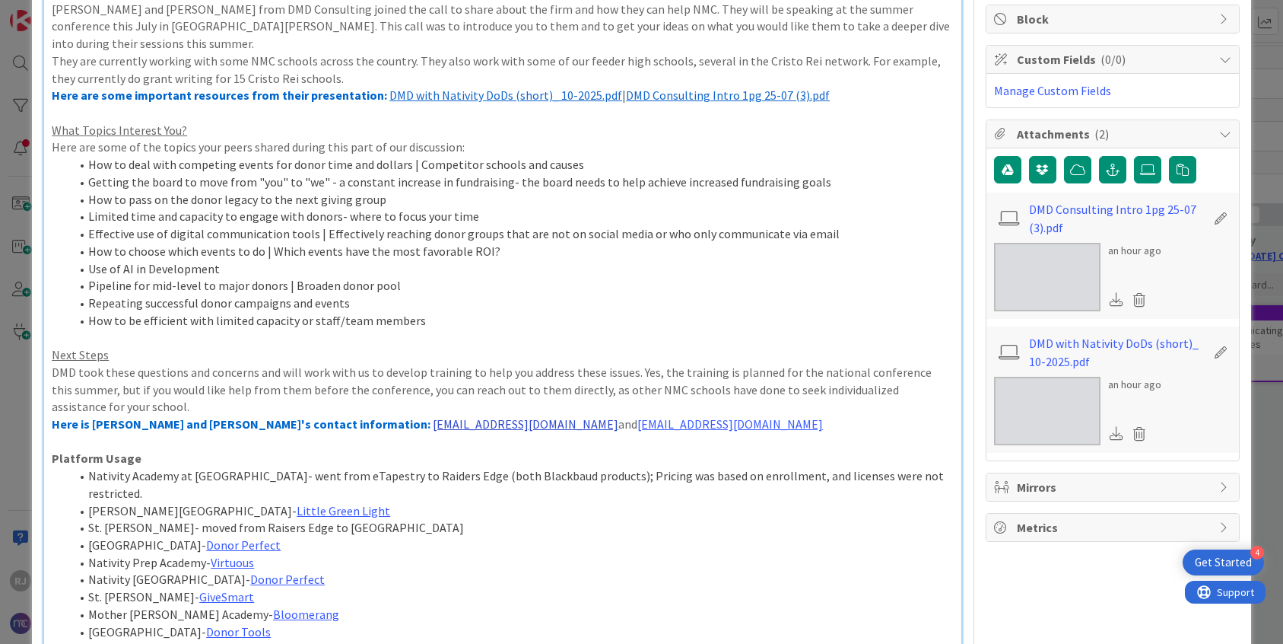
scroll to position [194, 0]
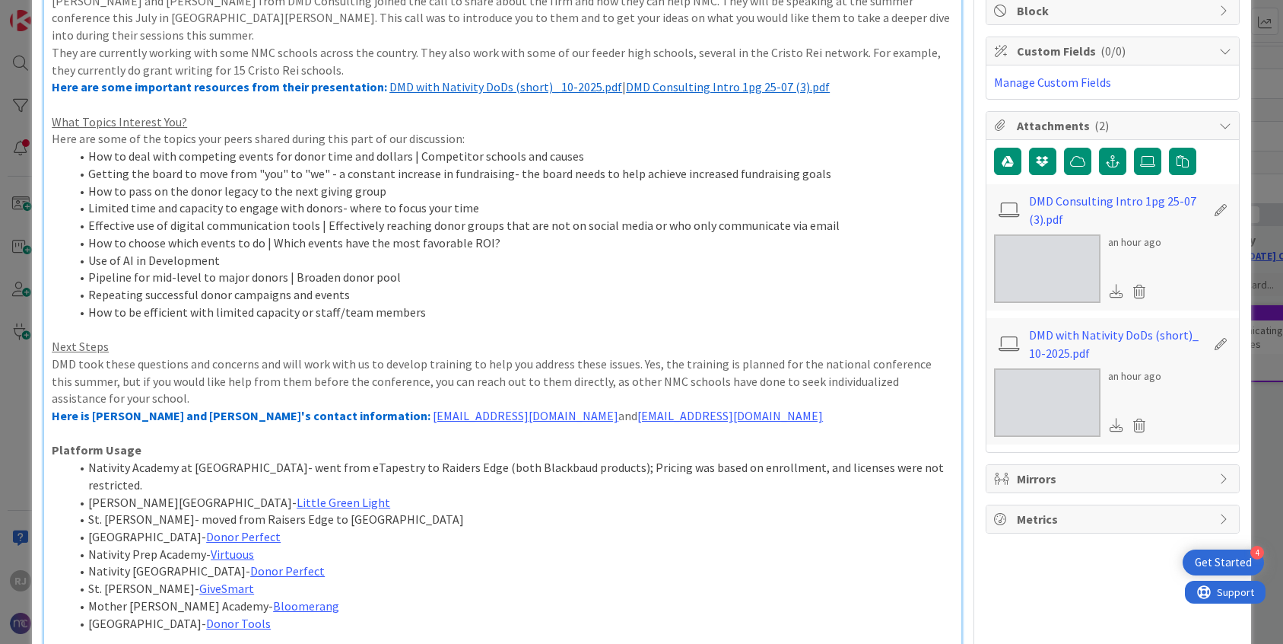
click at [375, 494] on li "[PERSON_NAME][GEOGRAPHIC_DATA]- [GEOGRAPHIC_DATA]" at bounding box center [512, 502] width 884 height 17
drag, startPoint x: 369, startPoint y: 466, endPoint x: 272, endPoint y: 467, distance: 96.6
click at [272, 494] on li "[PERSON_NAME][GEOGRAPHIC_DATA]- [GEOGRAPHIC_DATA]" at bounding box center [512, 502] width 884 height 17
copy link "Little Green Light"
click at [440, 517] on li "[GEOGRAPHIC_DATA]- Donor Perfect" at bounding box center [512, 536] width 884 height 17
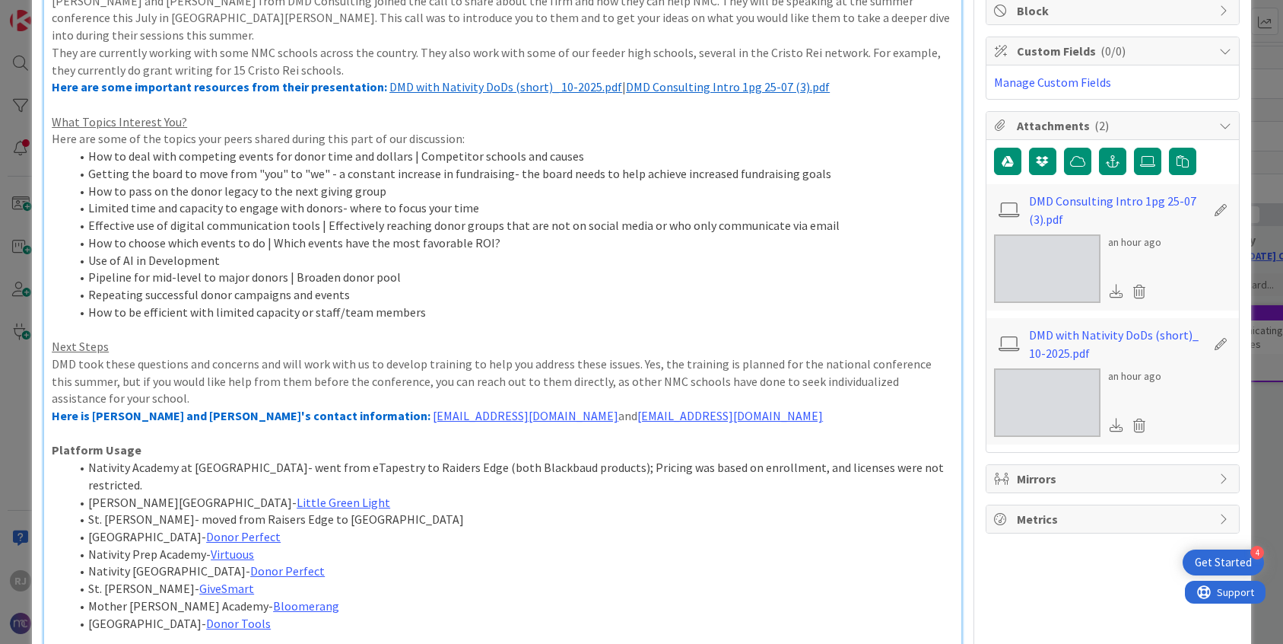
drag, startPoint x: 428, startPoint y: 484, endPoint x: 340, endPoint y: 488, distance: 88.4
click at [340, 510] on li "St. Martin de Porres- moved from Raisers Edge to Little Green Light" at bounding box center [512, 518] width 884 height 17
drag, startPoint x: 322, startPoint y: 484, endPoint x: 260, endPoint y: 481, distance: 61.7
click at [260, 510] on li "St. Martin de Porres- moved from Raisers Edge to Little Green Light" at bounding box center [512, 518] width 884 height 17
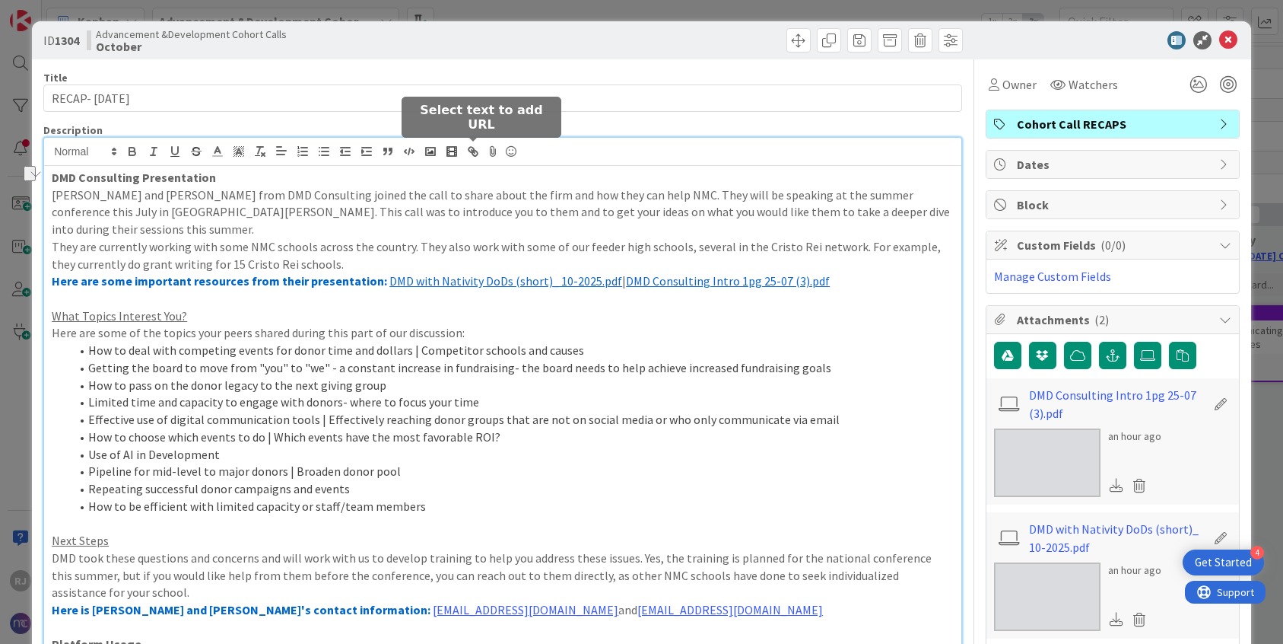
click at [476, 151] on icon "button" at bounding box center [474, 153] width 5 height 5
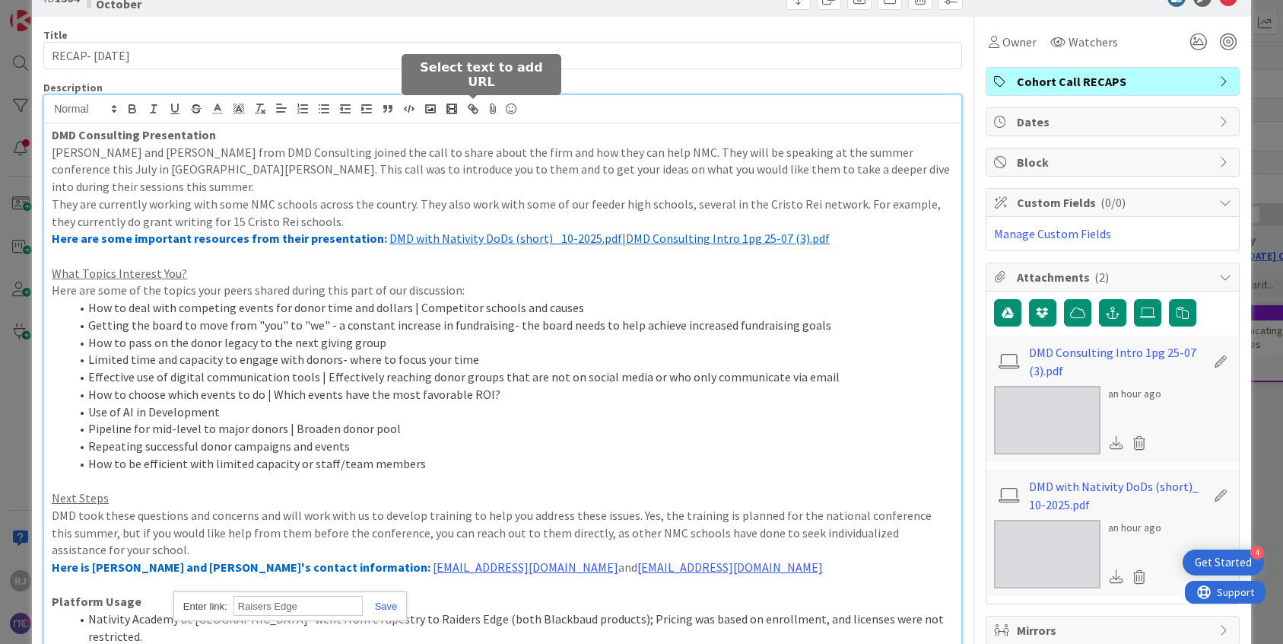
click at [475, 111] on icon "button" at bounding box center [473, 109] width 14 height 14
paste input "https://www.blackbaud.com/products/blackbaud-raisers-edge-nxt"
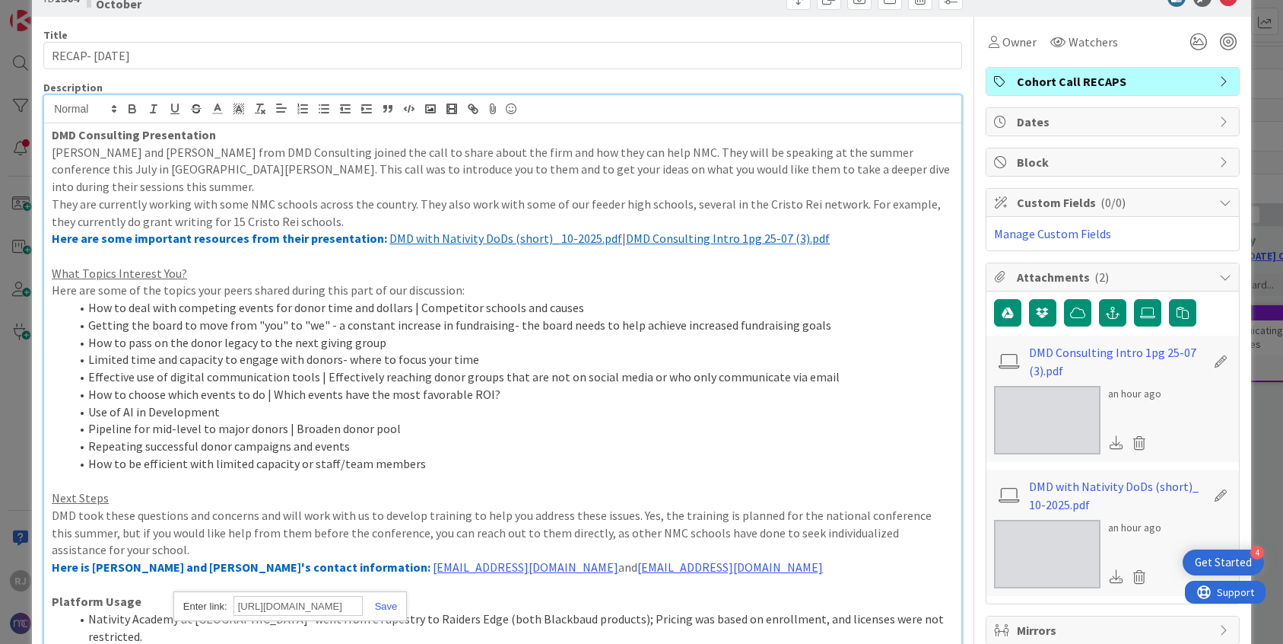
scroll to position [0, 163]
click at [393, 517] on link at bounding box center [380, 605] width 35 height 11
click at [496, 517] on li "Nativity Academy at St. Boniface- went from eTapestry to Raiders Edge (both Bla…" at bounding box center [512, 627] width 884 height 34
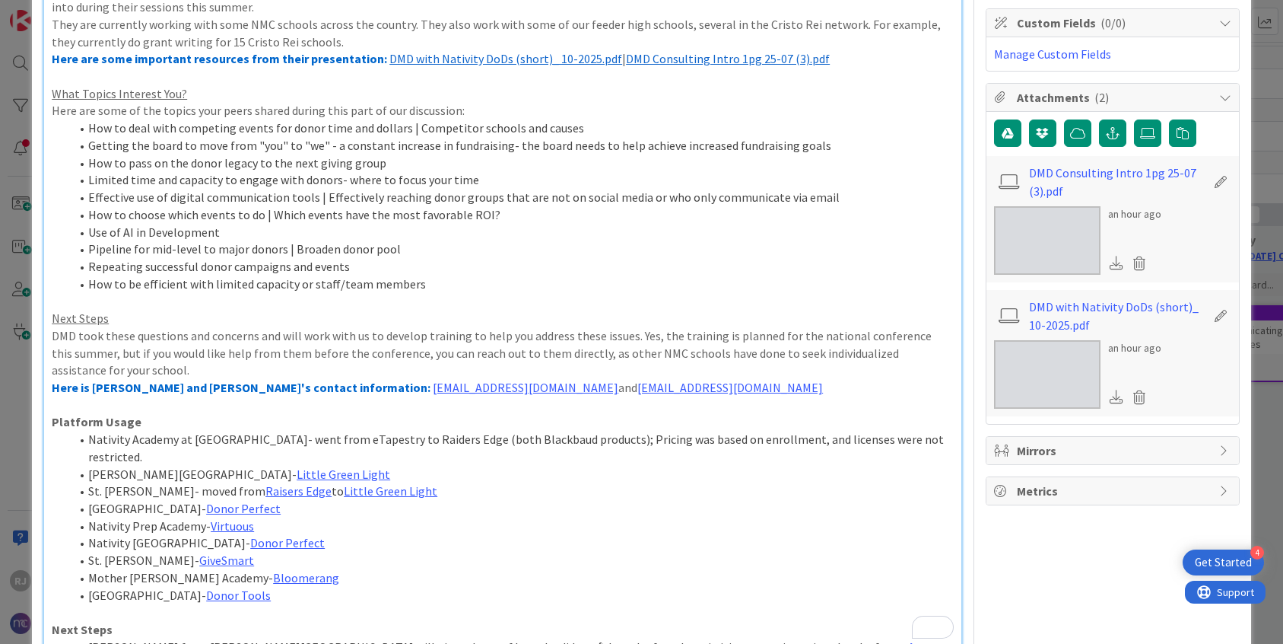
scroll to position [225, 0]
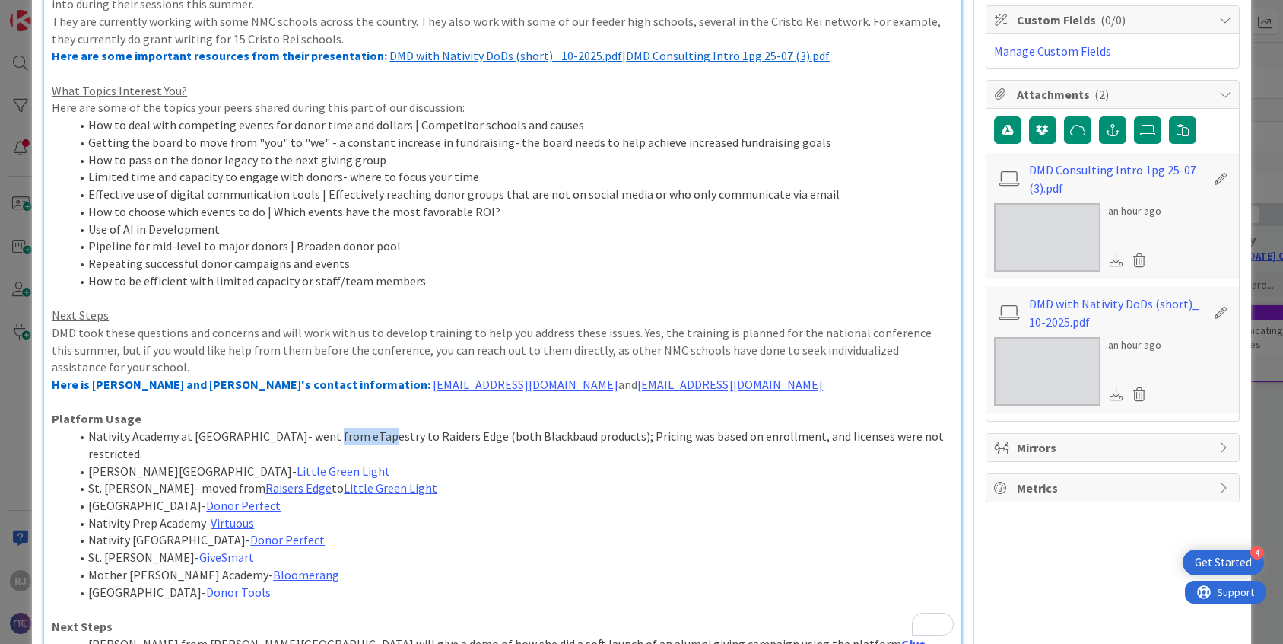
drag, startPoint x: 363, startPoint y: 418, endPoint x: 315, endPoint y: 416, distance: 47.9
click at [315, 428] on li "Nativity Academy at St. Boniface- went from eTapestry to Raiders Edge (both Bla…" at bounding box center [512, 445] width 884 height 34
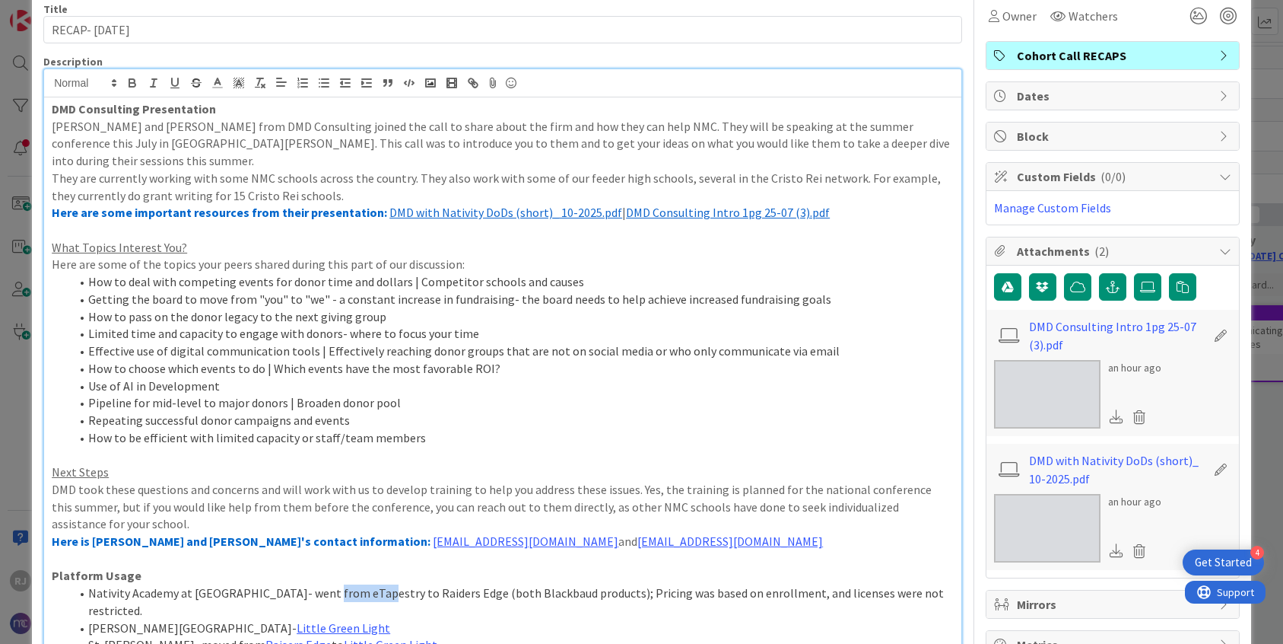
scroll to position [0, 0]
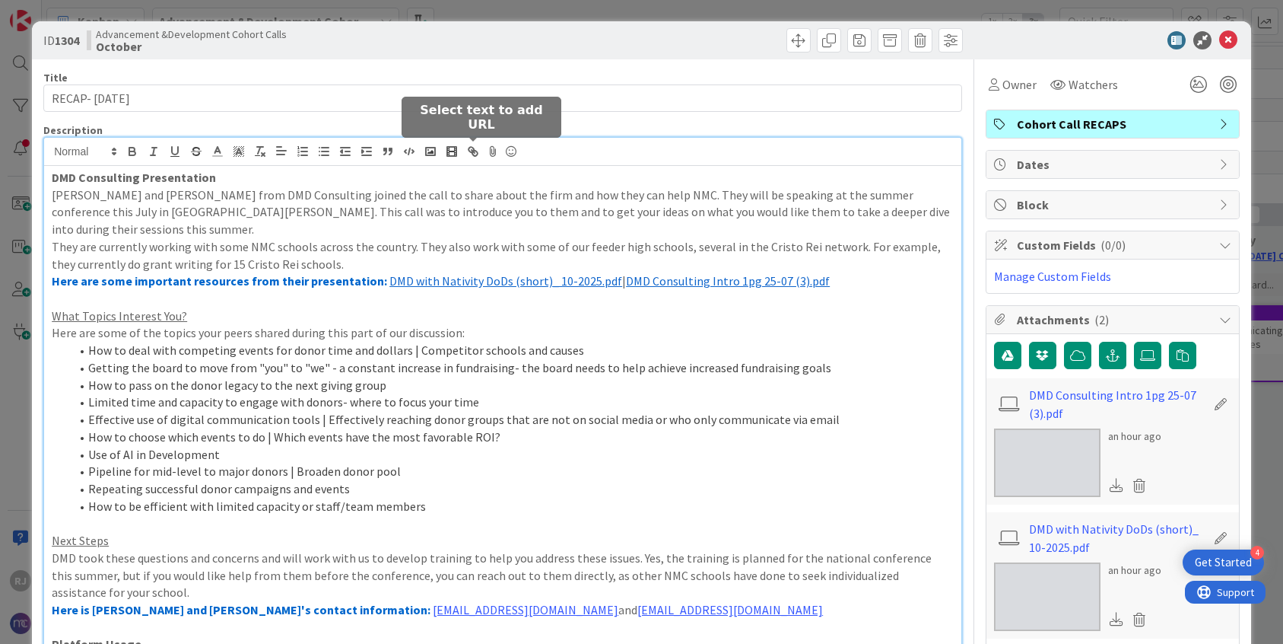
click at [472, 148] on icon "button" at bounding box center [471, 149] width 5 height 5
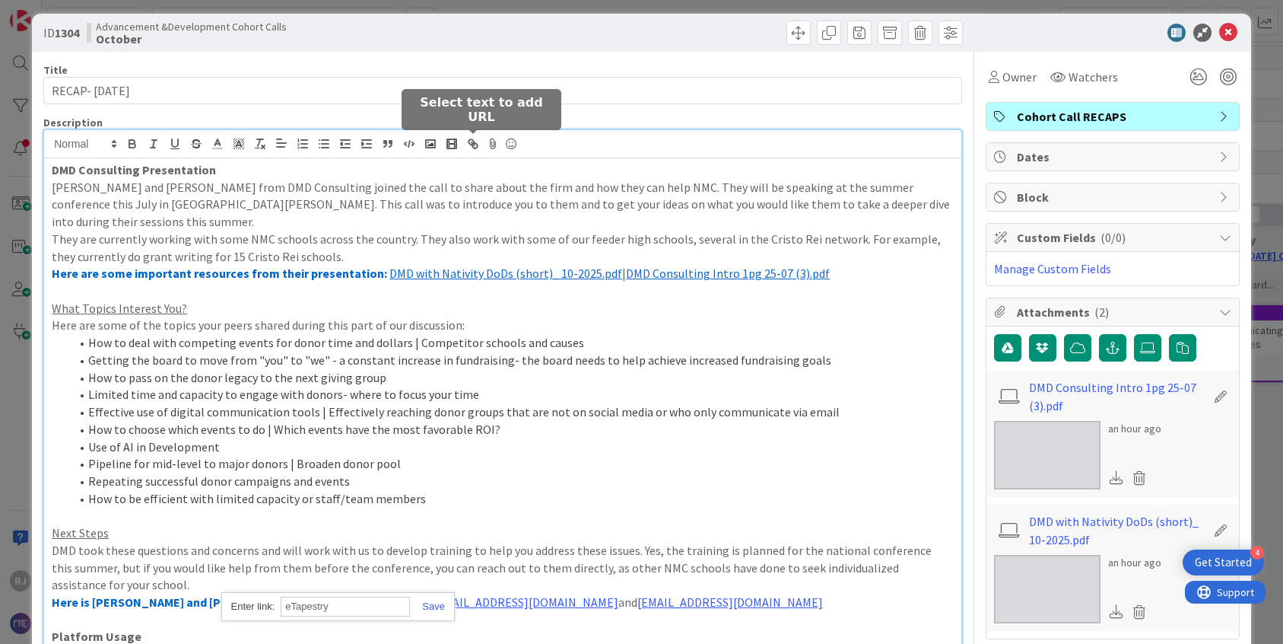
click at [474, 141] on icon "button" at bounding box center [471, 141] width 5 height 5
paste input "https://www.blackbaud.com/products/blackbaud-et"
type input "https://www.blackbaud.com/products/blackbaud-etapestry"
click at [443, 517] on link at bounding box center [427, 605] width 35 height 11
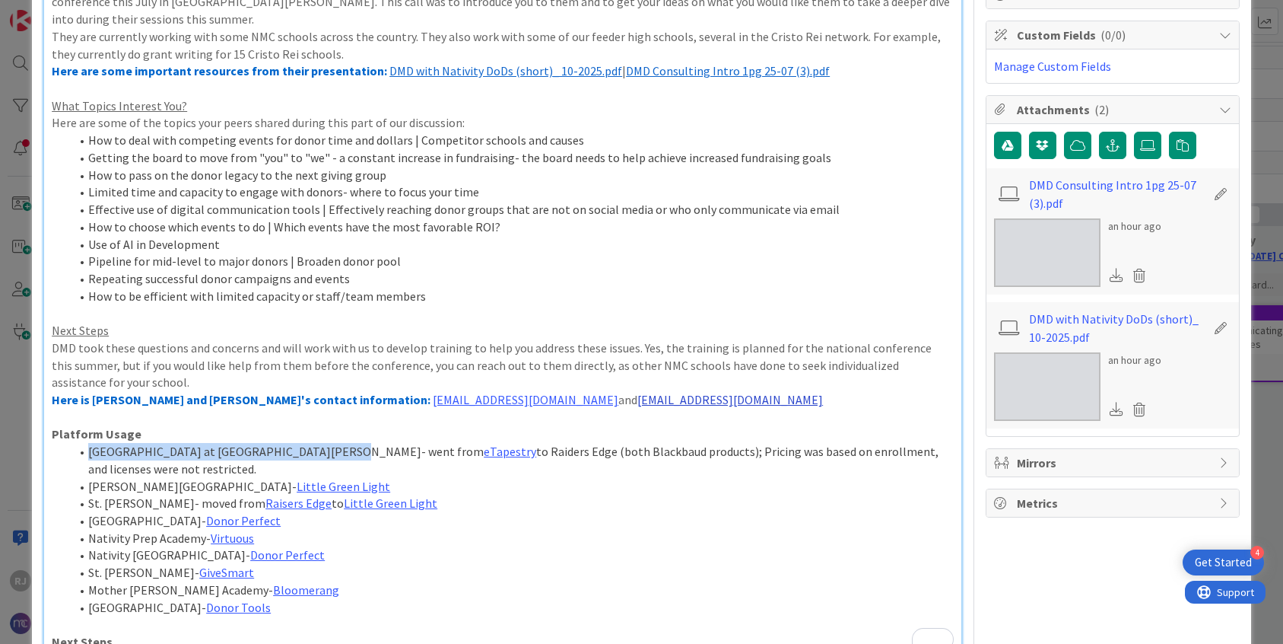
scroll to position [218, 0]
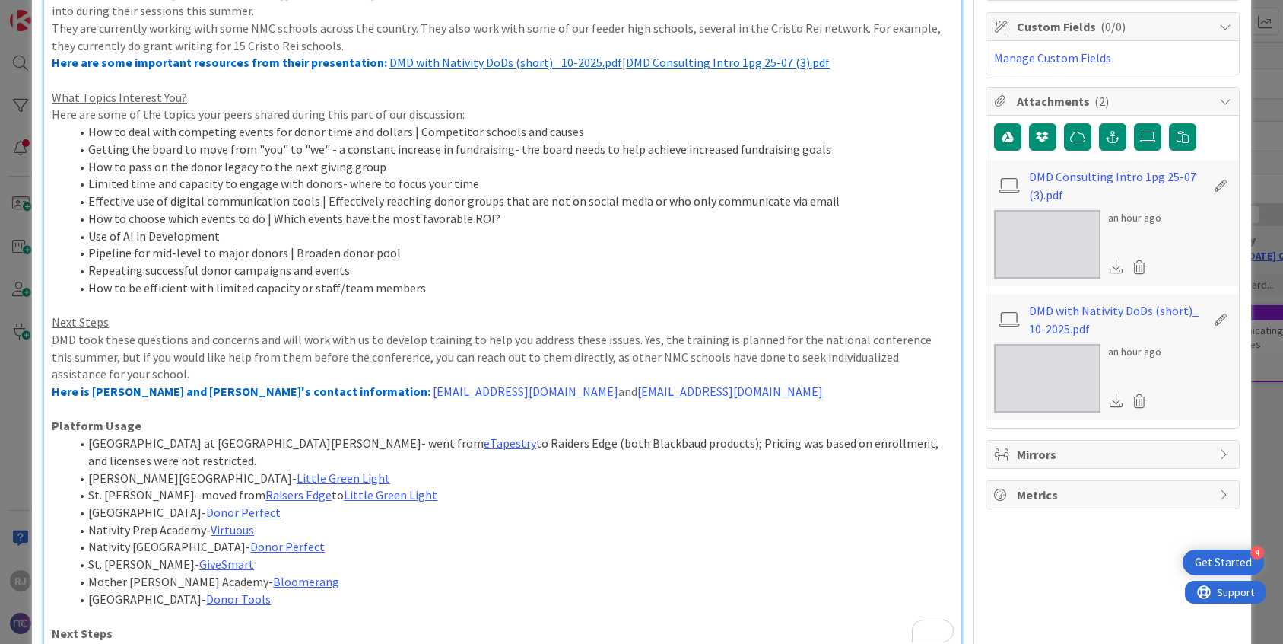
click at [448, 517] on li "Mother [PERSON_NAME] Academy- Bloomerang" at bounding box center [512, 581] width 884 height 17
drag, startPoint x: 323, startPoint y: 462, endPoint x: 259, endPoint y: 459, distance: 64.8
click at [259, 486] on li "St. Martin de Porres- moved from Raisers Edge to Little Green Light" at bounding box center [512, 494] width 884 height 17
copy li "Raisers Edge"
drag, startPoint x: 443, startPoint y: 428, endPoint x: 379, endPoint y: 430, distance: 64.7
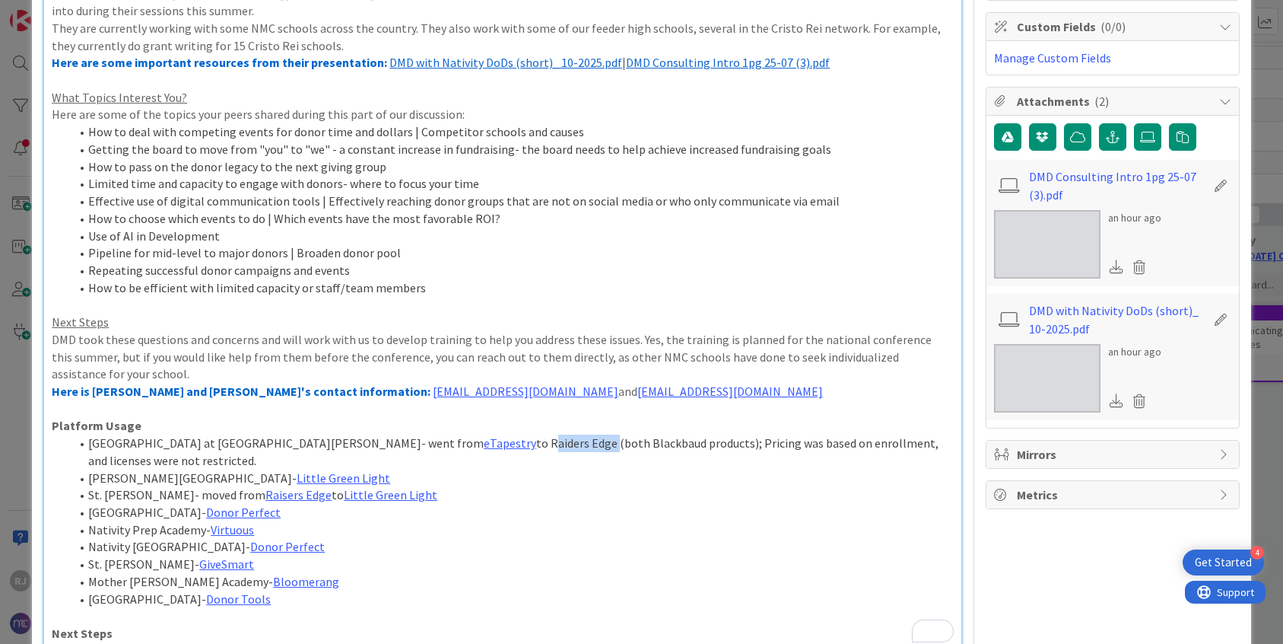
click at [379, 434] on li "Nativity Academy at St. Boniface- went from eTapestry to Raiders Edge (both Bla…" at bounding box center [512, 451] width 884 height 34
click at [822, 517] on li "Nativity Prep Academy- Virtuous" at bounding box center [512, 529] width 884 height 17
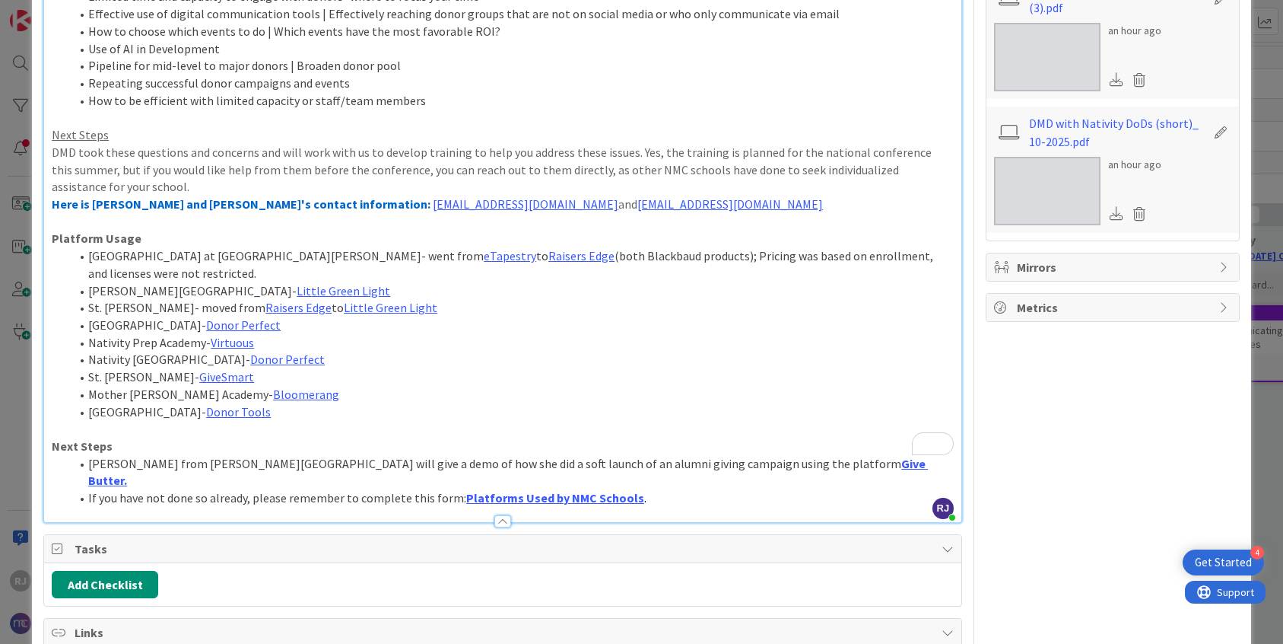
scroll to position [406, 0]
click at [443, 298] on li "St. Martin de Porres- moved from Raisers Edge to Little Green Light" at bounding box center [512, 306] width 884 height 17
click at [863, 454] on li "[PERSON_NAME] from [PERSON_NAME][GEOGRAPHIC_DATA] will give a demo of how she d…" at bounding box center [512, 471] width 884 height 34
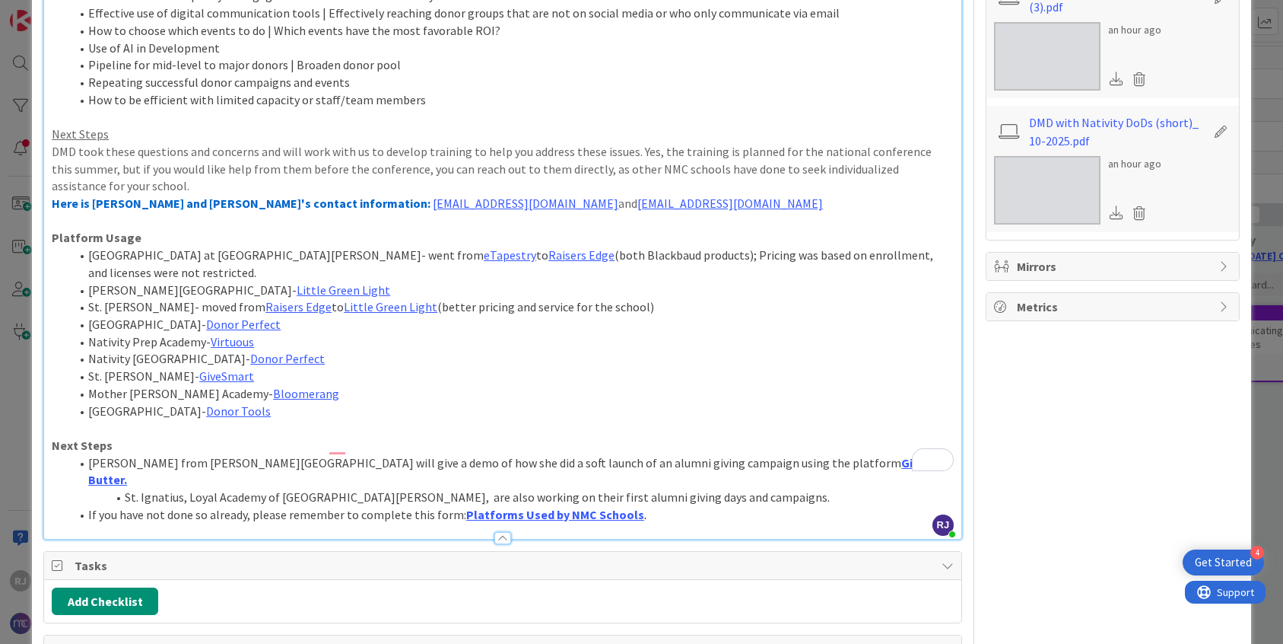
click at [186, 488] on li "St. Ignatius, Loyal Academy of St. Louis, are also working on their first alumn…" at bounding box center [512, 496] width 884 height 17
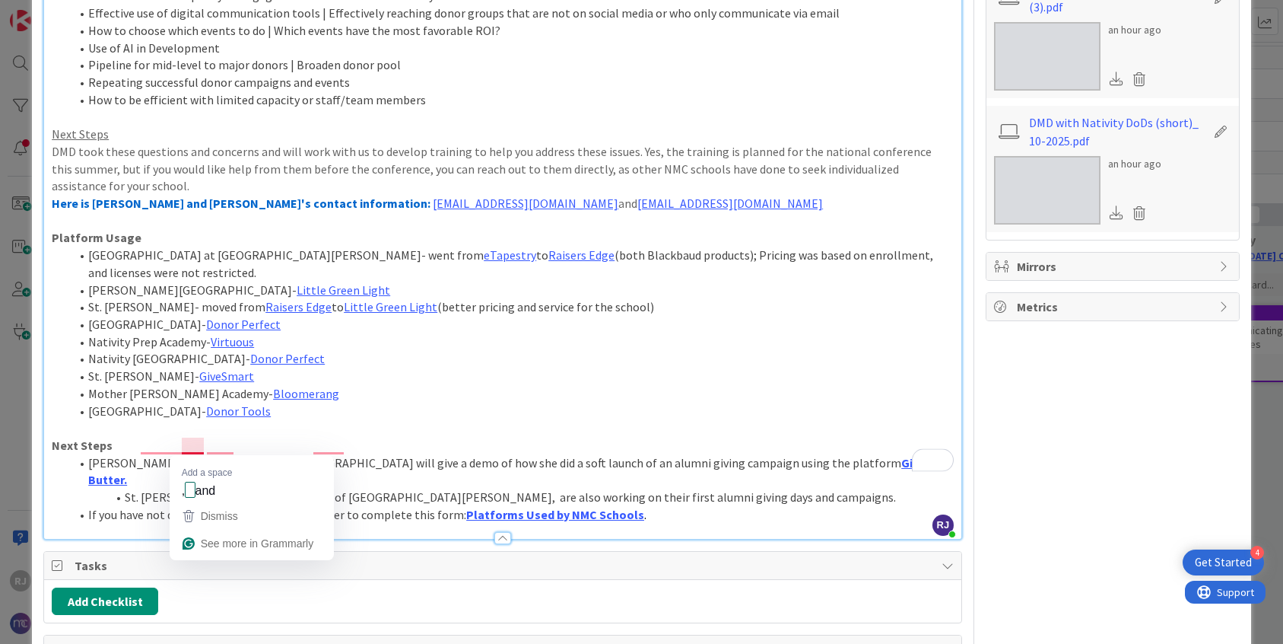
click at [187, 488] on li "St. Ignatius,and Loyal Academy of St. Louis, are also working on their first al…" at bounding box center [512, 496] width 884 height 17
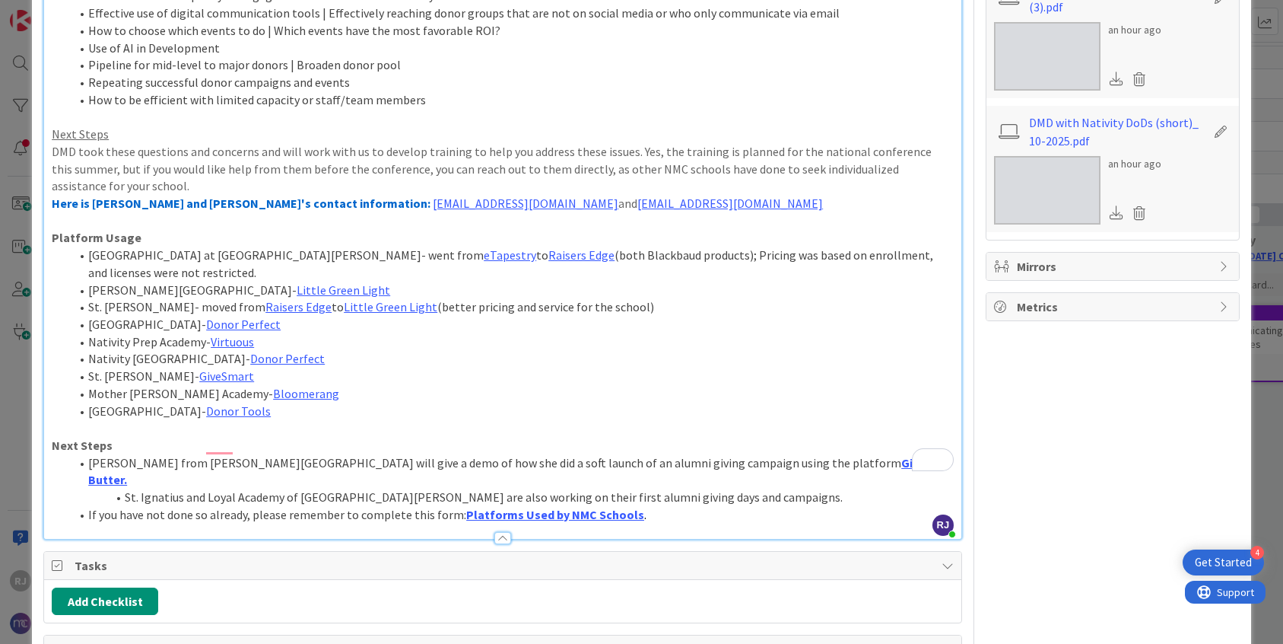
click at [234, 488] on li "St. Ignatius and Loyal Academy of St. Louis are also working on their first alu…" at bounding box center [512, 496] width 884 height 17
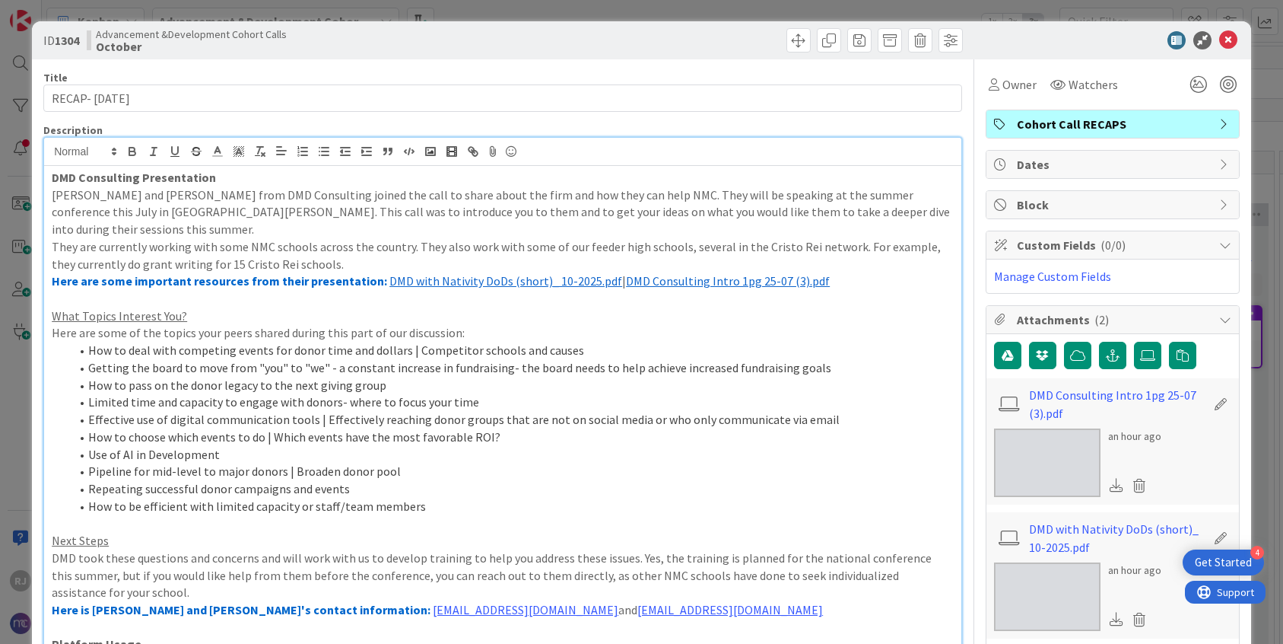
scroll to position [406, 0]
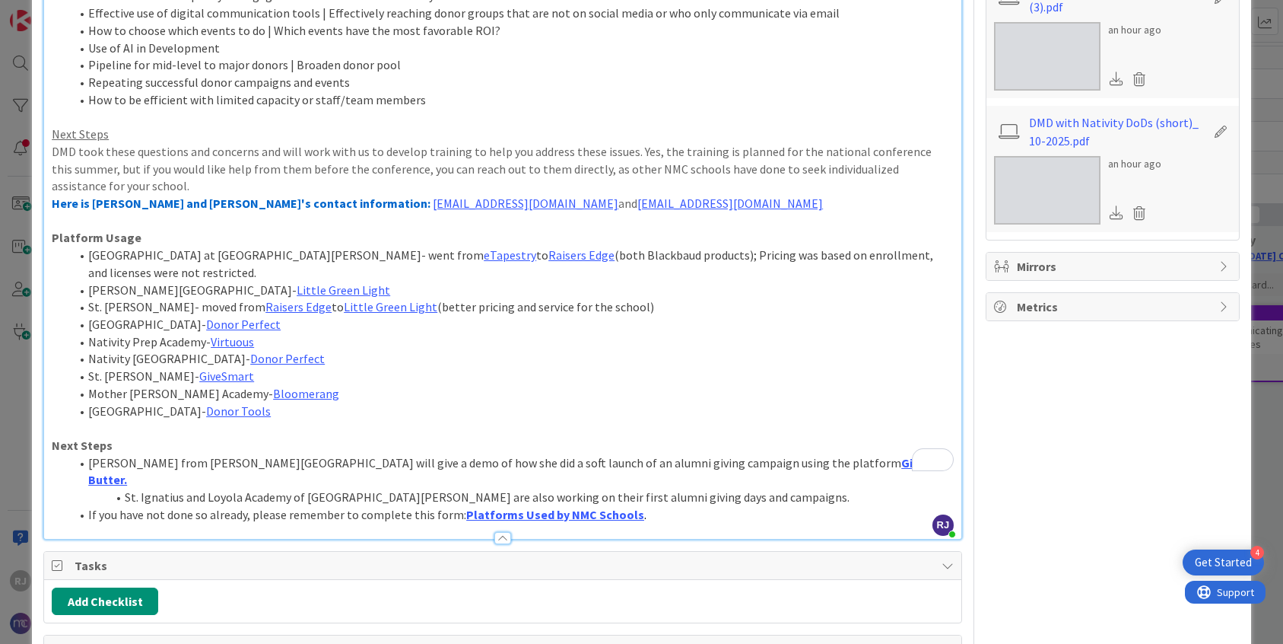
click at [253, 367] on li "St. [PERSON_NAME]- GiveSmart" at bounding box center [512, 375] width 884 height 17
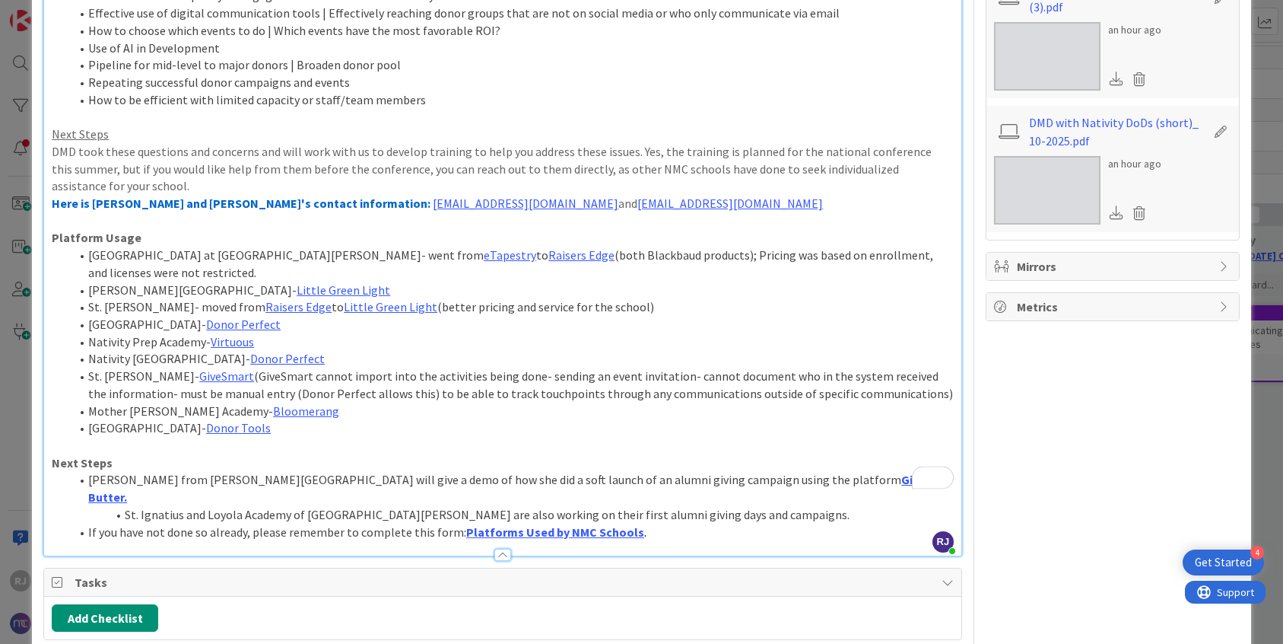
click at [246, 367] on li "St. [PERSON_NAME]- GiveSmart (GiveSmart cannot import into the activities being…" at bounding box center [512, 384] width 884 height 34
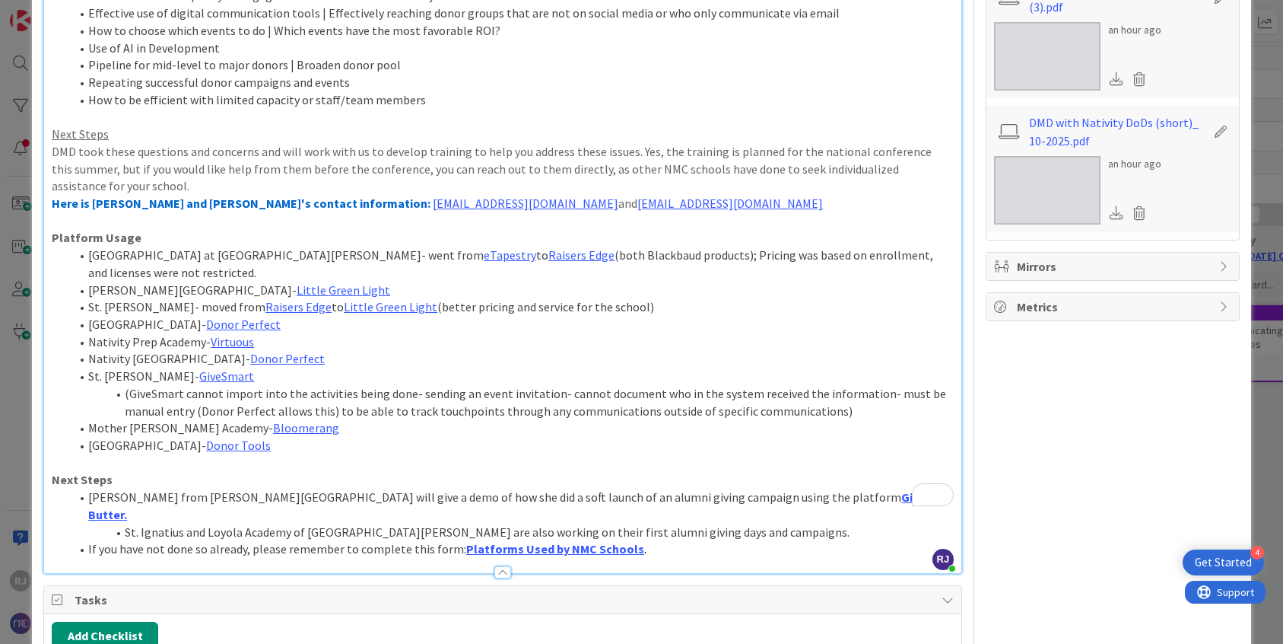
click at [130, 385] on li "(GiveSmart cannot import into the activities being done- sending an event invit…" at bounding box center [512, 402] width 884 height 34
drag, startPoint x: 284, startPoint y: 382, endPoint x: 160, endPoint y: 377, distance: 124.8
click at [160, 385] on li "GiveSmart cannot import into the activities being done- sending an event invita…" at bounding box center [512, 402] width 884 height 34
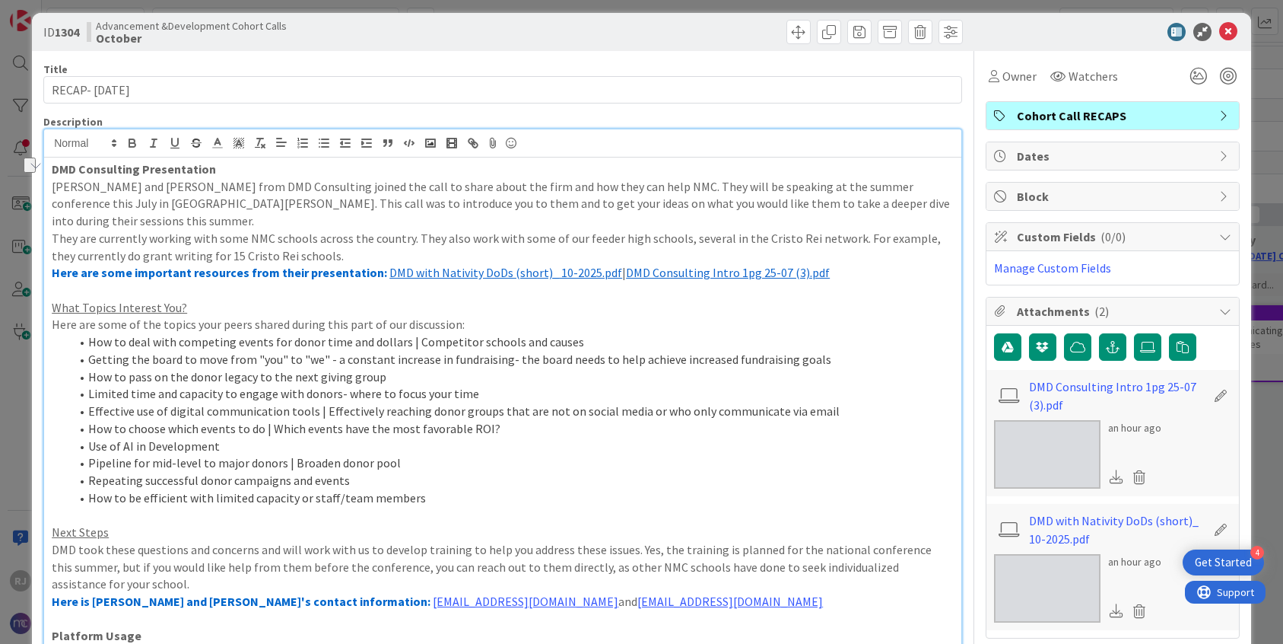
scroll to position [0, 0]
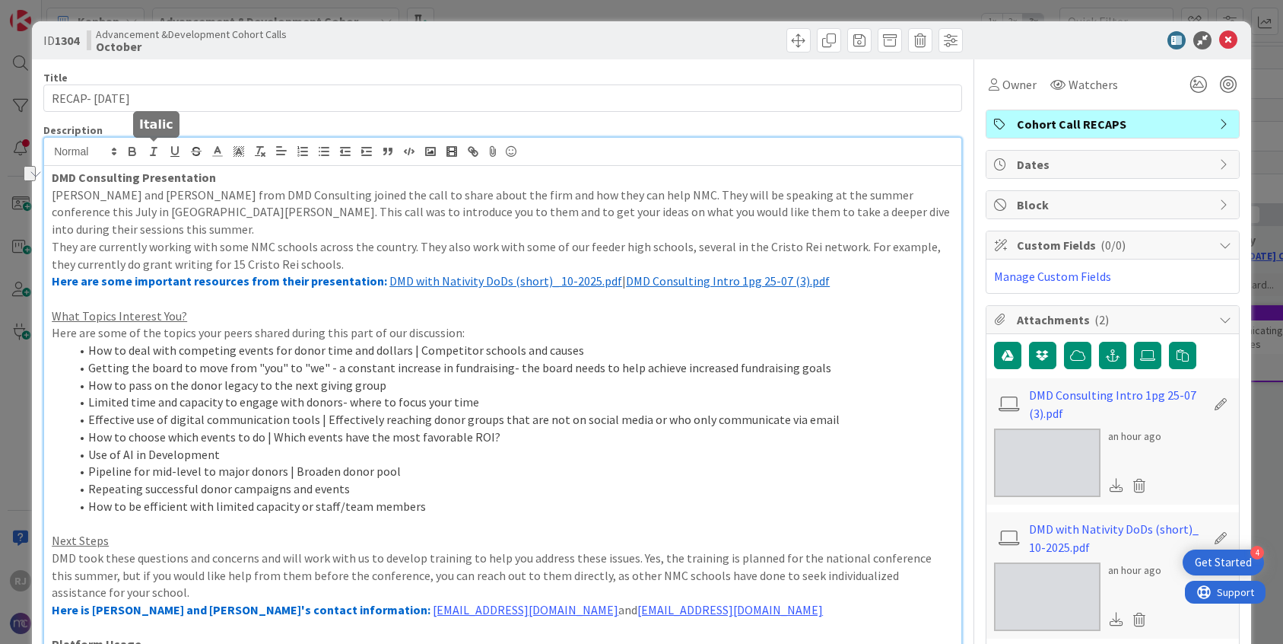
click at [152, 149] on icon "button" at bounding box center [154, 152] width 14 height 14
click at [1233, 43] on icon at bounding box center [1228, 40] width 18 height 18
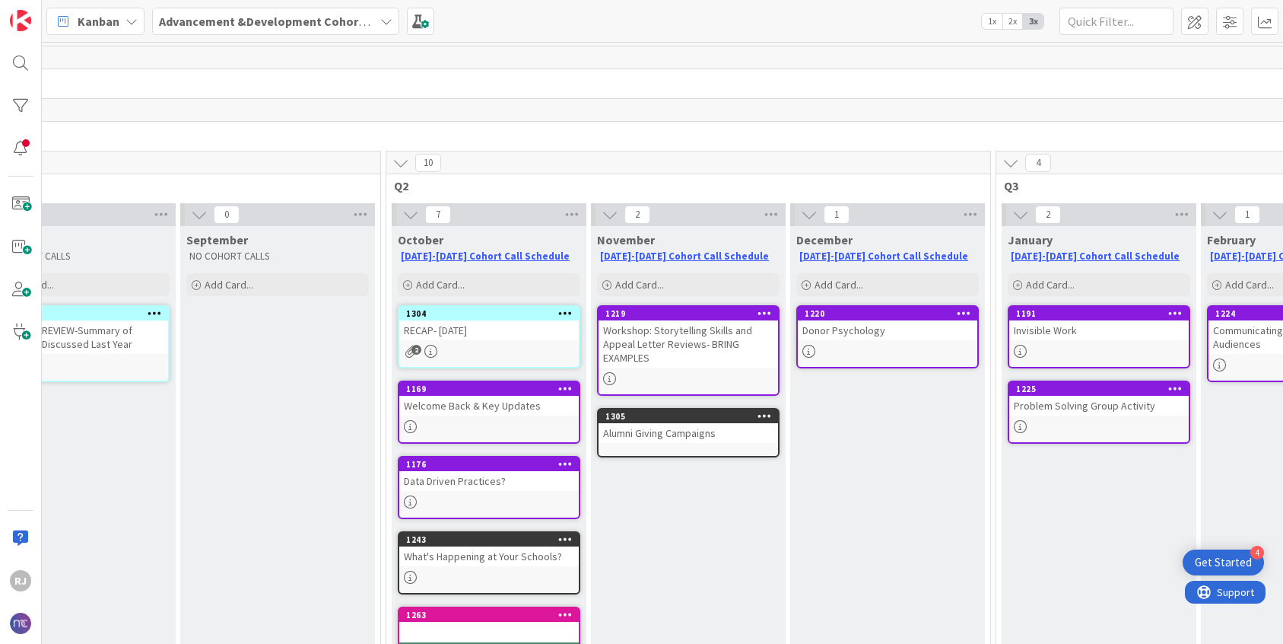
click at [508, 335] on div "RECAP- [DATE]" at bounding box center [489, 330] width 180 height 20
click at [508, 335] on div "72 Schedule 17 [DATE]-[DATE] 1 Q1 0 July NO COHORT CALLS Add Card... [DATE] NO …" at bounding box center [662, 343] width 1241 height 602
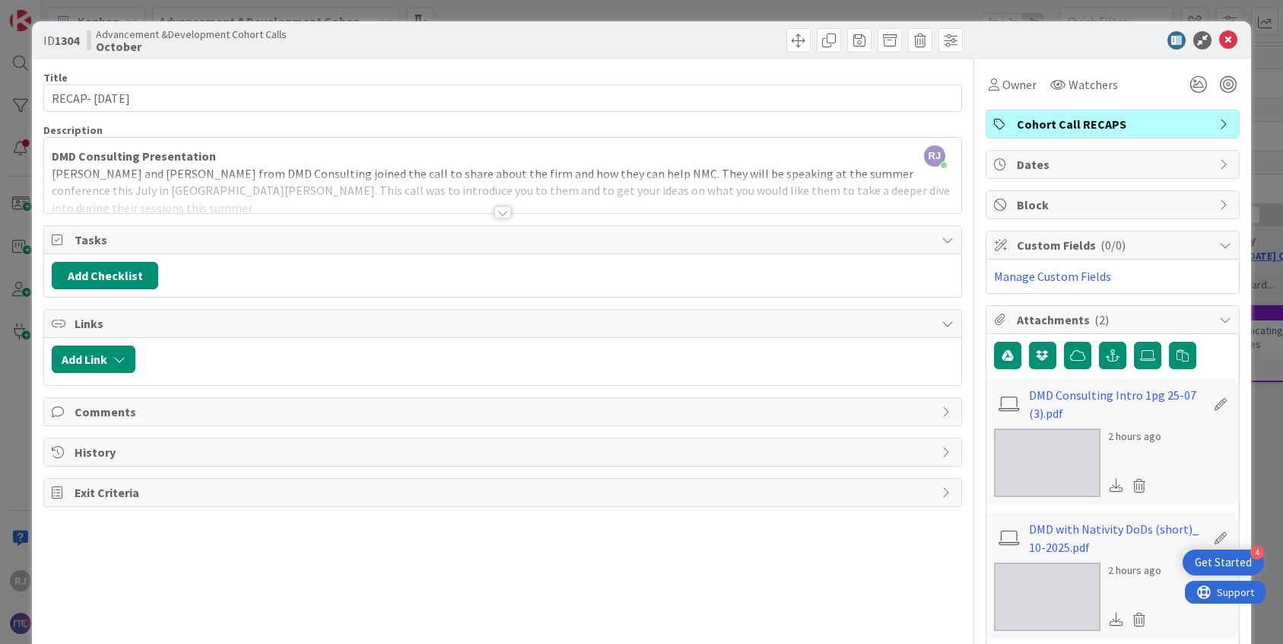
click at [1229, 44] on icon at bounding box center [1228, 40] width 18 height 18
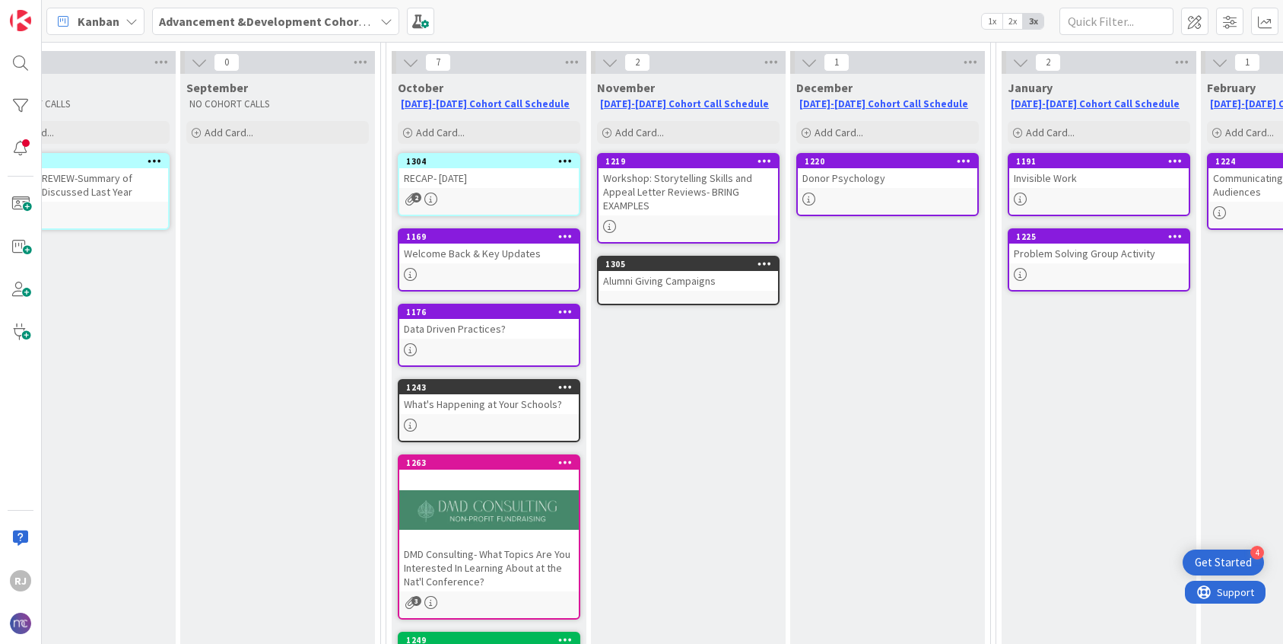
scroll to position [157, 284]
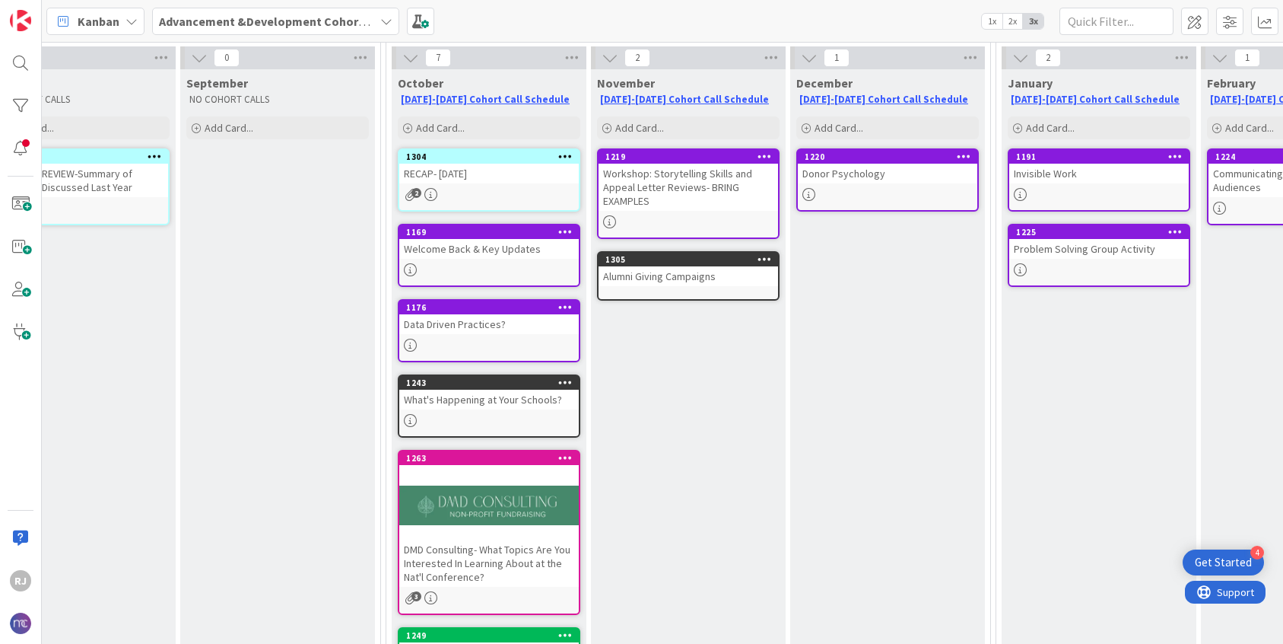
click at [507, 189] on div "2" at bounding box center [489, 194] width 180 height 13
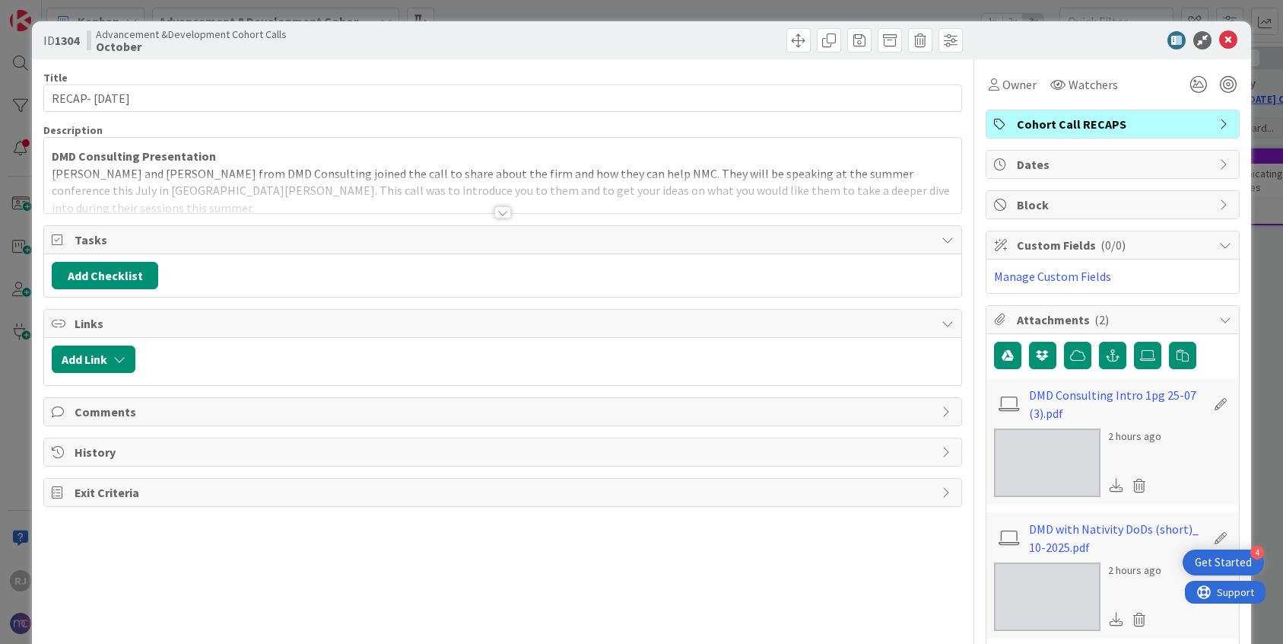
click at [506, 210] on div at bounding box center [502, 212] width 17 height 12
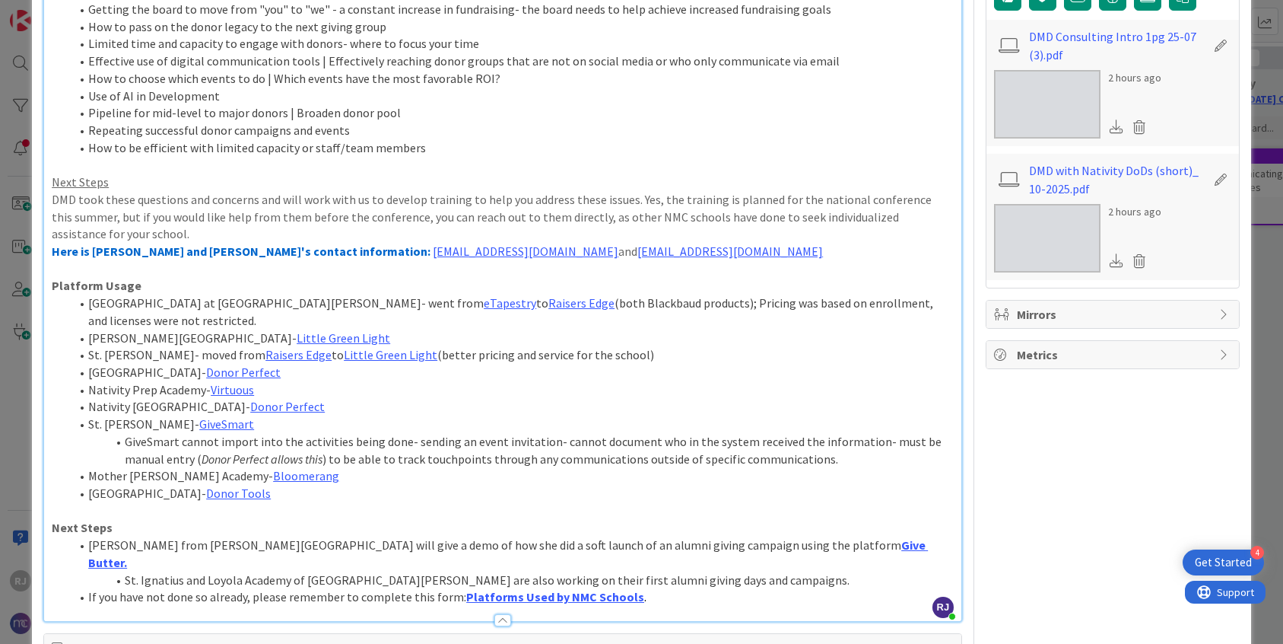
scroll to position [366, 0]
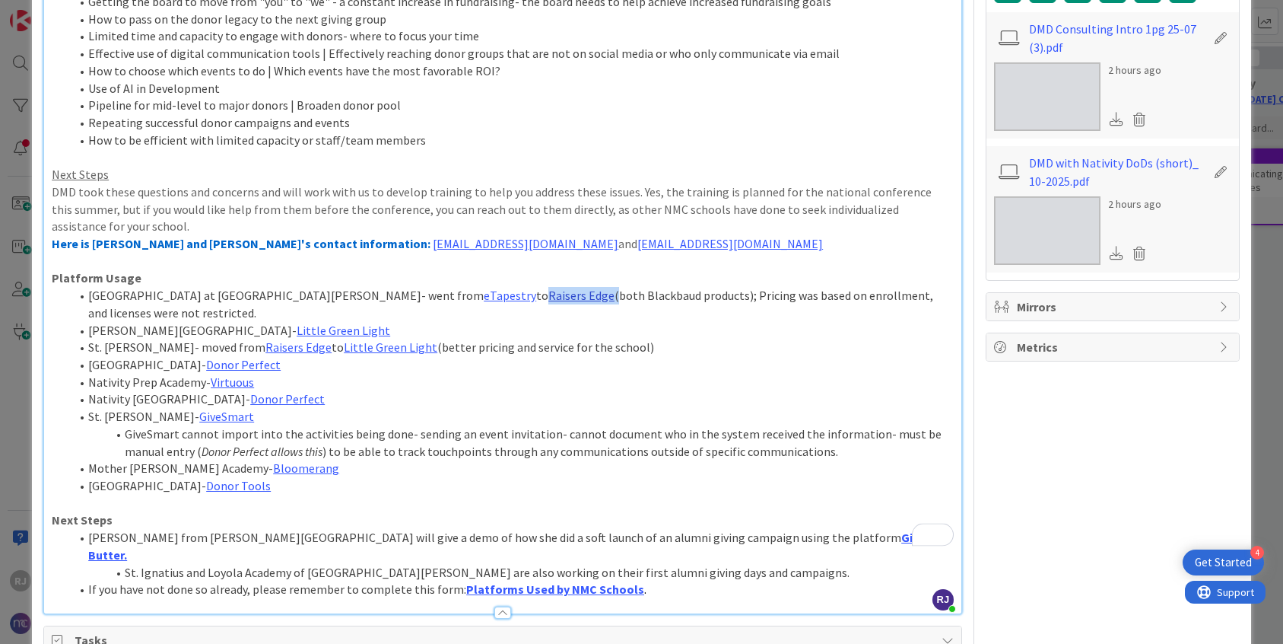
drag, startPoint x: 443, startPoint y: 278, endPoint x: 377, endPoint y: 275, distance: 66.3
click at [377, 287] on li "Nativity Academy at [GEOGRAPHIC_DATA]- went from eTapestry to Raisers Edge (bot…" at bounding box center [512, 304] width 884 height 34
copy li "Raisers Edge"
drag, startPoint x: 361, startPoint y: 297, endPoint x: 272, endPoint y: 294, distance: 89.1
click at [272, 322] on li "[PERSON_NAME][GEOGRAPHIC_DATA]- [GEOGRAPHIC_DATA]" at bounding box center [512, 330] width 884 height 17
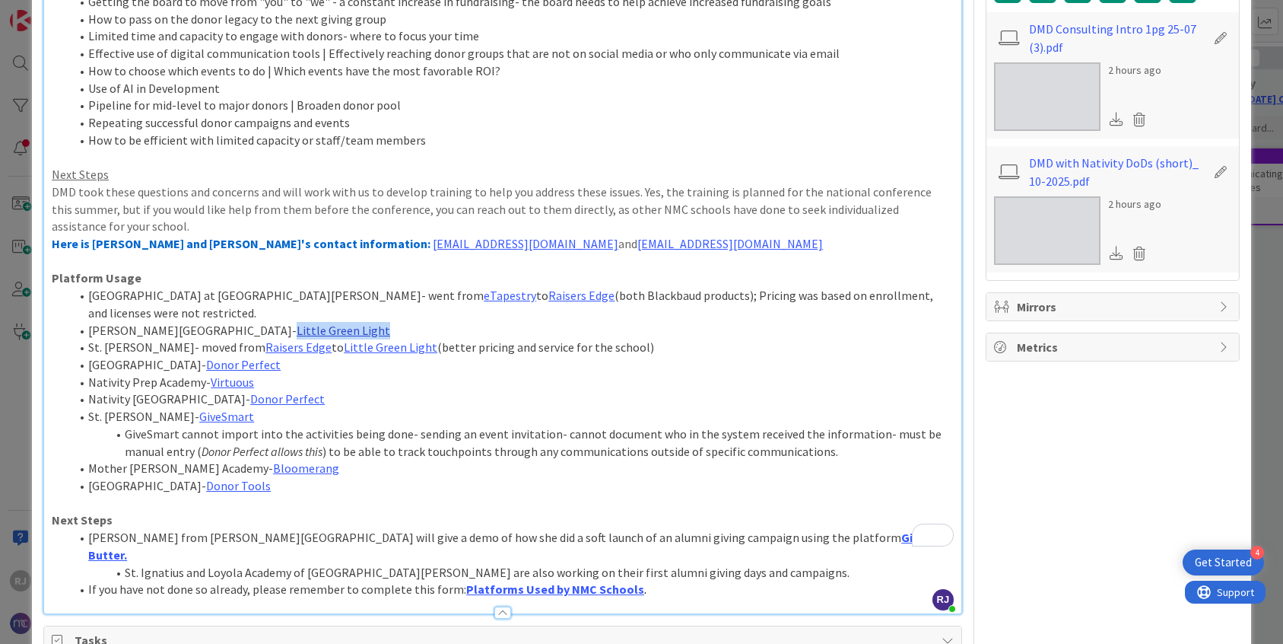
copy link "Little Green Light"
click at [281, 373] on li "Nativity Prep Academy- Virtuous" at bounding box center [512, 381] width 884 height 17
drag, startPoint x: 265, startPoint y: 332, endPoint x: 191, endPoint y: 326, distance: 74.0
click at [191, 356] on li "[GEOGRAPHIC_DATA]- Donor Perfect" at bounding box center [512, 364] width 884 height 17
copy link "Donor Perfect"
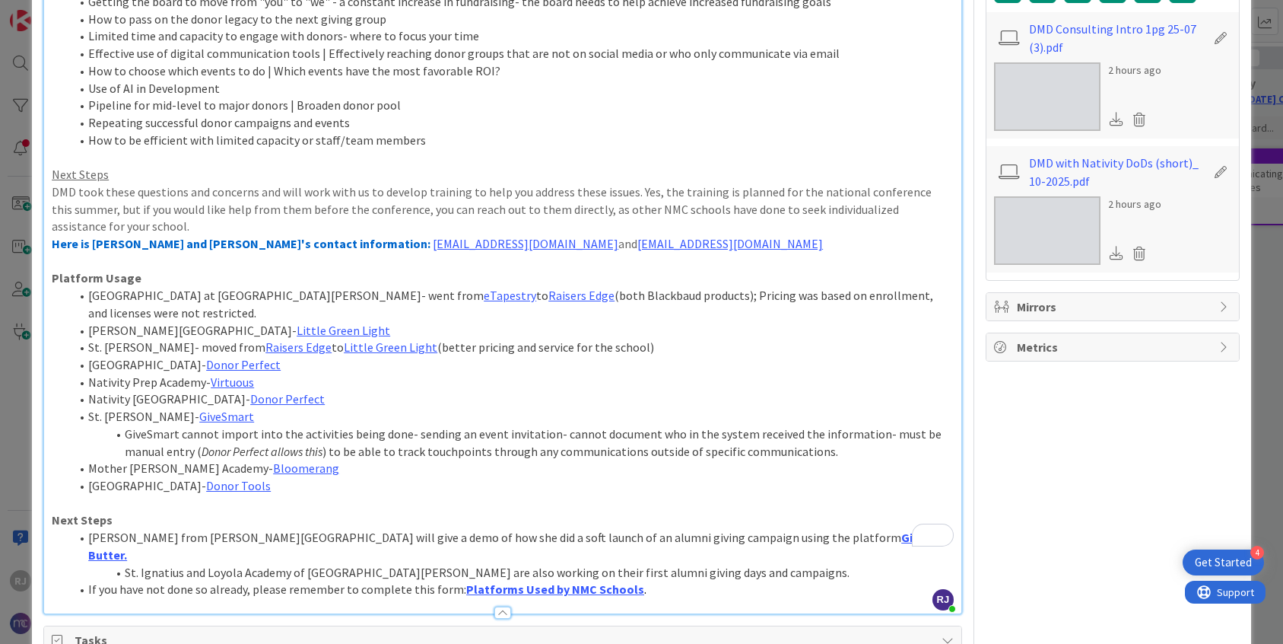
click at [357, 390] on li "Nativity Worcester- Donor Perfect" at bounding box center [512, 398] width 884 height 17
drag, startPoint x: 258, startPoint y: 346, endPoint x: 211, endPoint y: 345, distance: 47.2
click at [211, 373] on li "Nativity Prep Academy- Virtuous" at bounding box center [512, 381] width 884 height 17
copy link "Virtuous"
click at [333, 390] on li "Nativity Worcester- Donor Perfect" at bounding box center [512, 398] width 884 height 17
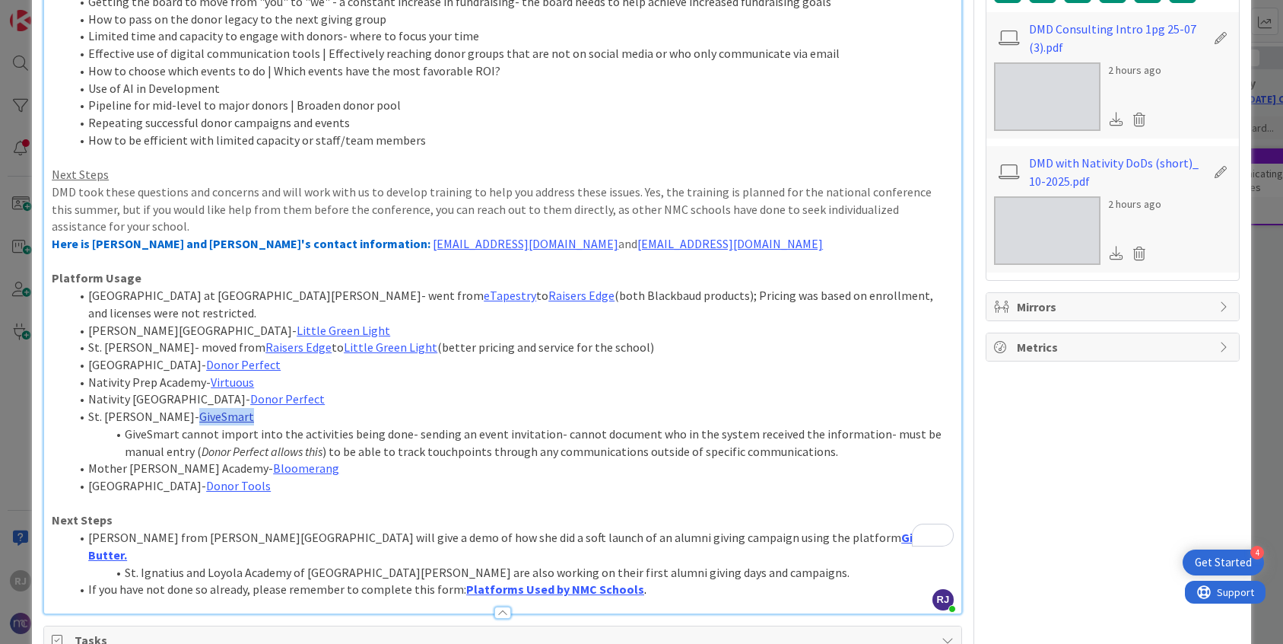
drag, startPoint x: 256, startPoint y: 382, endPoint x: 192, endPoint y: 380, distance: 63.2
click at [192, 408] on li "St. [PERSON_NAME]- GiveSmart" at bounding box center [512, 416] width 884 height 17
copy link "GiveSmart"
drag, startPoint x: 300, startPoint y: 434, endPoint x: 227, endPoint y: 432, distance: 73.8
click at [227, 459] on li "Mother [PERSON_NAME] Academy- Bloomerang" at bounding box center [512, 467] width 884 height 17
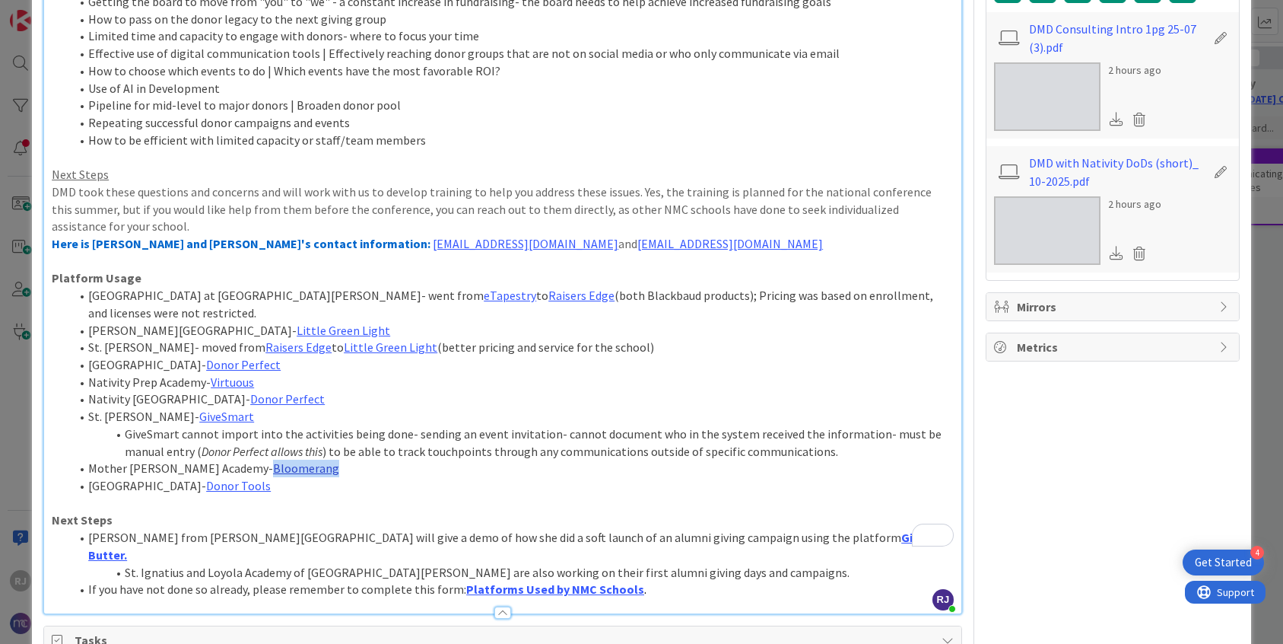
copy link "Bloomerang"
click at [358, 511] on p "Next Steps" at bounding box center [503, 519] width 902 height 17
drag, startPoint x: 253, startPoint y: 453, endPoint x: 188, endPoint y: 450, distance: 64.7
click at [188, 477] on li "Trinity Day School- Donor Tools" at bounding box center [512, 485] width 884 height 17
copy link "Donor Tools"
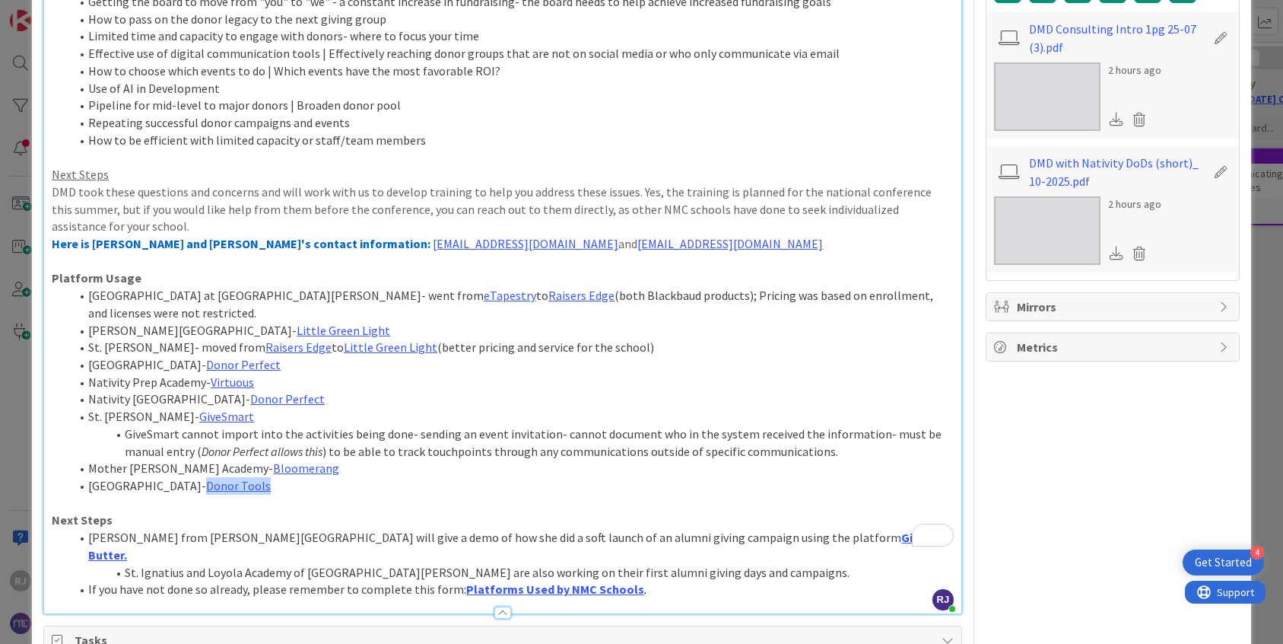
click at [260, 477] on li "Trinity Day School- Donor Tools" at bounding box center [512, 485] width 884 height 17
click at [480, 390] on li "Nativity Worcester- Donor Perfect" at bounding box center [512, 398] width 884 height 17
click at [781, 529] on li "[PERSON_NAME] from [PERSON_NAME][GEOGRAPHIC_DATA] will give a demo of how she d…" at bounding box center [512, 546] width 884 height 34
copy link "Give Butter"
click at [210, 580] on li "If you have not done so already, please remember to complete this form: Platfor…" at bounding box center [512, 588] width 884 height 17
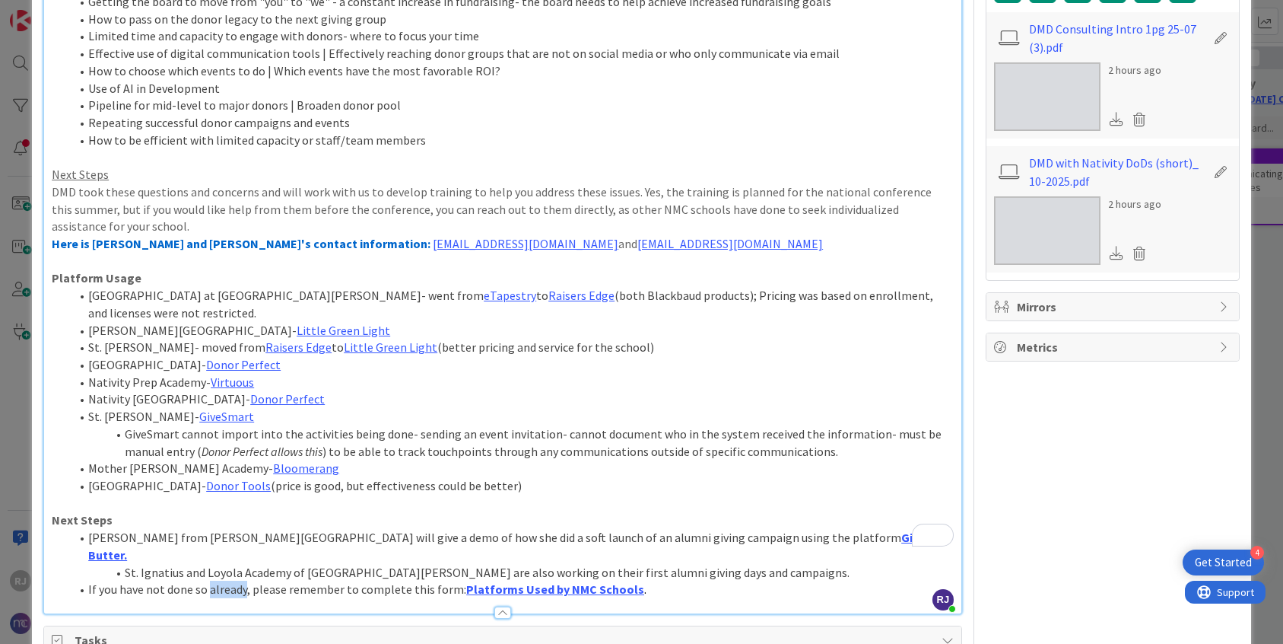
click at [210, 580] on li "If you have not done so already, please remember to complete this form: Platfor…" at bounding box center [512, 588] width 884 height 17
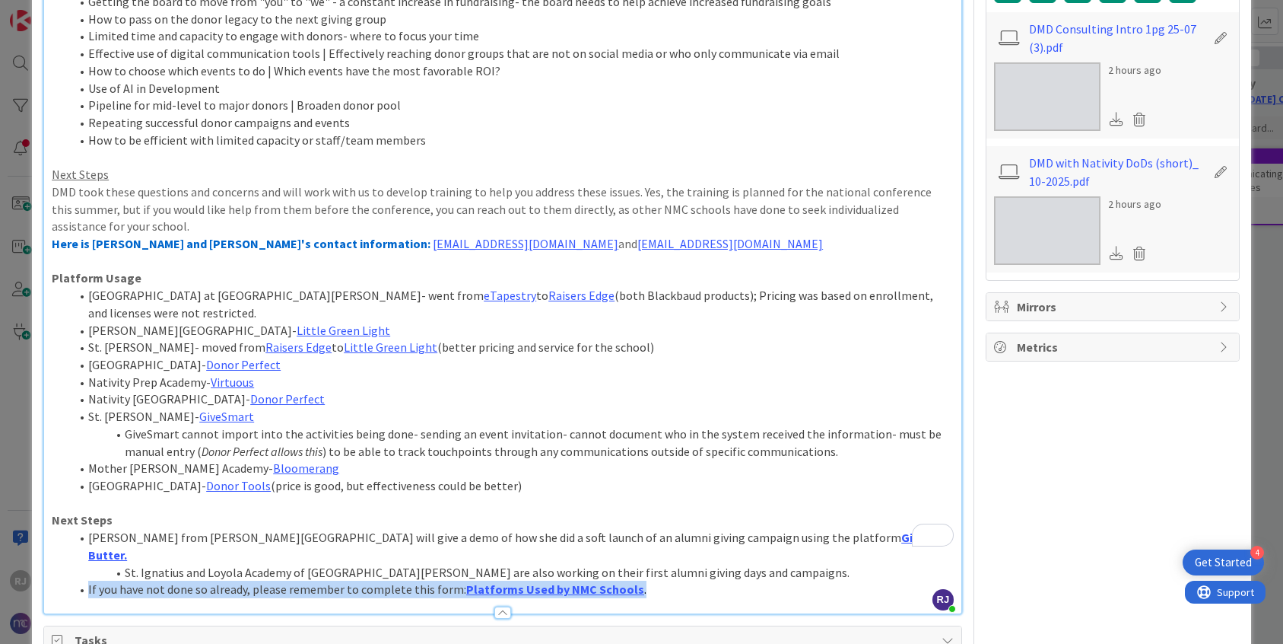
click at [210, 580] on li "If you have not done so already, please remember to complete this form: Platfor…" at bounding box center [512, 588] width 884 height 17
copy li "If you have not done so already, please remember to complete this form: Platfor…"
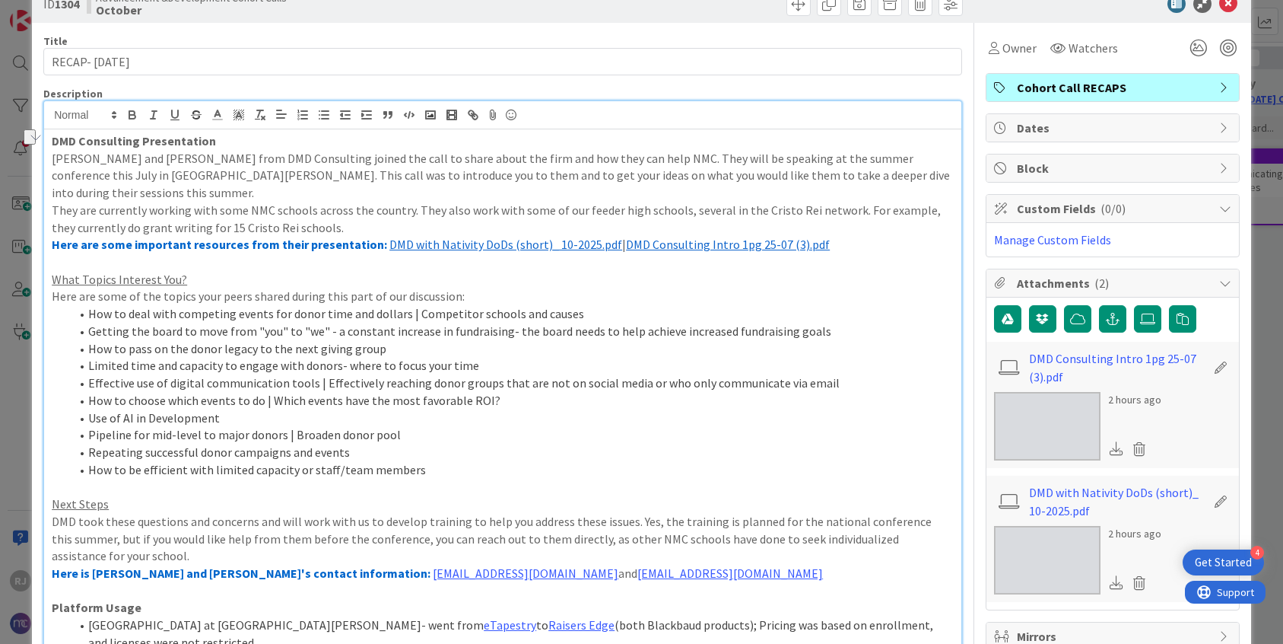
scroll to position [0, 0]
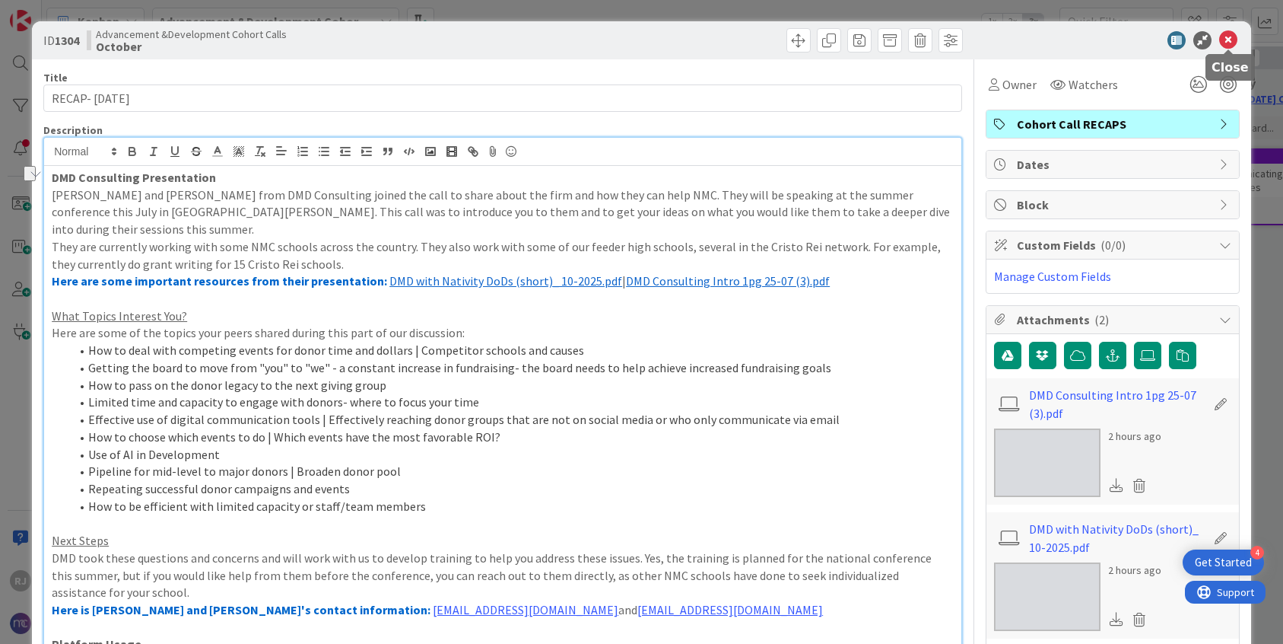
click at [1229, 36] on icon at bounding box center [1228, 40] width 18 height 18
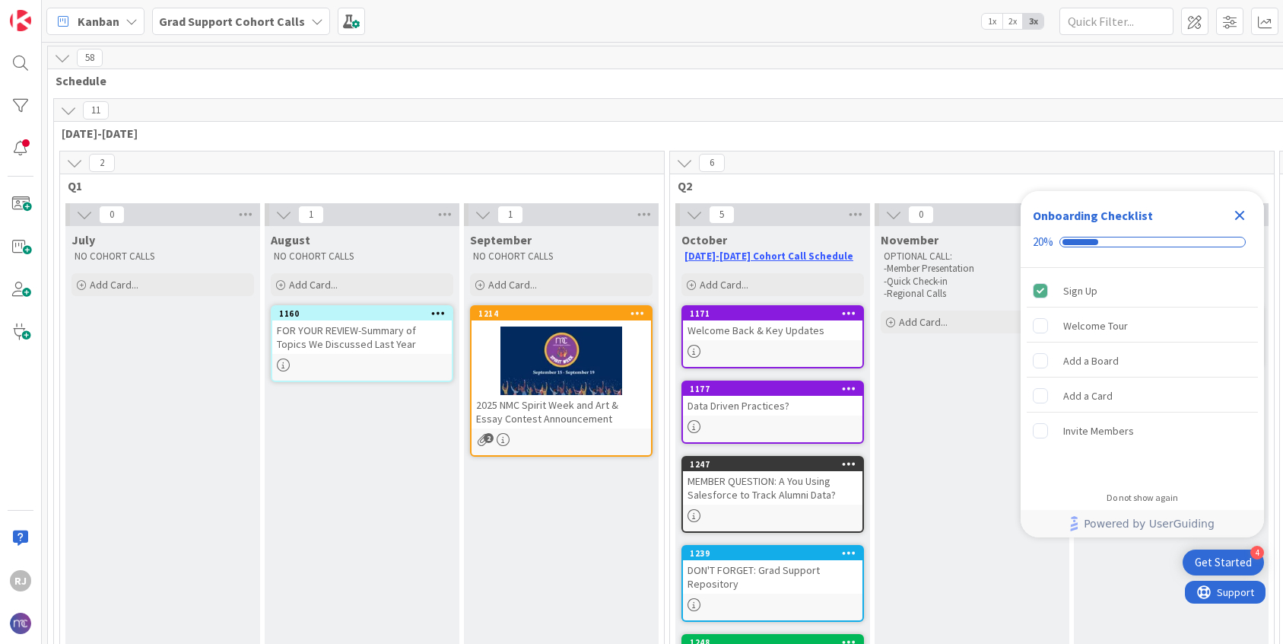
click at [1240, 217] on icon "Close Checklist" at bounding box center [1240, 216] width 10 height 10
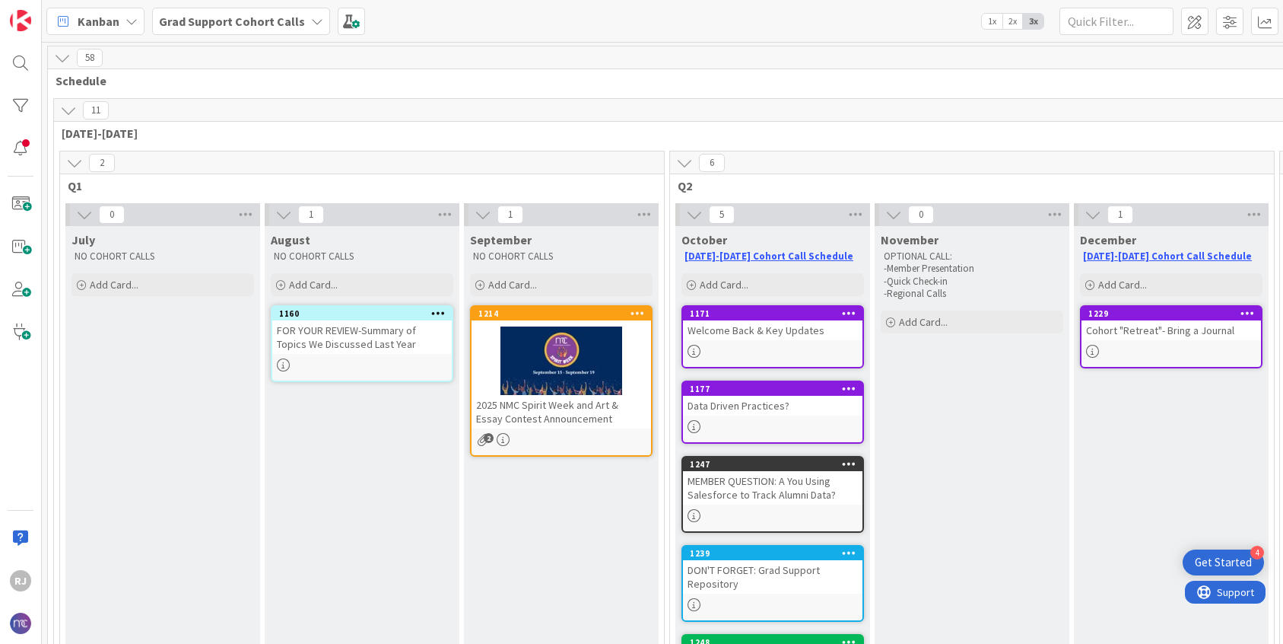
click at [242, 16] on b "Grad Support Cohort Calls" at bounding box center [232, 21] width 146 height 15
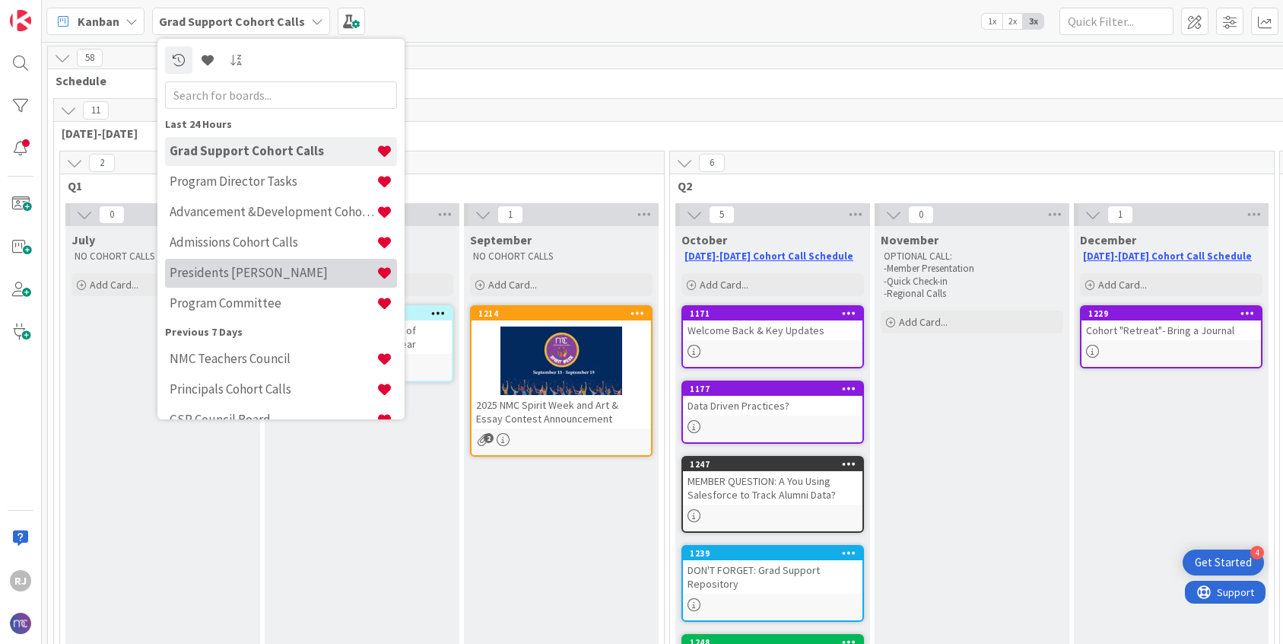
click at [235, 267] on h4 "Presidents Cohort Calls" at bounding box center [273, 272] width 207 height 15
